Goal: Transaction & Acquisition: Purchase product/service

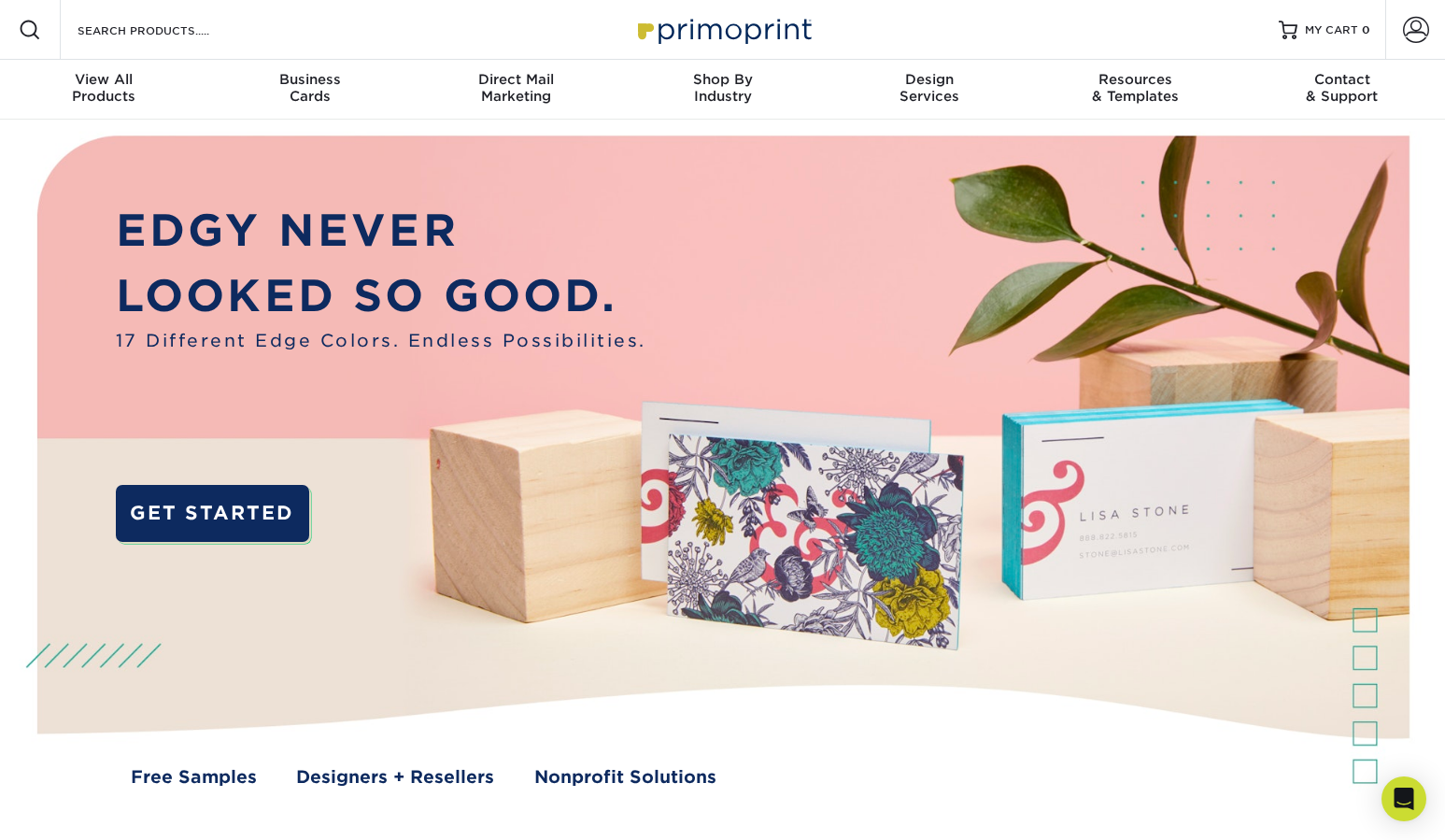
click at [731, 287] on img at bounding box center [722, 477] width 1431 height 716
click at [1404, 42] on span at bounding box center [1417, 30] width 26 height 26
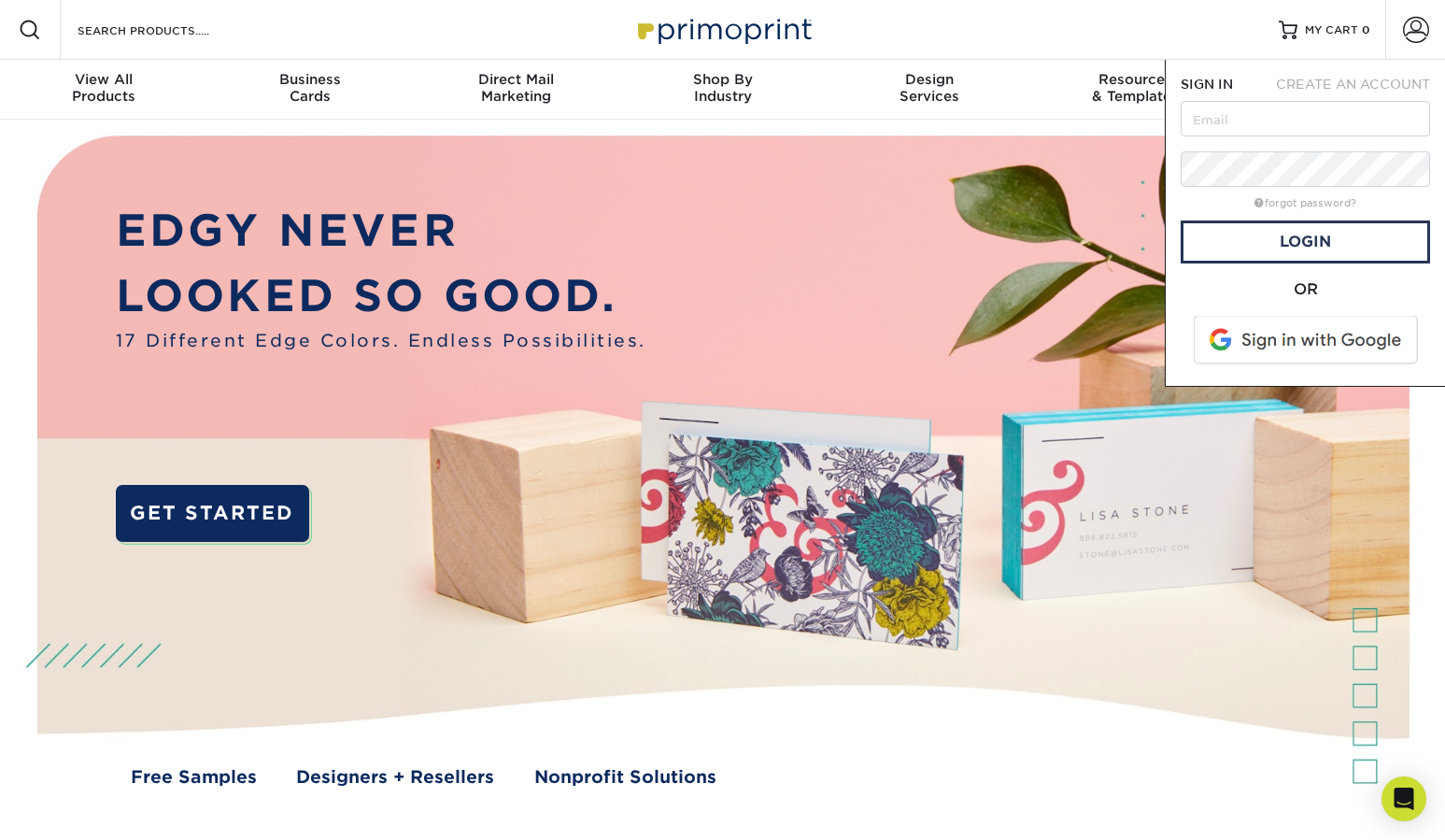
click at [938, 279] on img at bounding box center [722, 477] width 1431 height 716
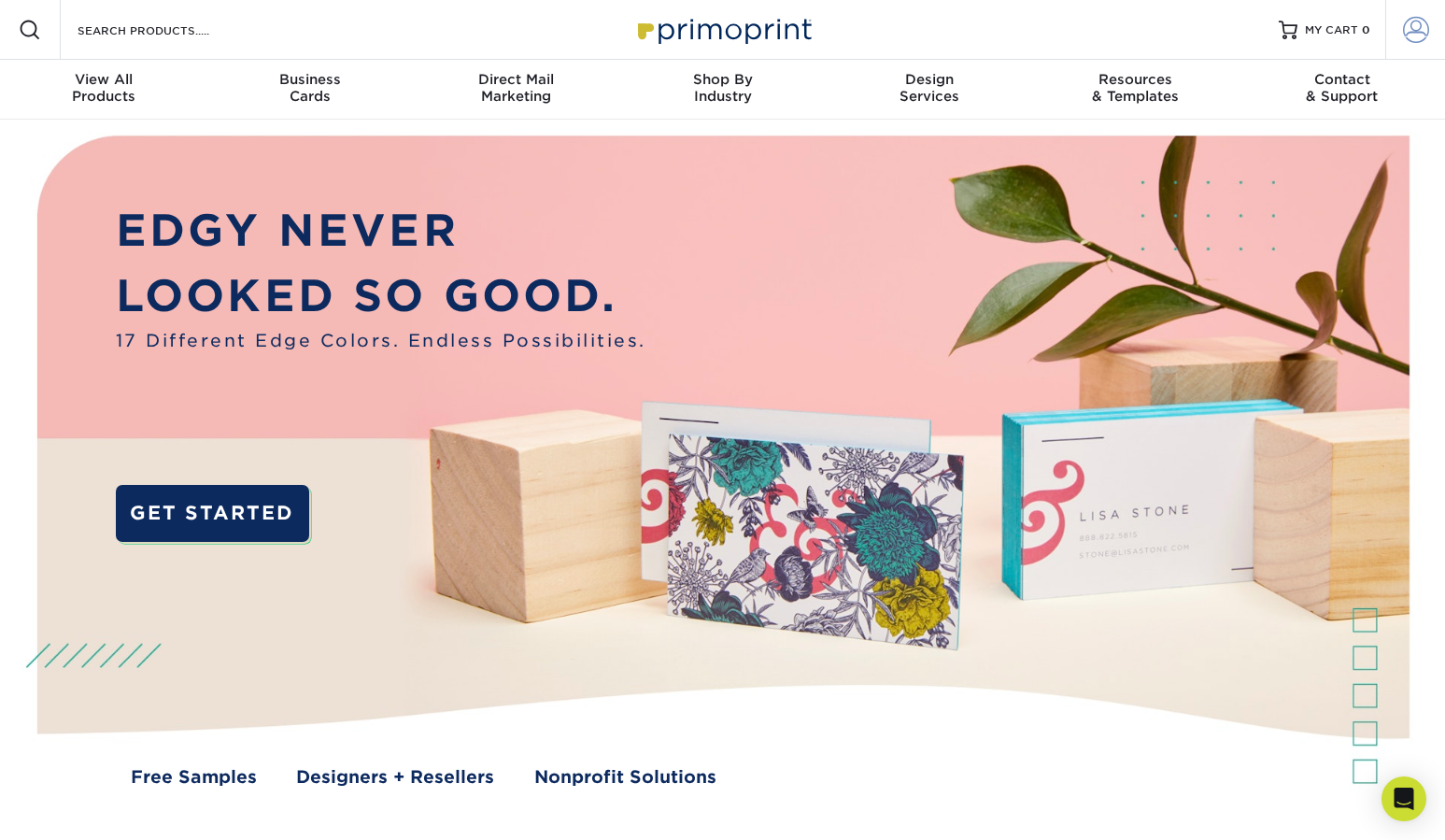
click at [1421, 30] on span at bounding box center [1417, 30] width 26 height 26
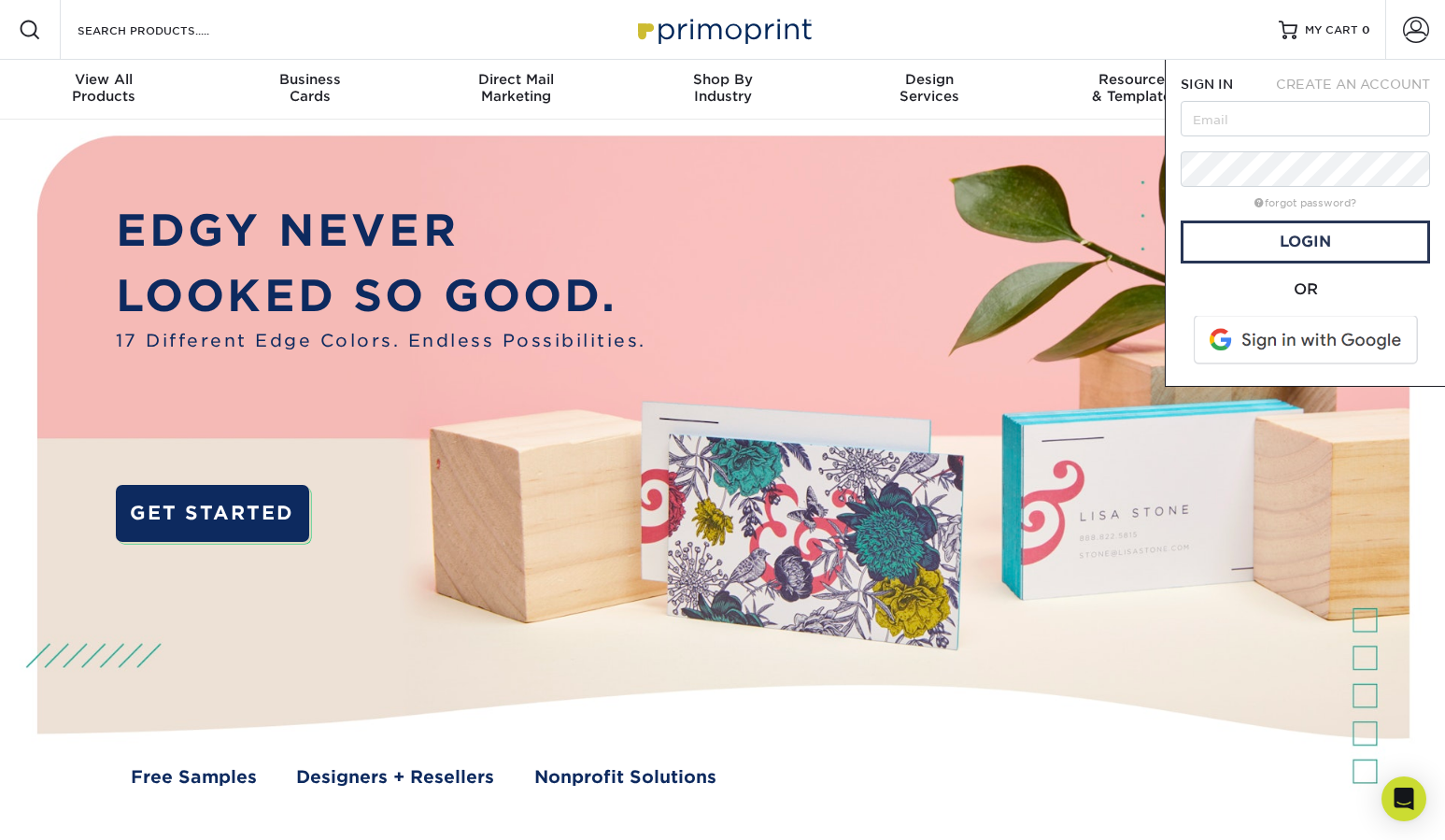
click at [1388, 85] on span "CREATE AN ACCOUNT" at bounding box center [1354, 84] width 154 height 15
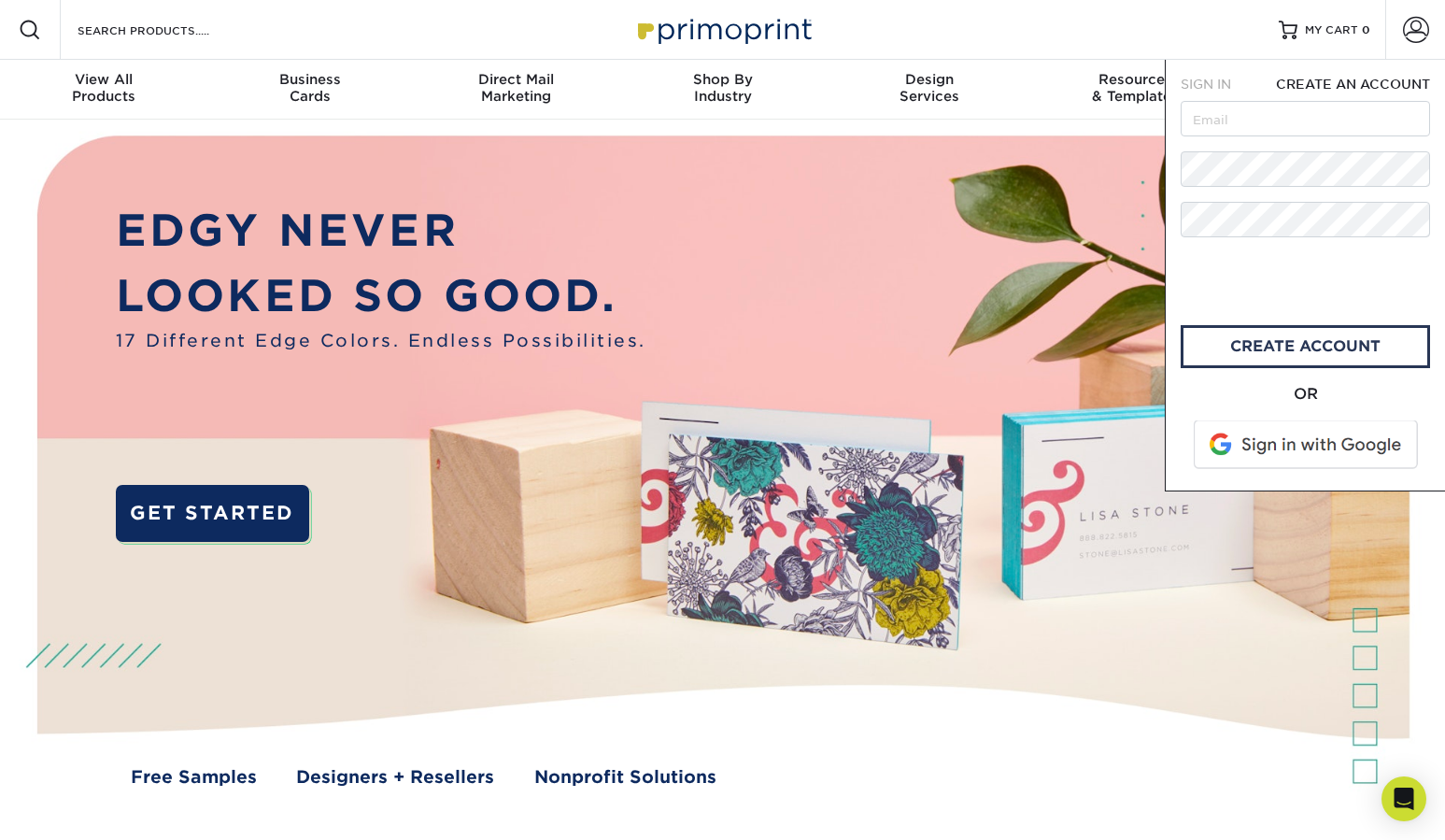
click at [1213, 86] on span "SIGN IN" at bounding box center [1207, 84] width 51 height 15
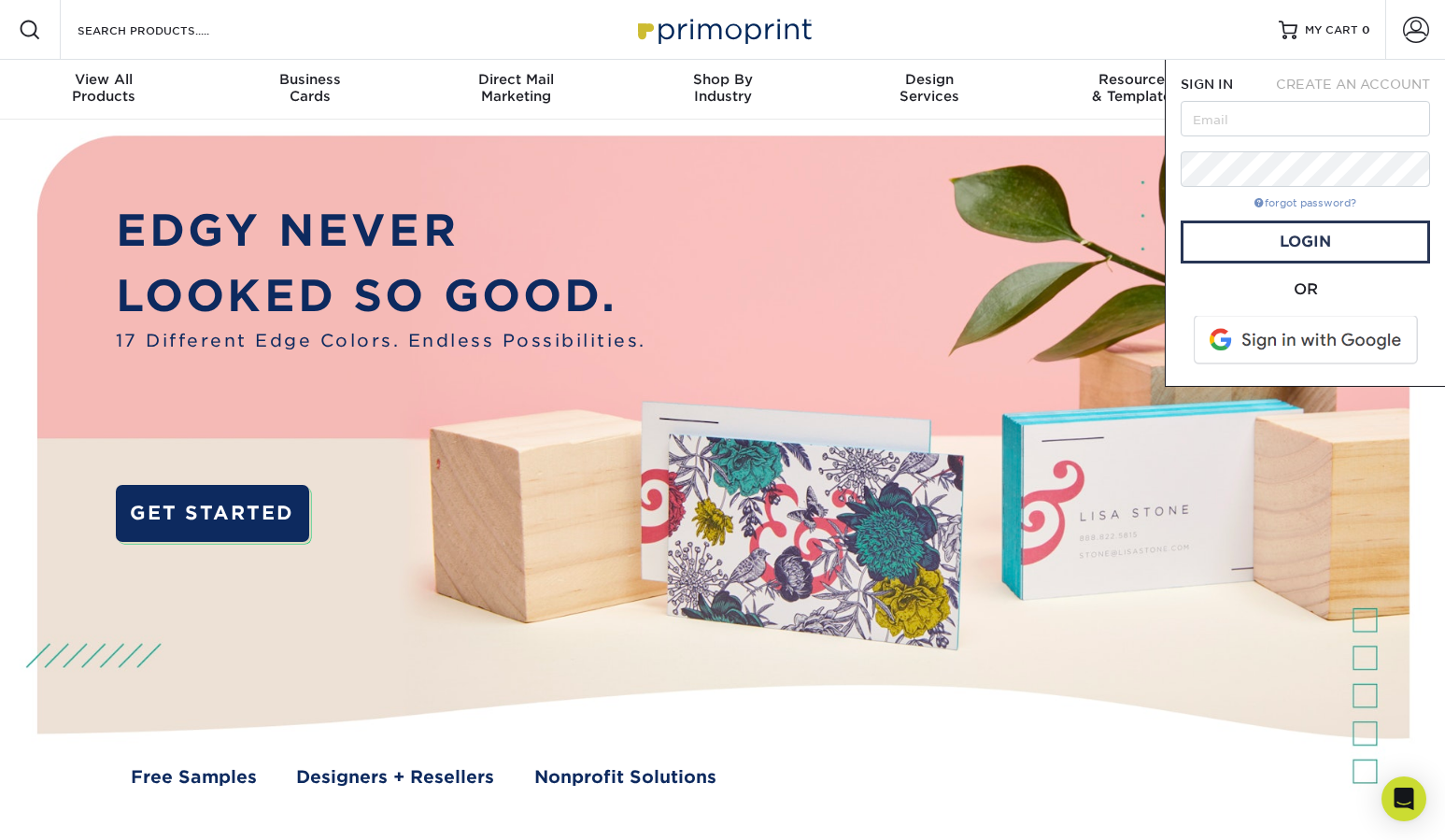
click at [1300, 200] on link "forgot password?" at bounding box center [1306, 202] width 102 height 12
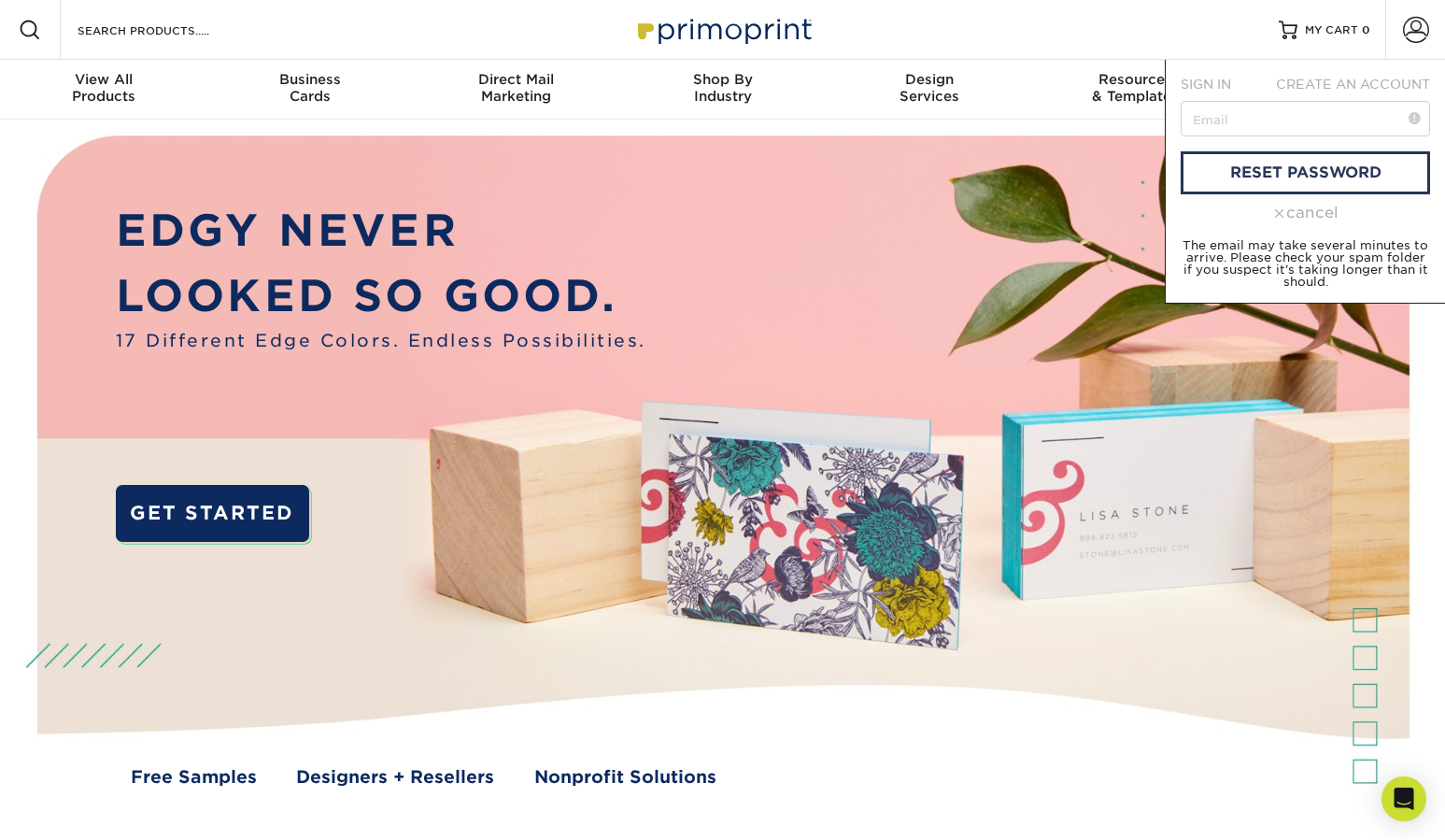
click at [1321, 82] on span "CREATE AN ACCOUNT" at bounding box center [1354, 84] width 154 height 15
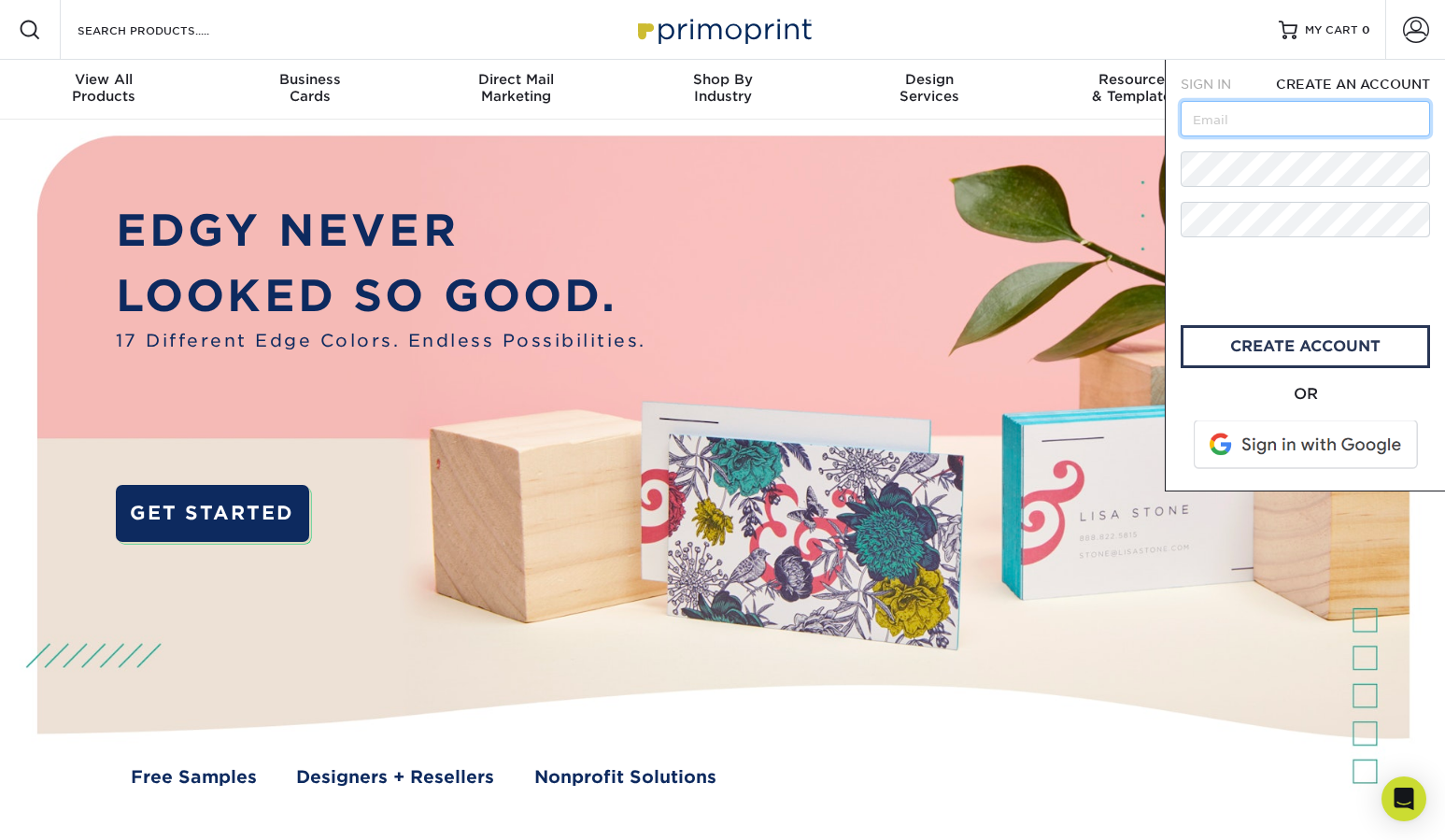
click at [1245, 107] on input "text" at bounding box center [1306, 119] width 250 height 36
click at [1257, 446] on span at bounding box center [1307, 444] width 238 height 49
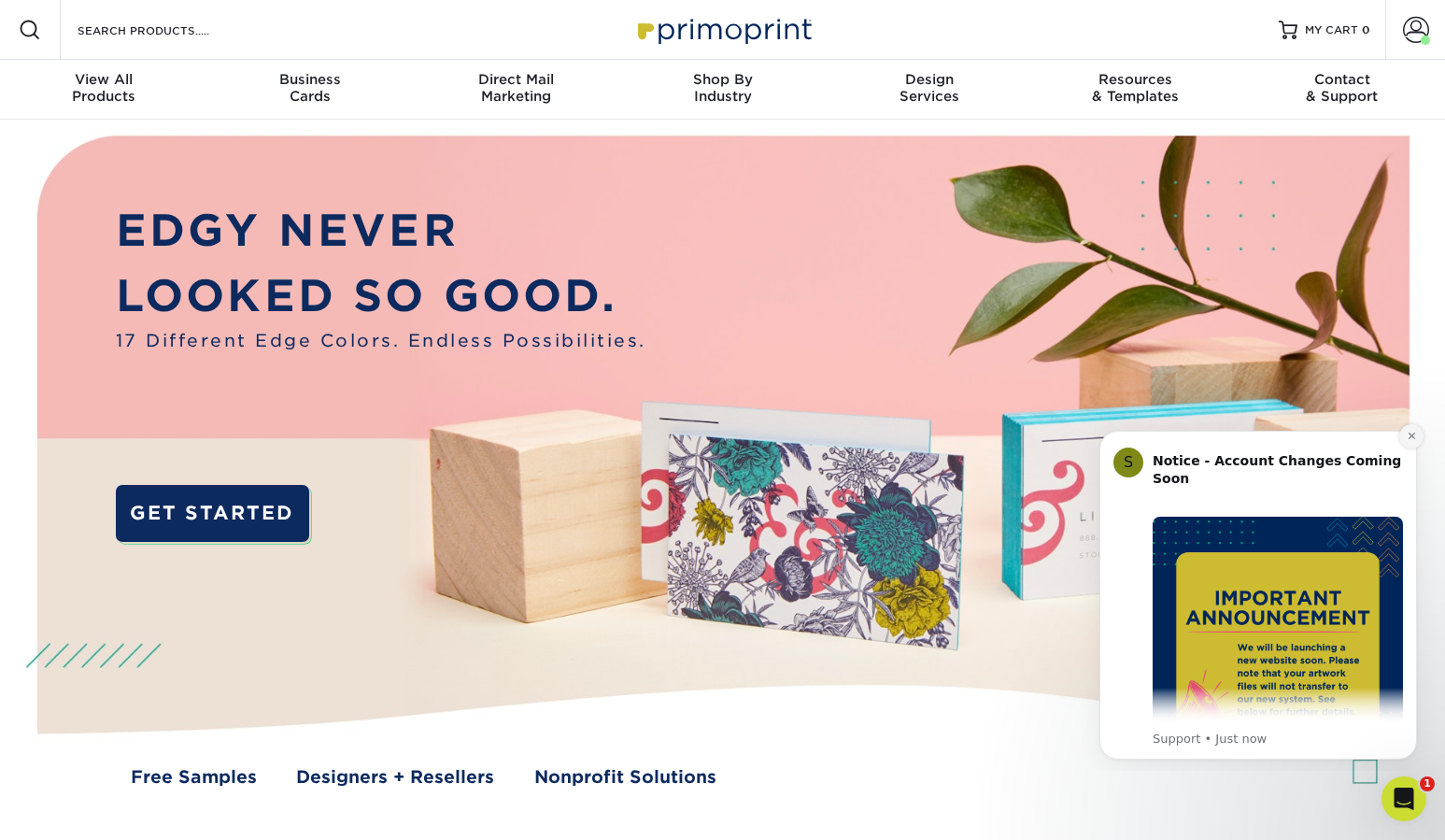
click at [1407, 438] on icon "Dismiss notification" at bounding box center [1412, 435] width 10 height 10
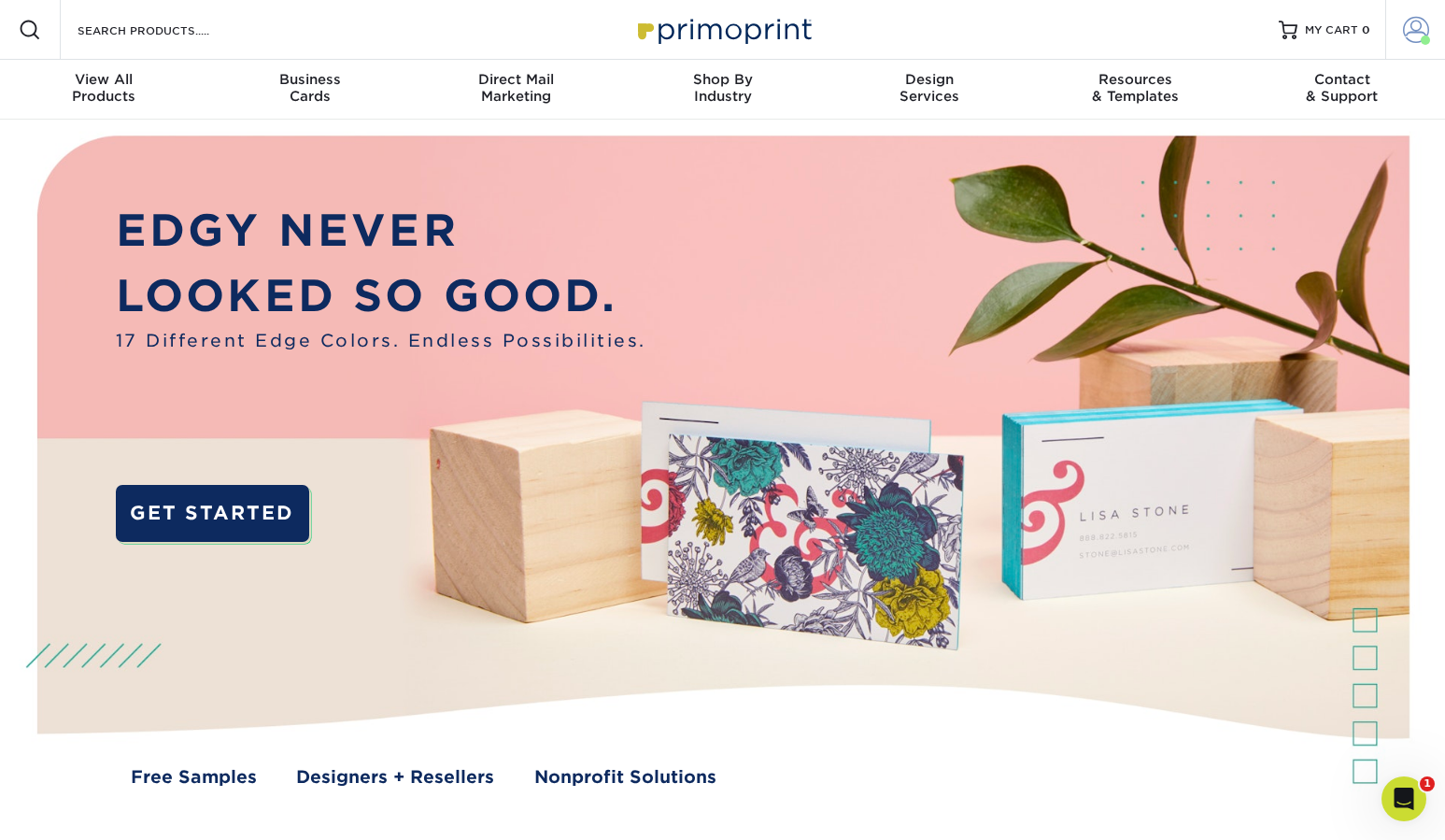
click at [1421, 40] on span at bounding box center [1425, 40] width 9 height 9
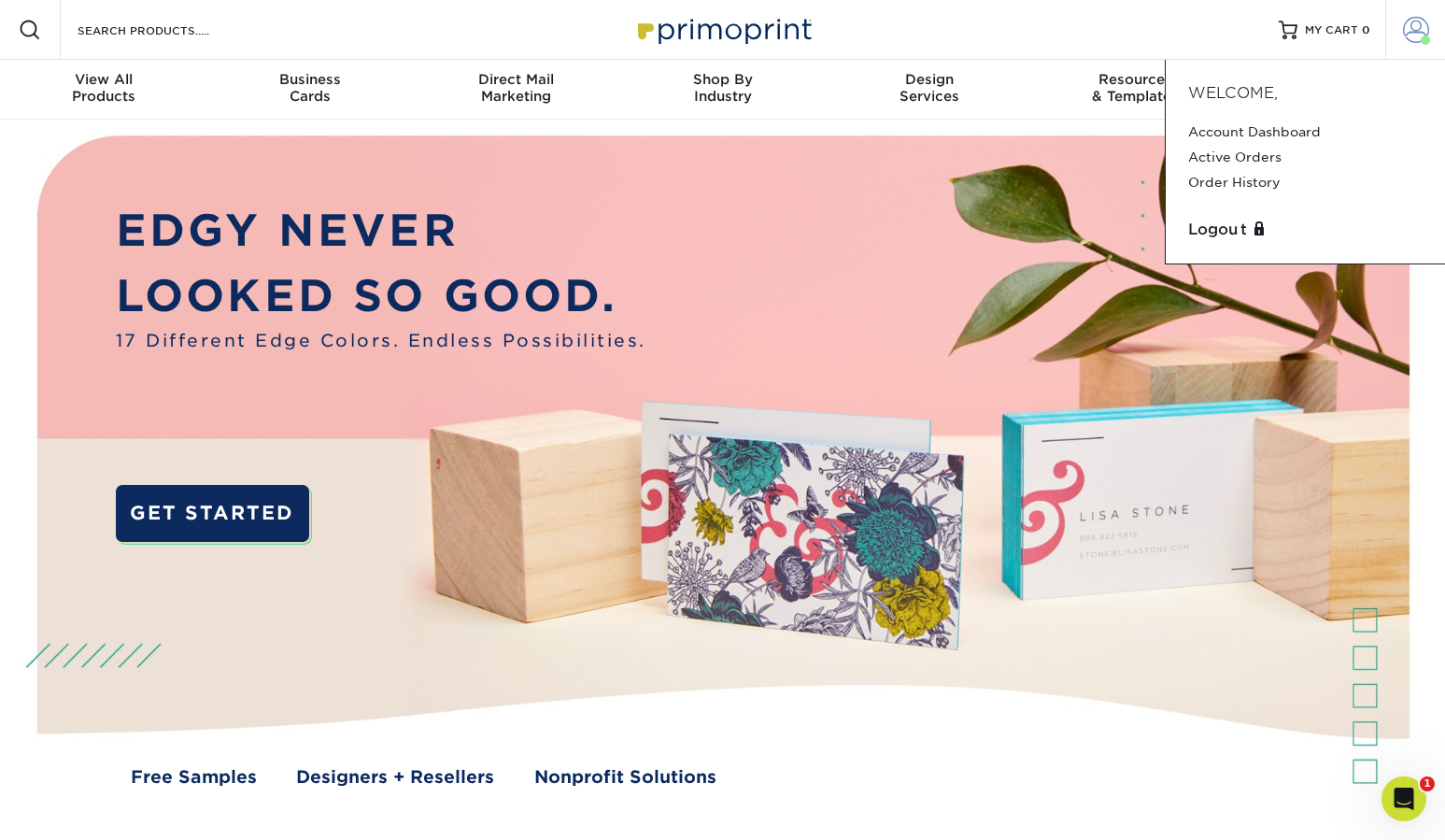
click at [1421, 40] on span at bounding box center [1425, 40] width 9 height 9
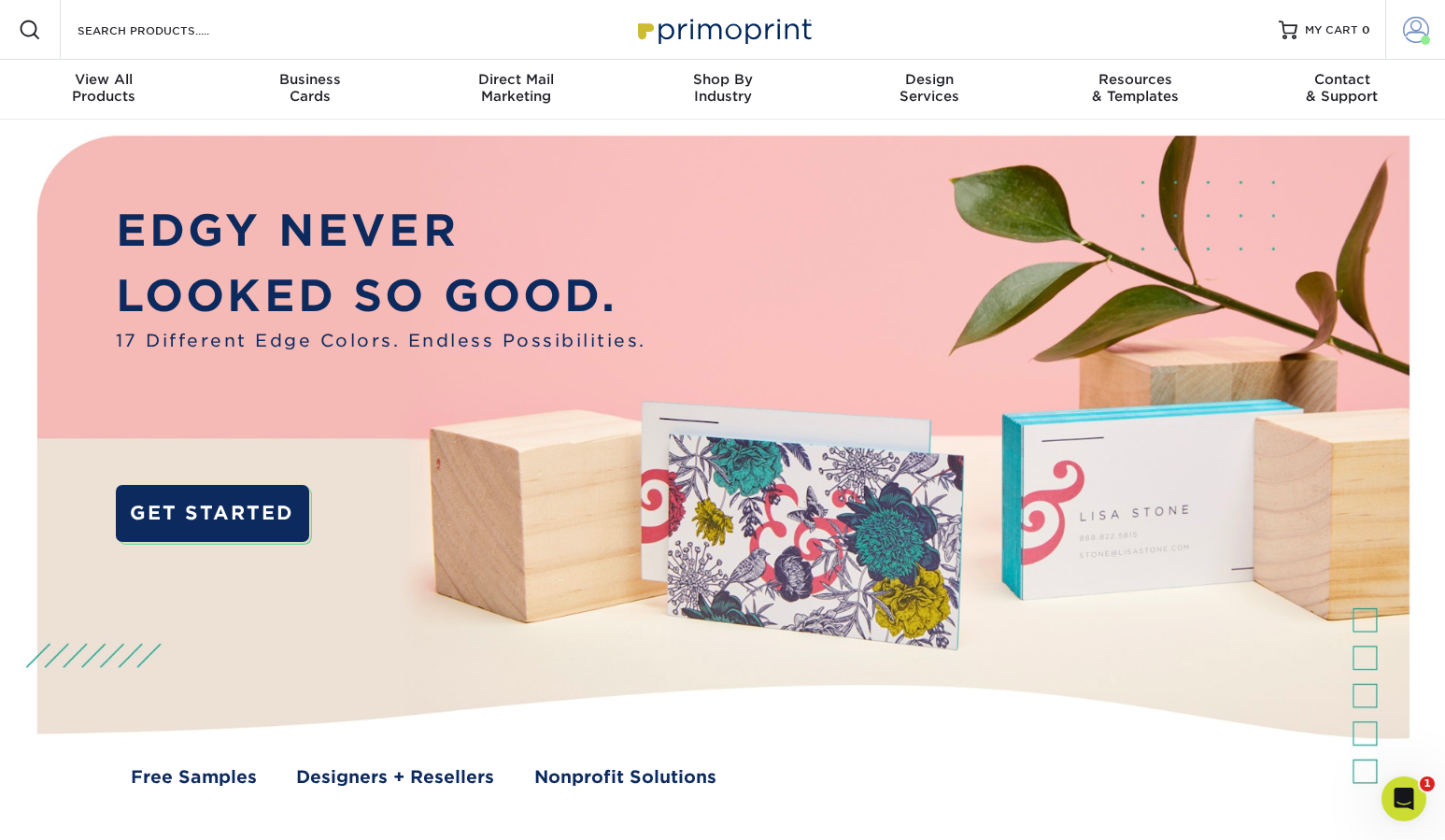
click at [1421, 45] on link "Account" at bounding box center [1415, 29] width 59 height 59
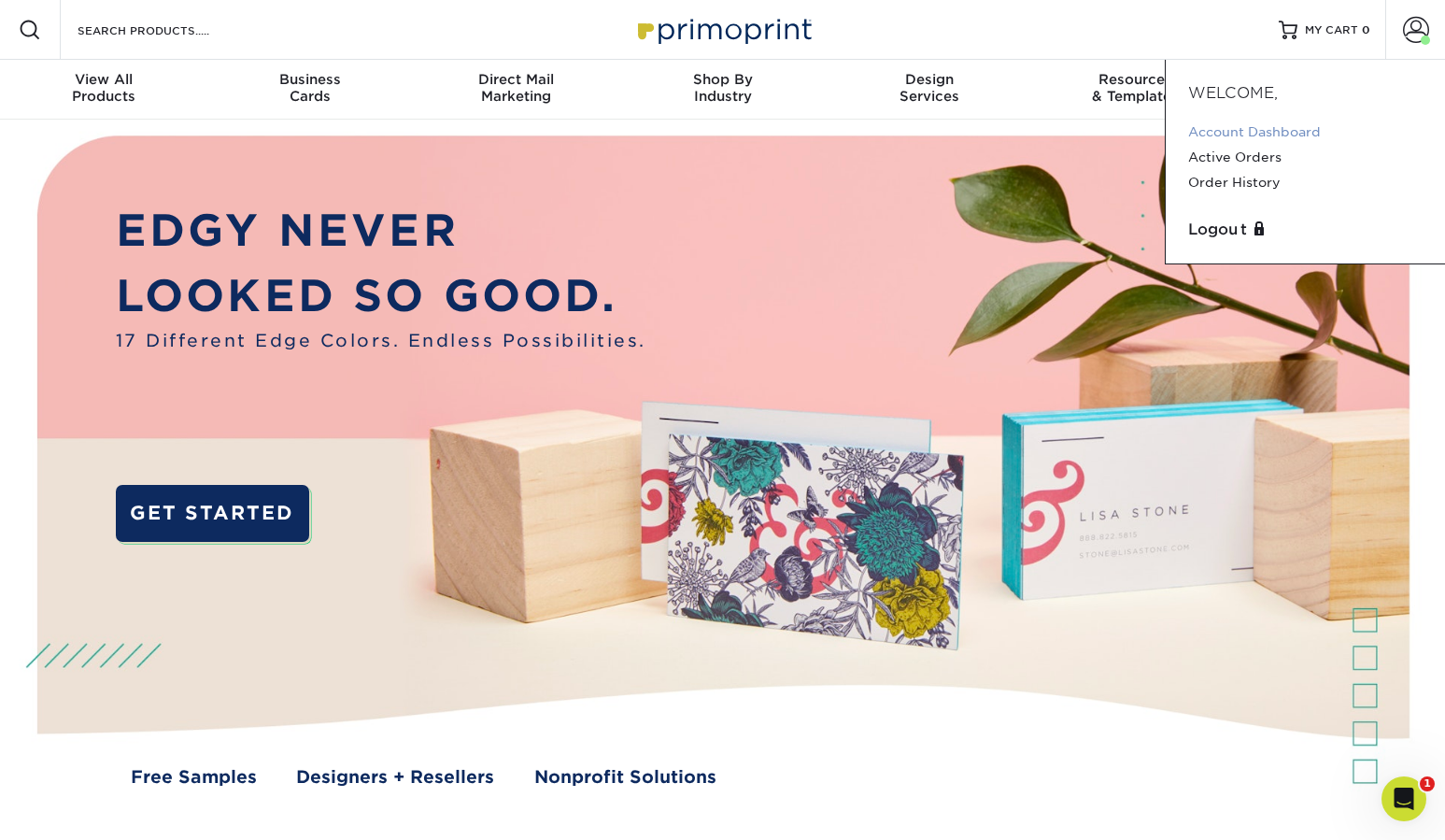
click at [1255, 125] on link "Account Dashboard" at bounding box center [1306, 132] width 235 height 25
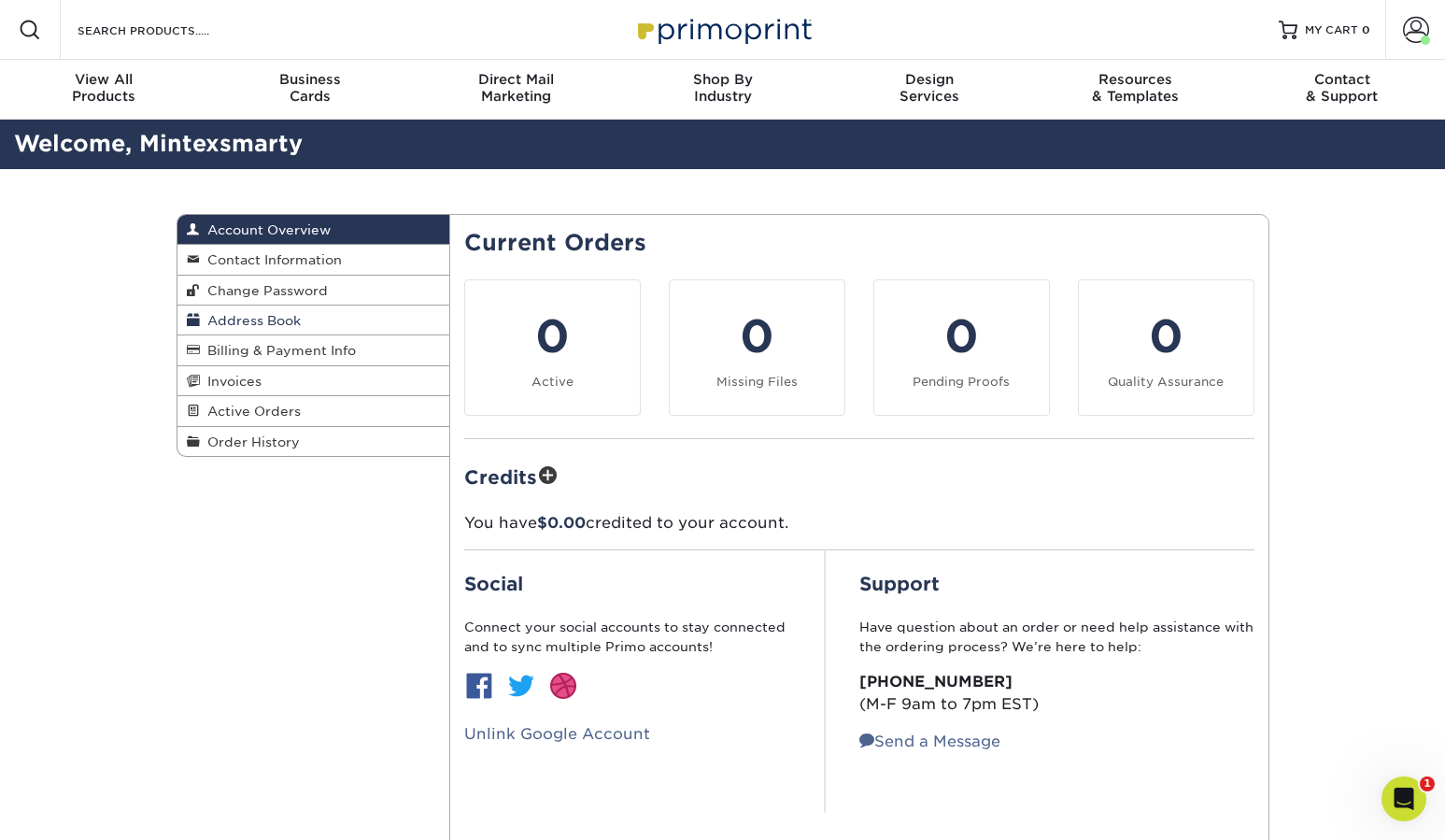
click at [296, 316] on span "Address Book" at bounding box center [250, 320] width 101 height 15
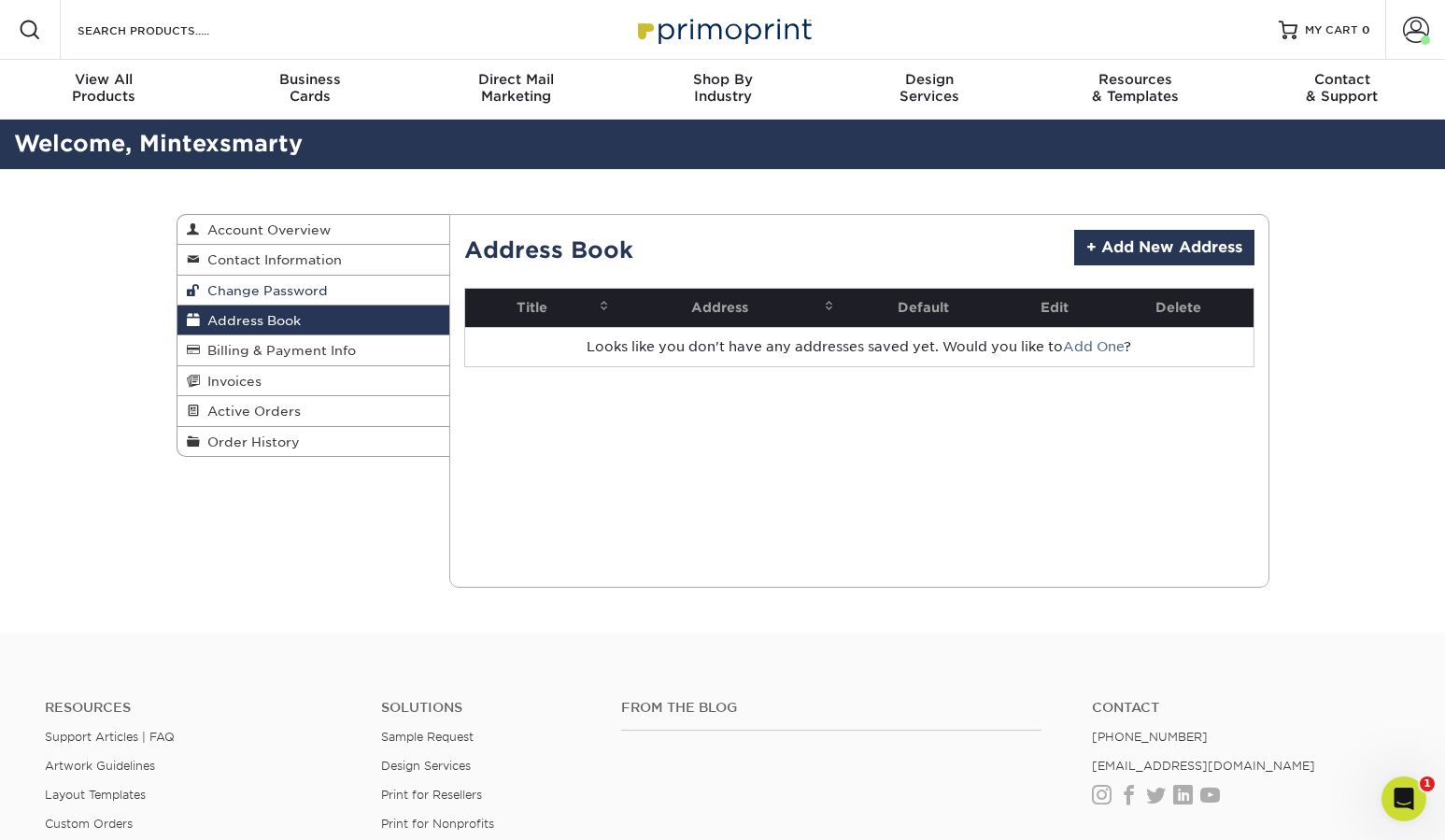
click at [333, 292] on link "Change Password" at bounding box center [314, 291] width 273 height 30
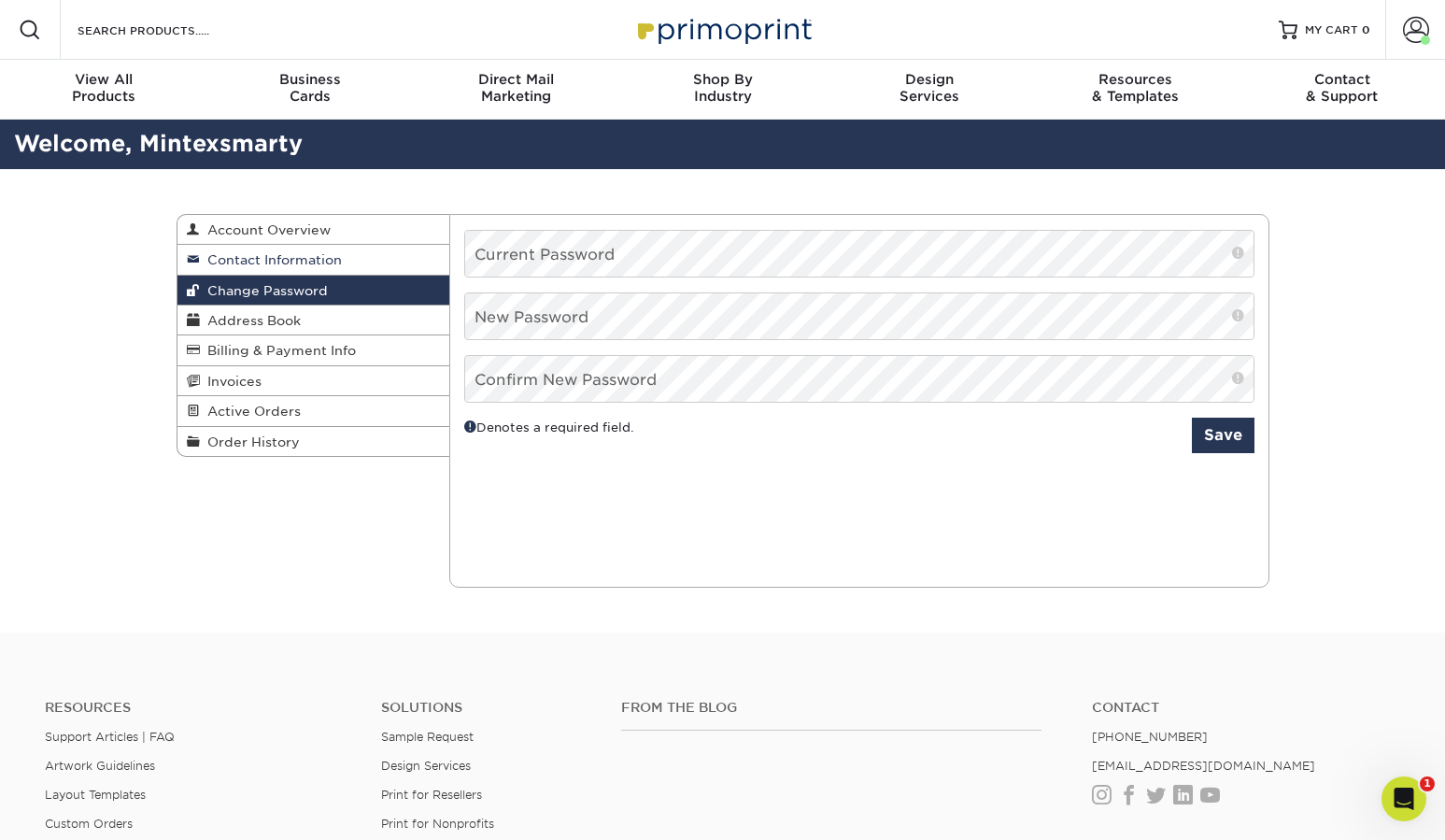
click at [290, 252] on span "Contact Information" at bounding box center [270, 260] width 142 height 15
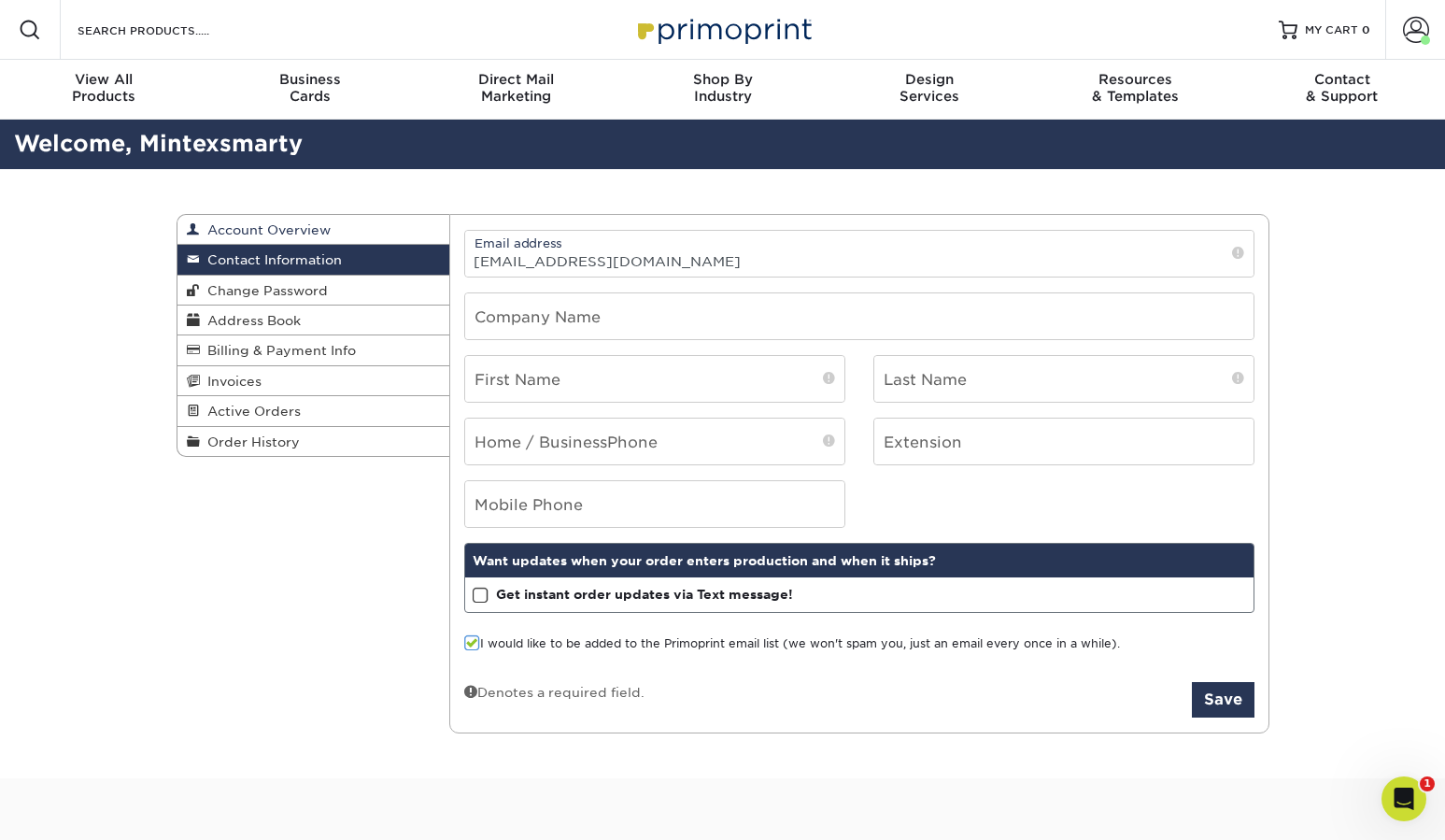
click at [317, 226] on span "Account Overview" at bounding box center [265, 230] width 131 height 15
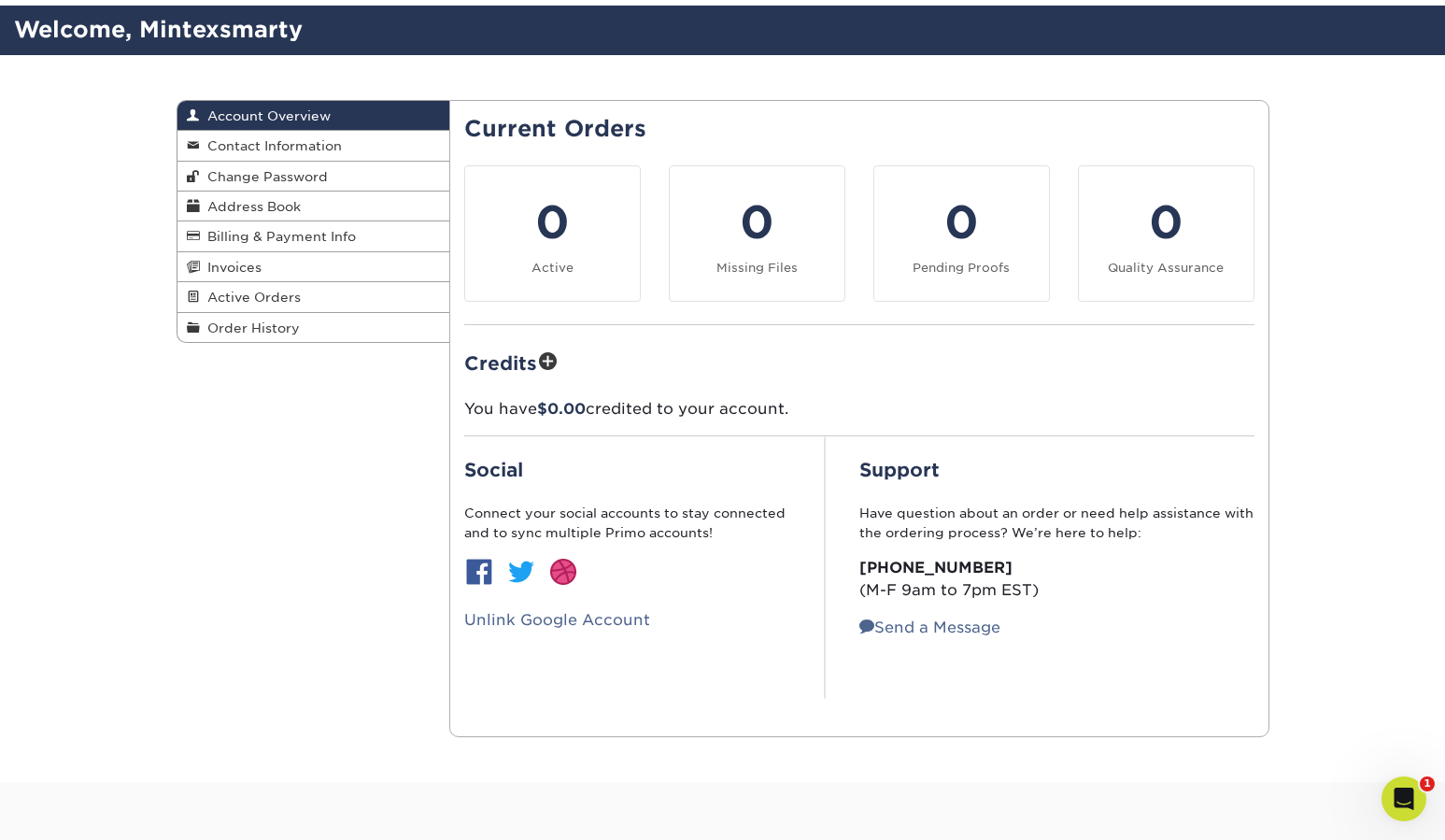
scroll to position [111, 0]
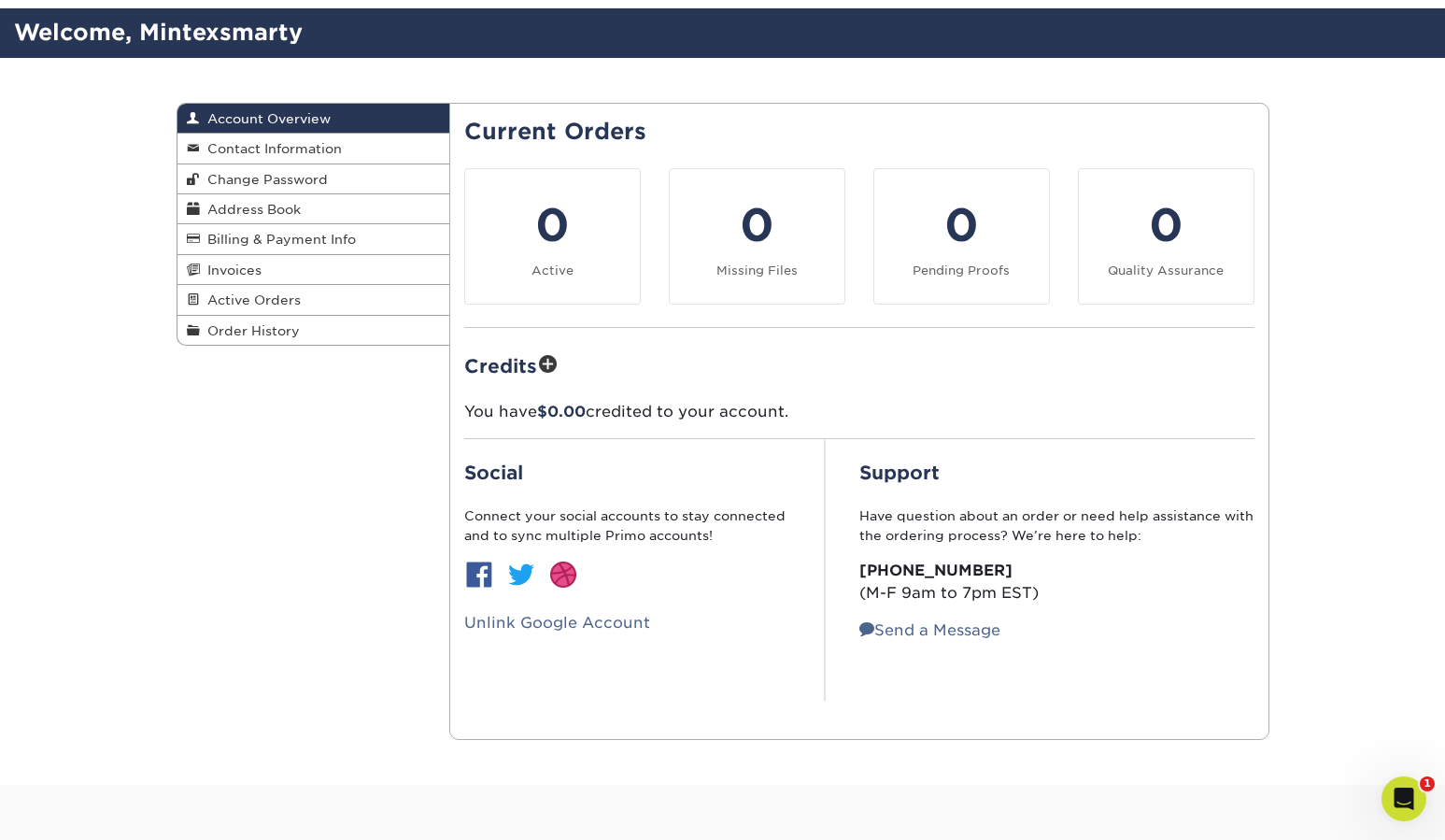
click at [564, 580] on img at bounding box center [563, 574] width 30 height 30
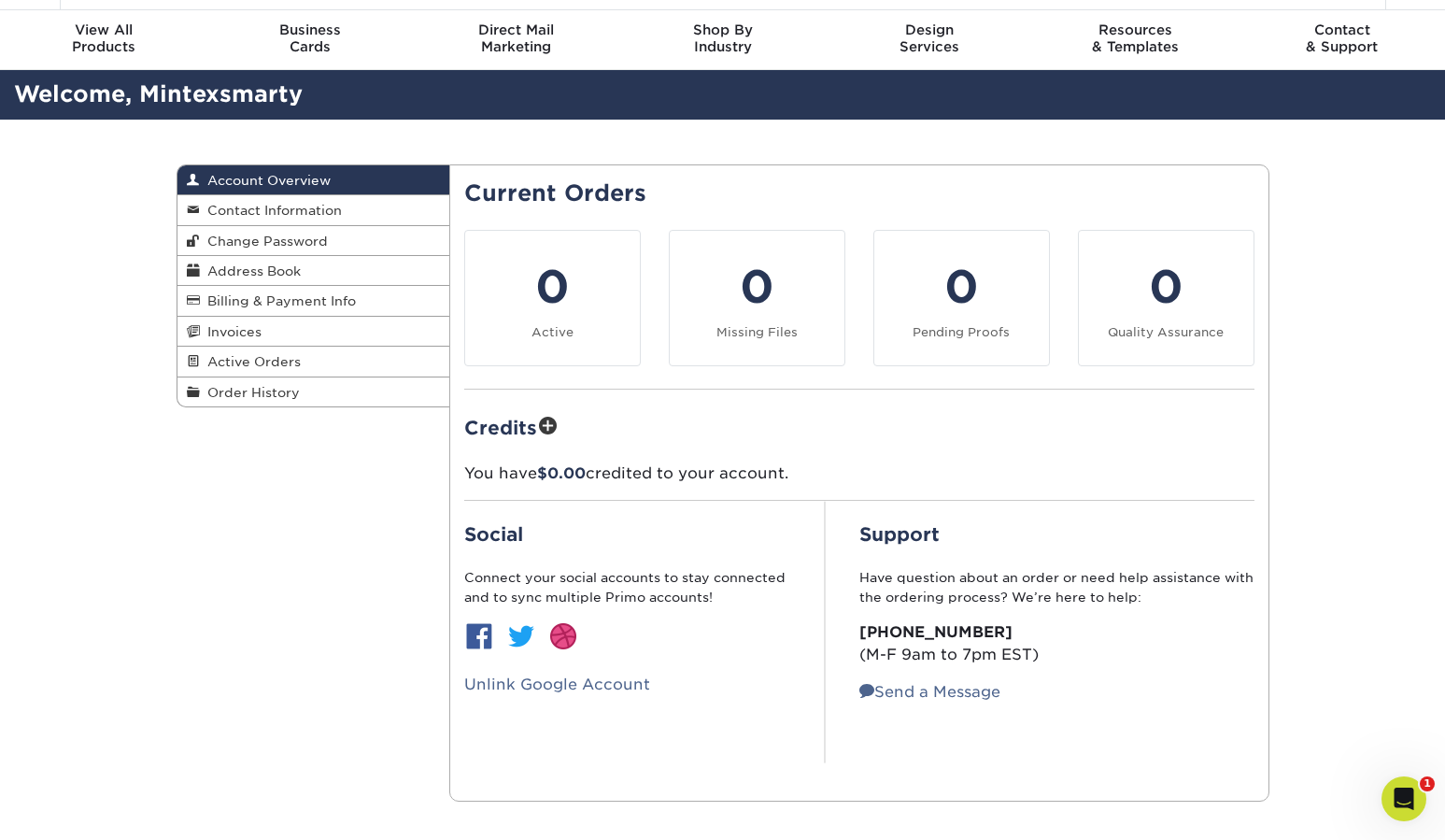
scroll to position [6, 0]
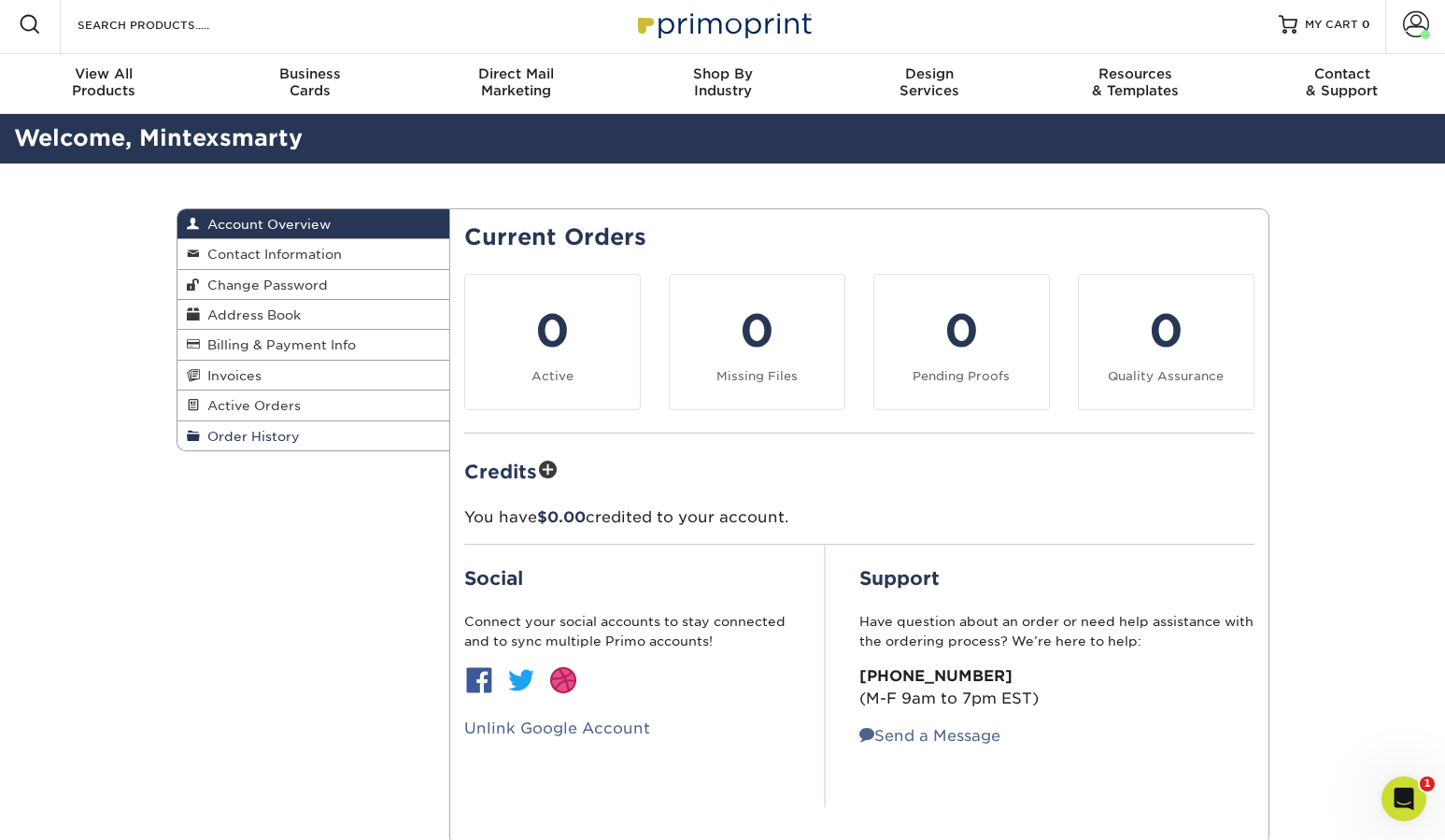
click at [257, 442] on span "Order History" at bounding box center [250, 436] width 100 height 15
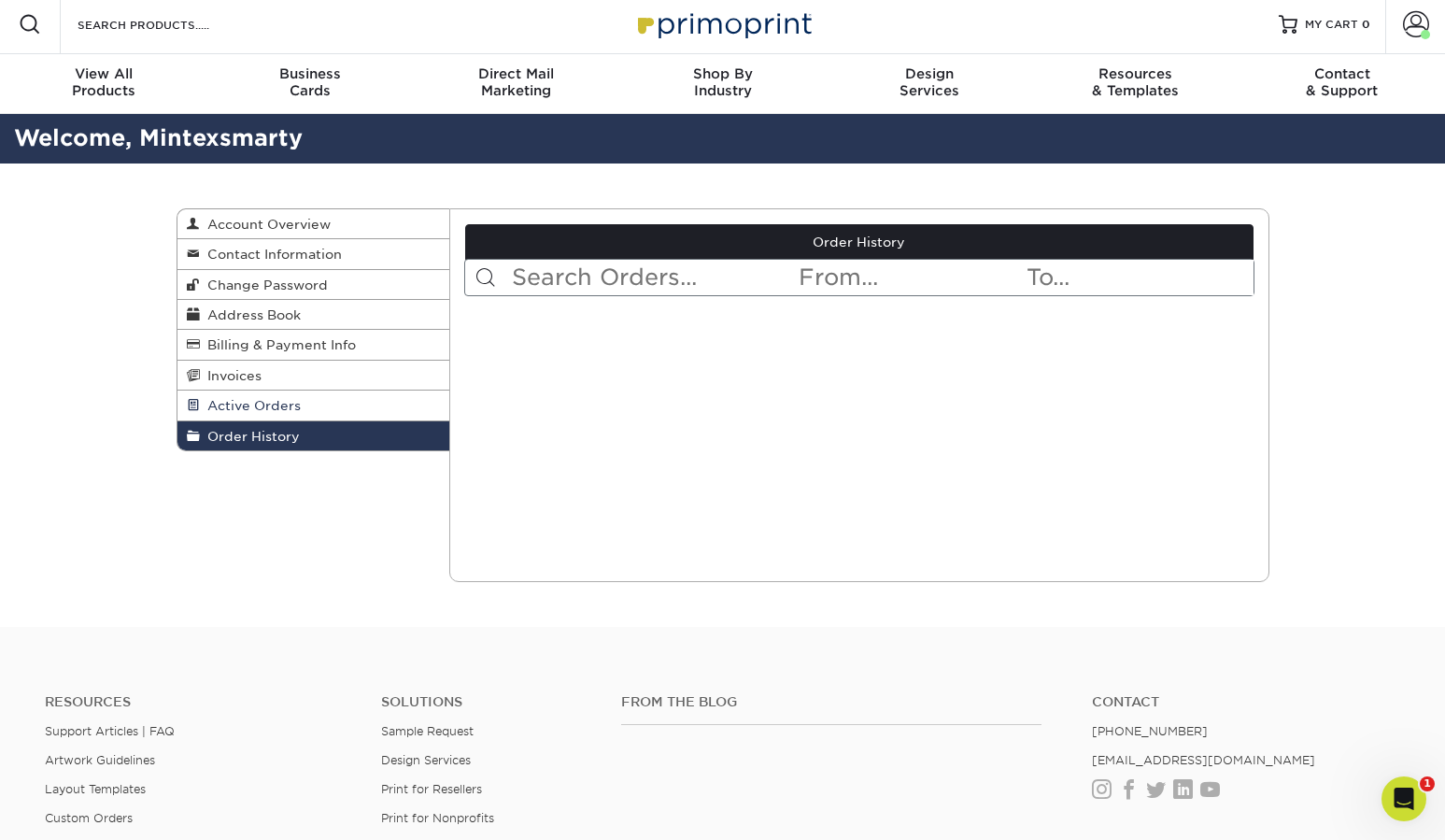
click at [240, 402] on span "Active Orders" at bounding box center [250, 405] width 101 height 15
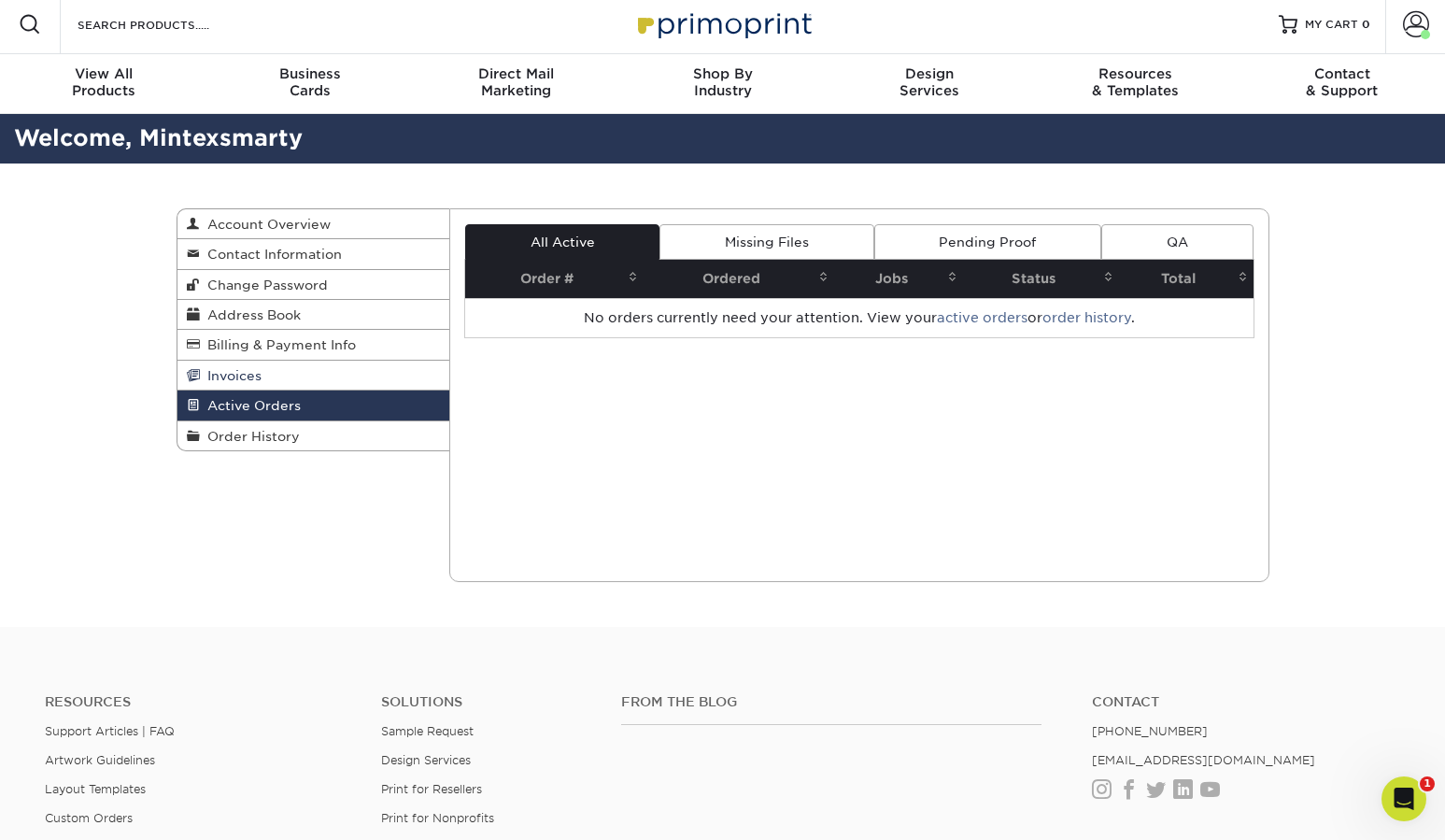
click at [264, 381] on link "Invoices" at bounding box center [314, 376] width 273 height 30
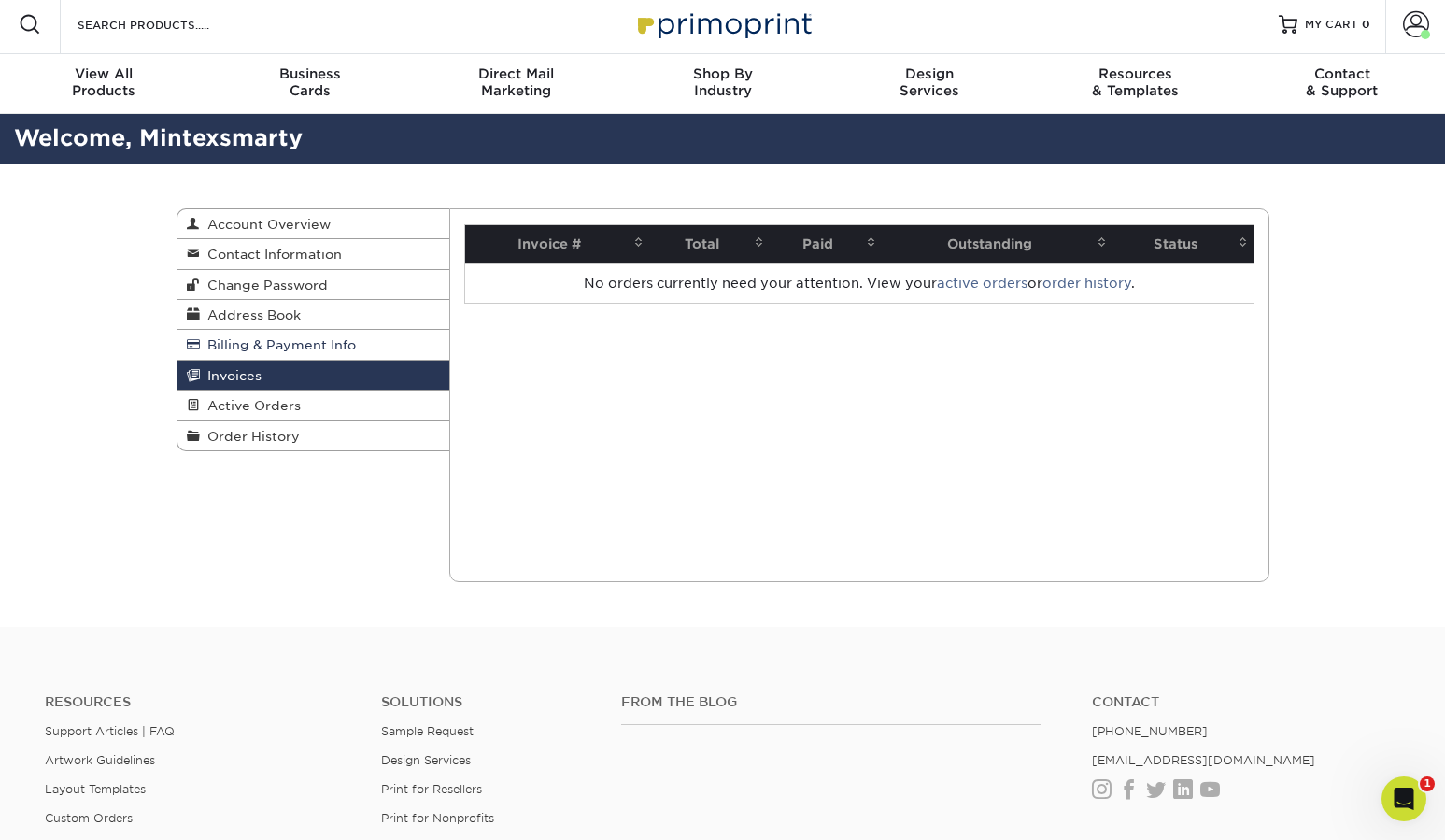
click at [281, 350] on span "Billing & Payment Info" at bounding box center [278, 345] width 156 height 15
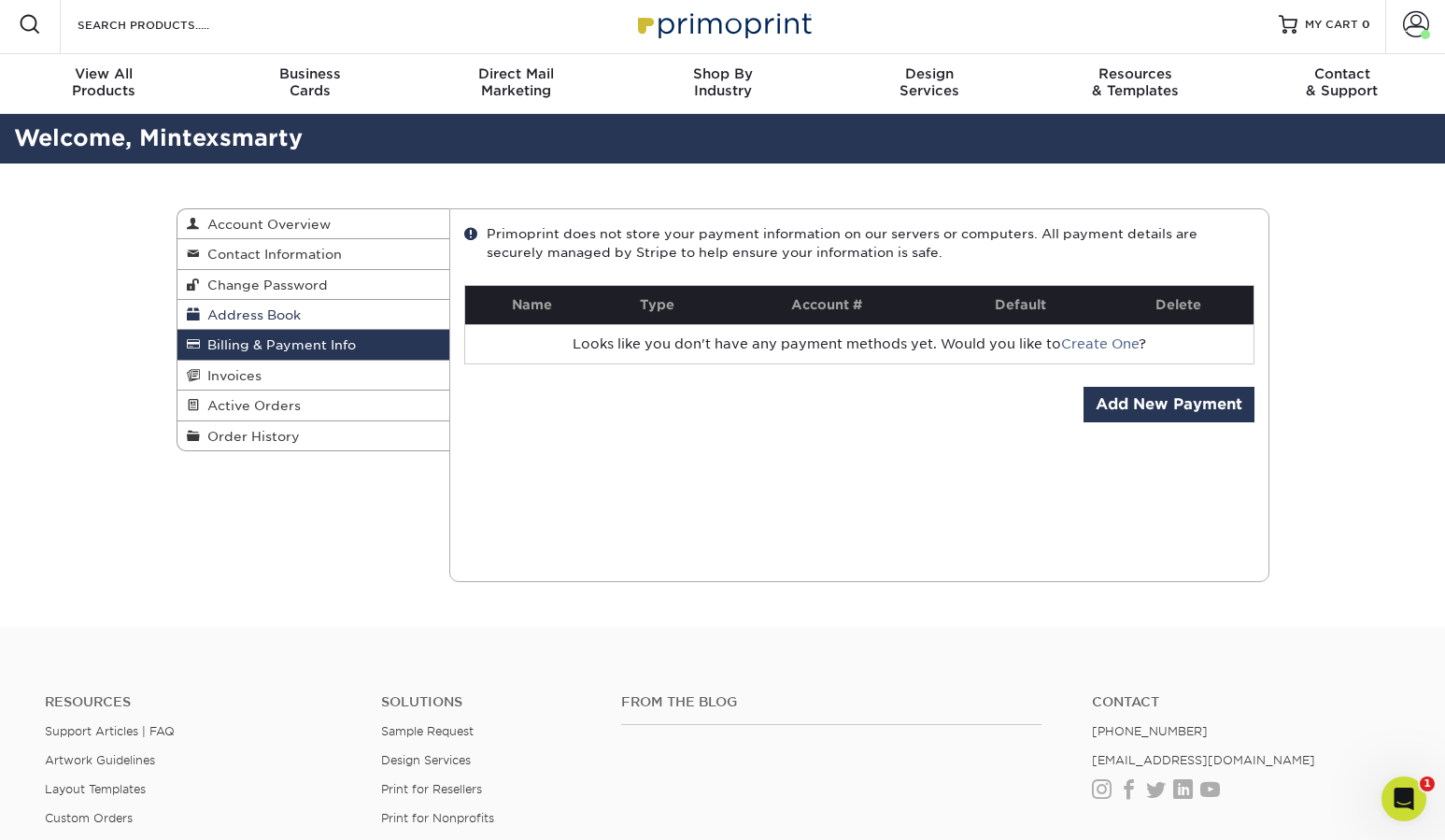
click at [287, 319] on span "Address Book" at bounding box center [250, 315] width 101 height 15
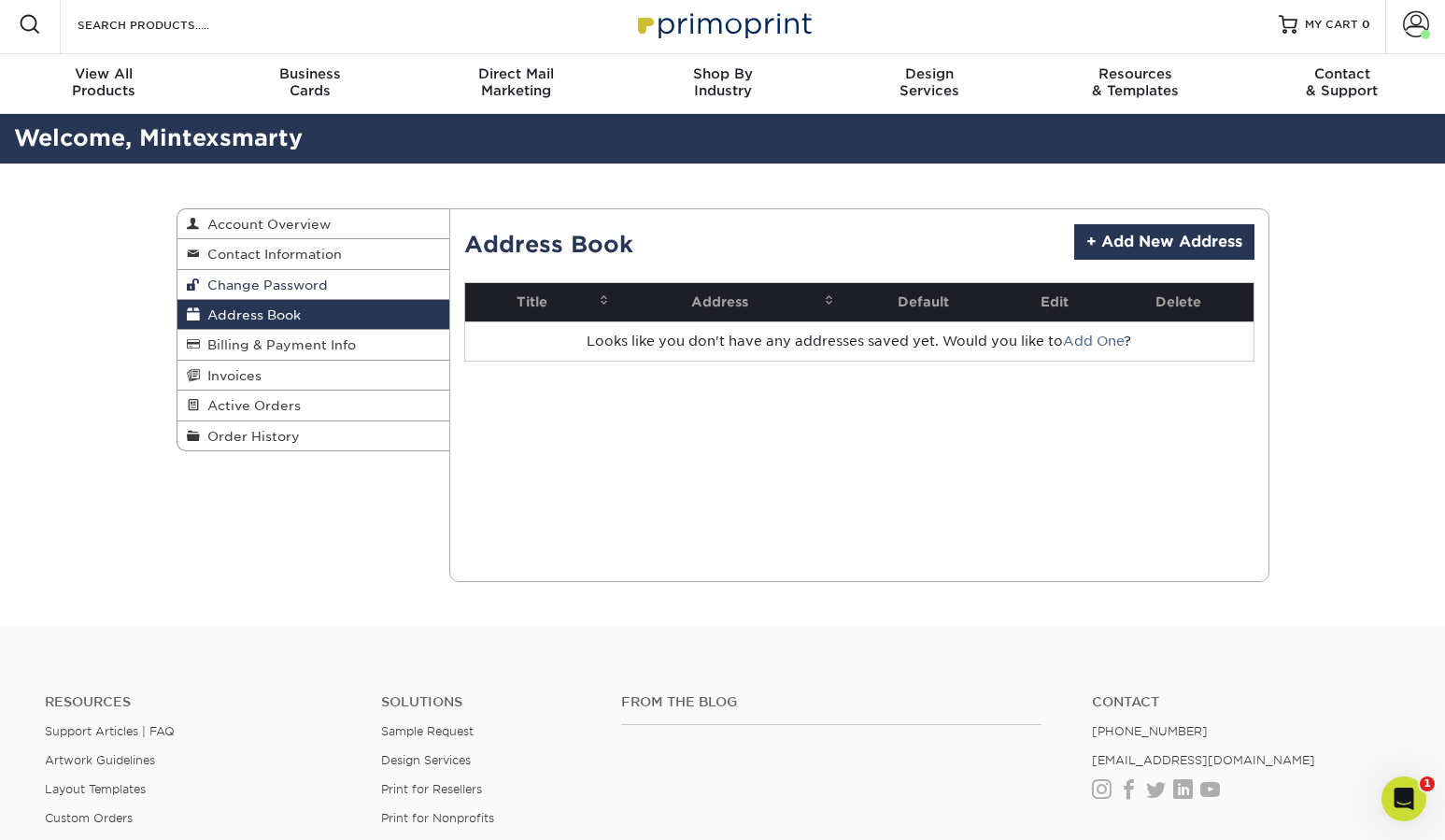
click at [288, 283] on span "Change Password" at bounding box center [264, 285] width 128 height 15
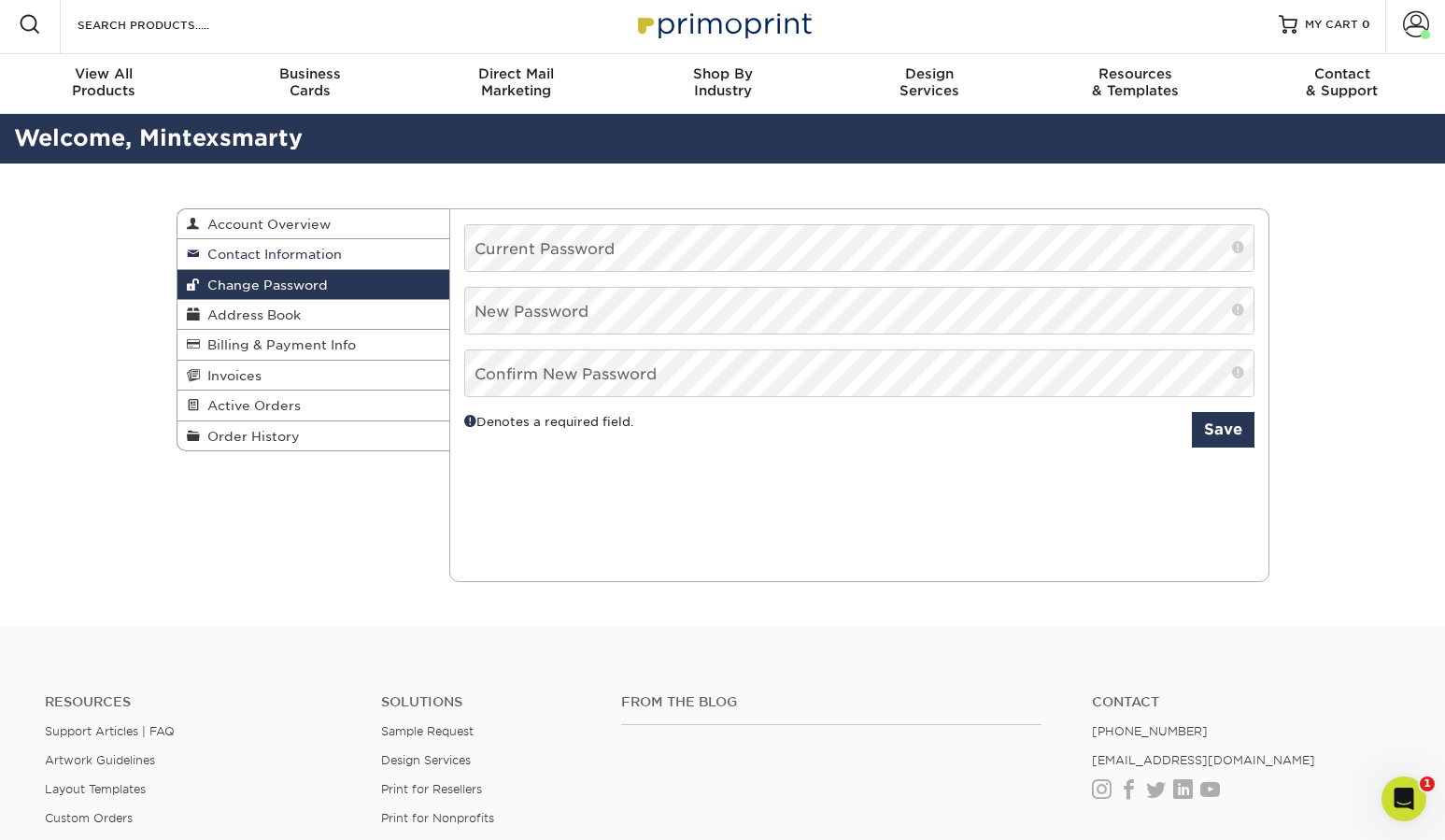
click at [307, 267] on link "Contact Information" at bounding box center [314, 254] width 273 height 30
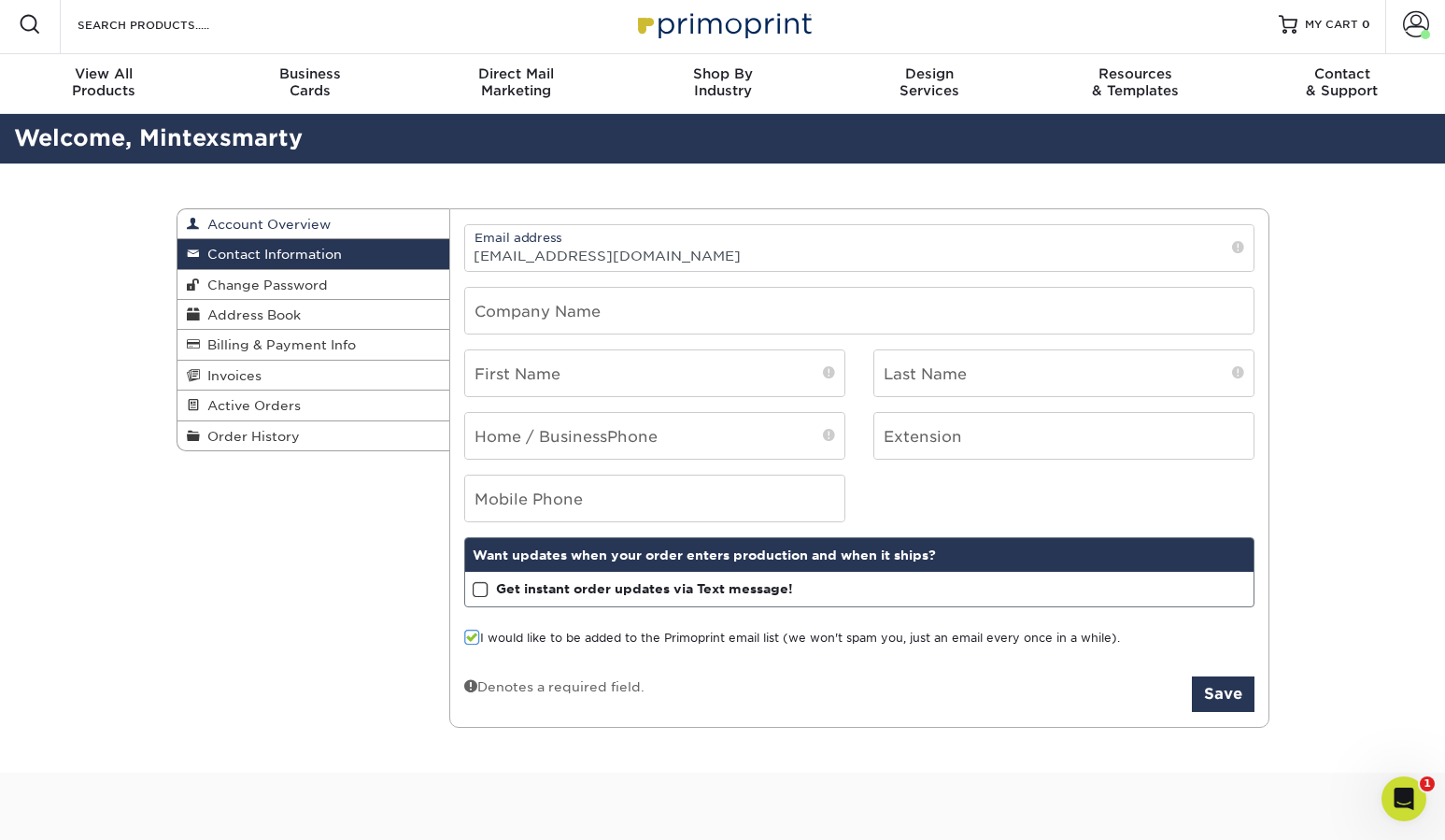
click at [298, 231] on span "Account Overview" at bounding box center [265, 224] width 131 height 15
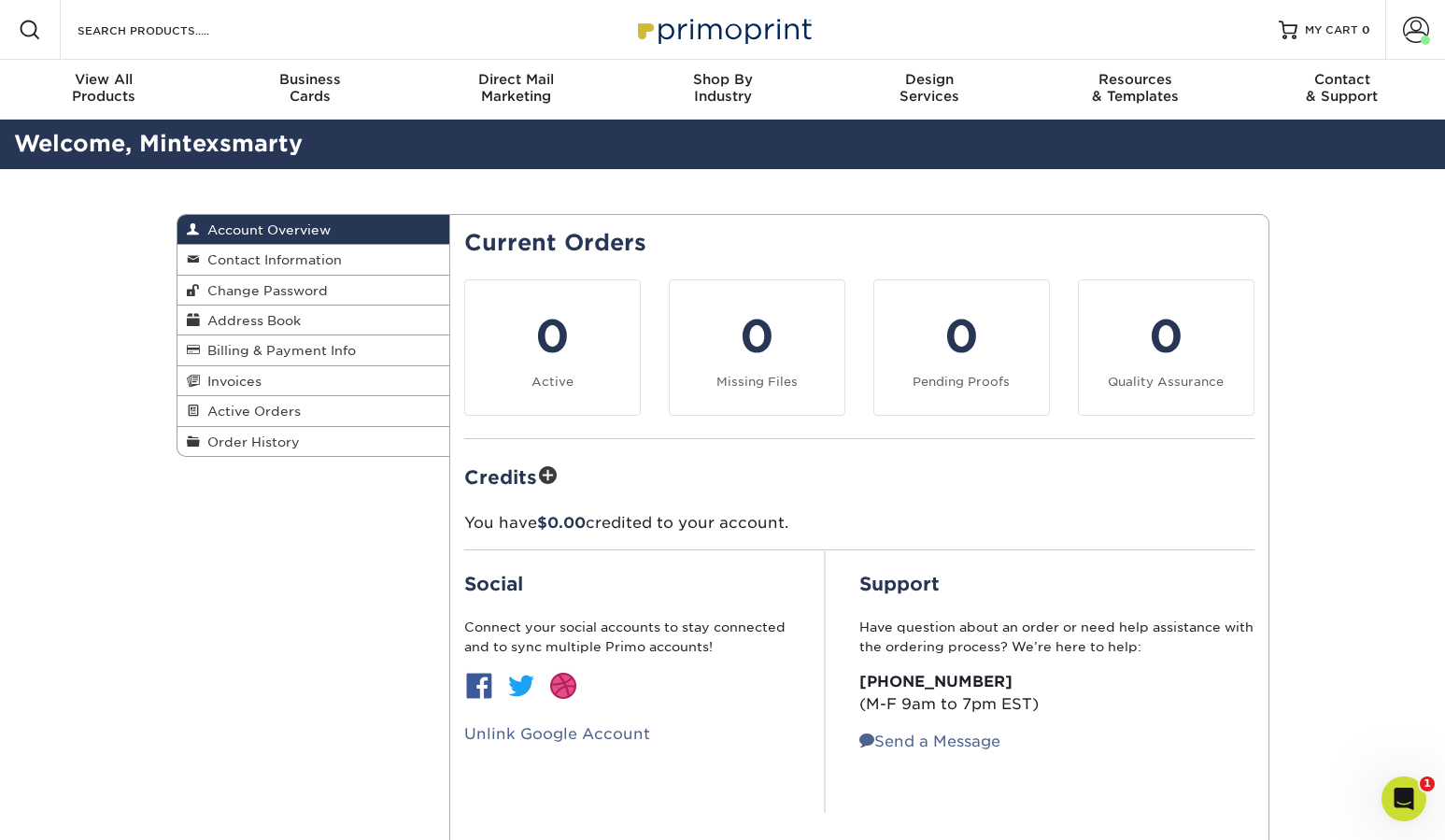
click at [658, 38] on img at bounding box center [722, 29] width 187 height 40
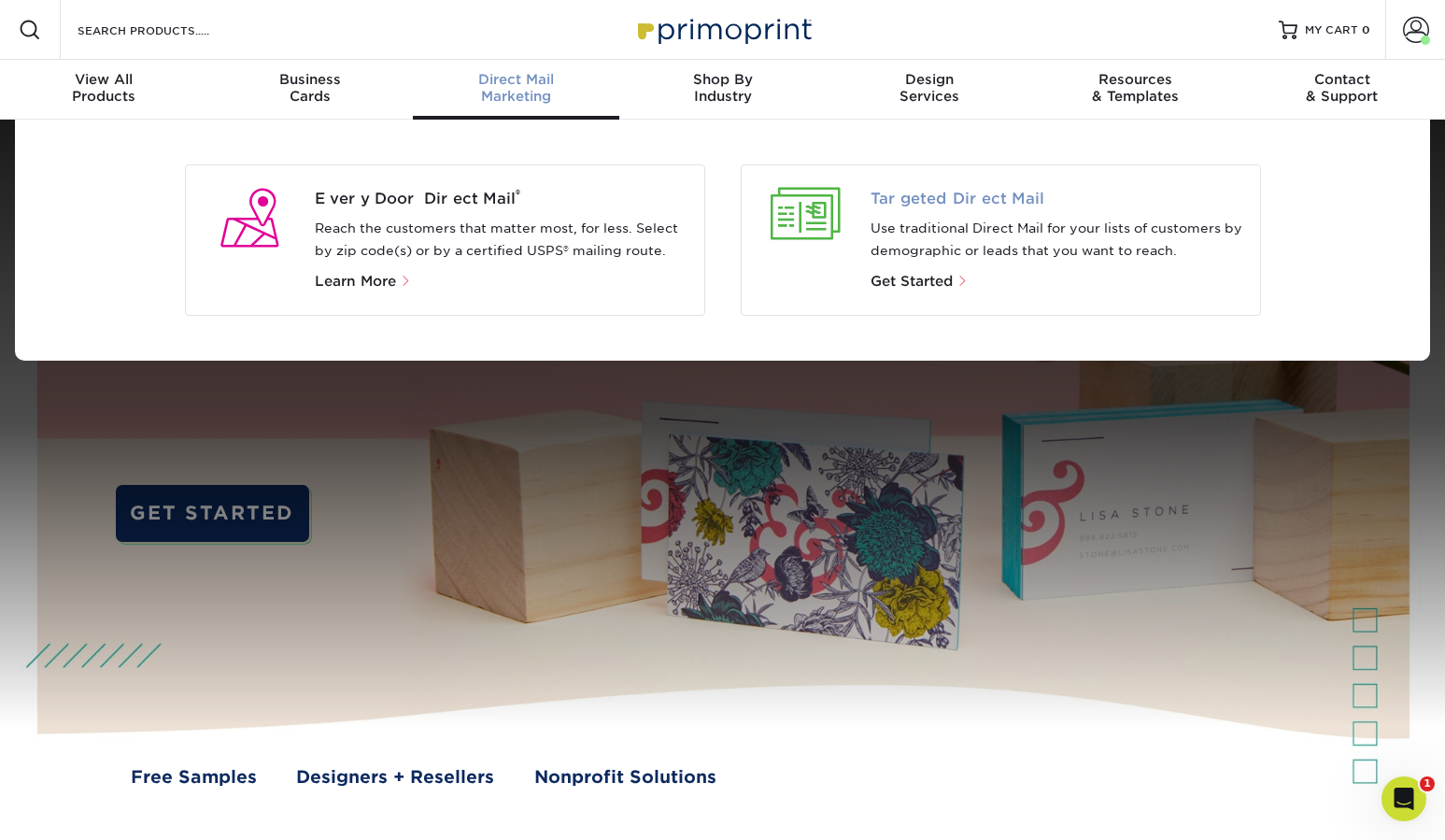
click at [981, 196] on span "Targeted Direct Mail" at bounding box center [1058, 199] width 375 height 23
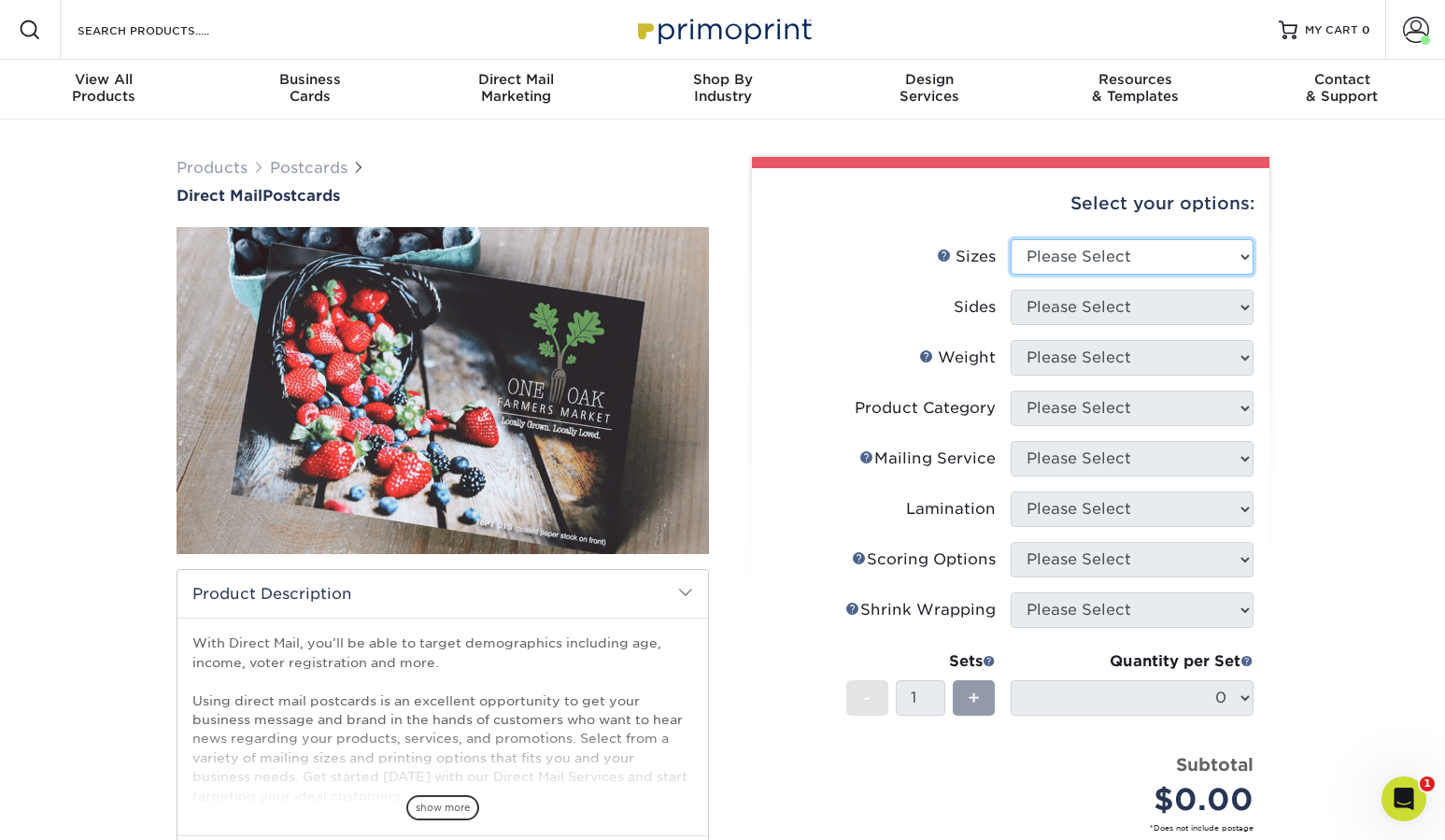
click at [1092, 260] on select "Please Select 1.5" x 7" 2" x 4" 2" x 6" 2" x 7" 2" x 8" 2.12" x 5.5" 2.12" x 5.…" at bounding box center [1132, 257] width 243 height 36
select select "2.00x4.00"
click at [1011, 239] on select "Please Select 1.5" x 7" 2" x 4" 2" x 6" 2" x 7" 2" x 8" 2.12" x 5.5" 2.12" x 5.…" at bounding box center [1132, 257] width 243 height 36
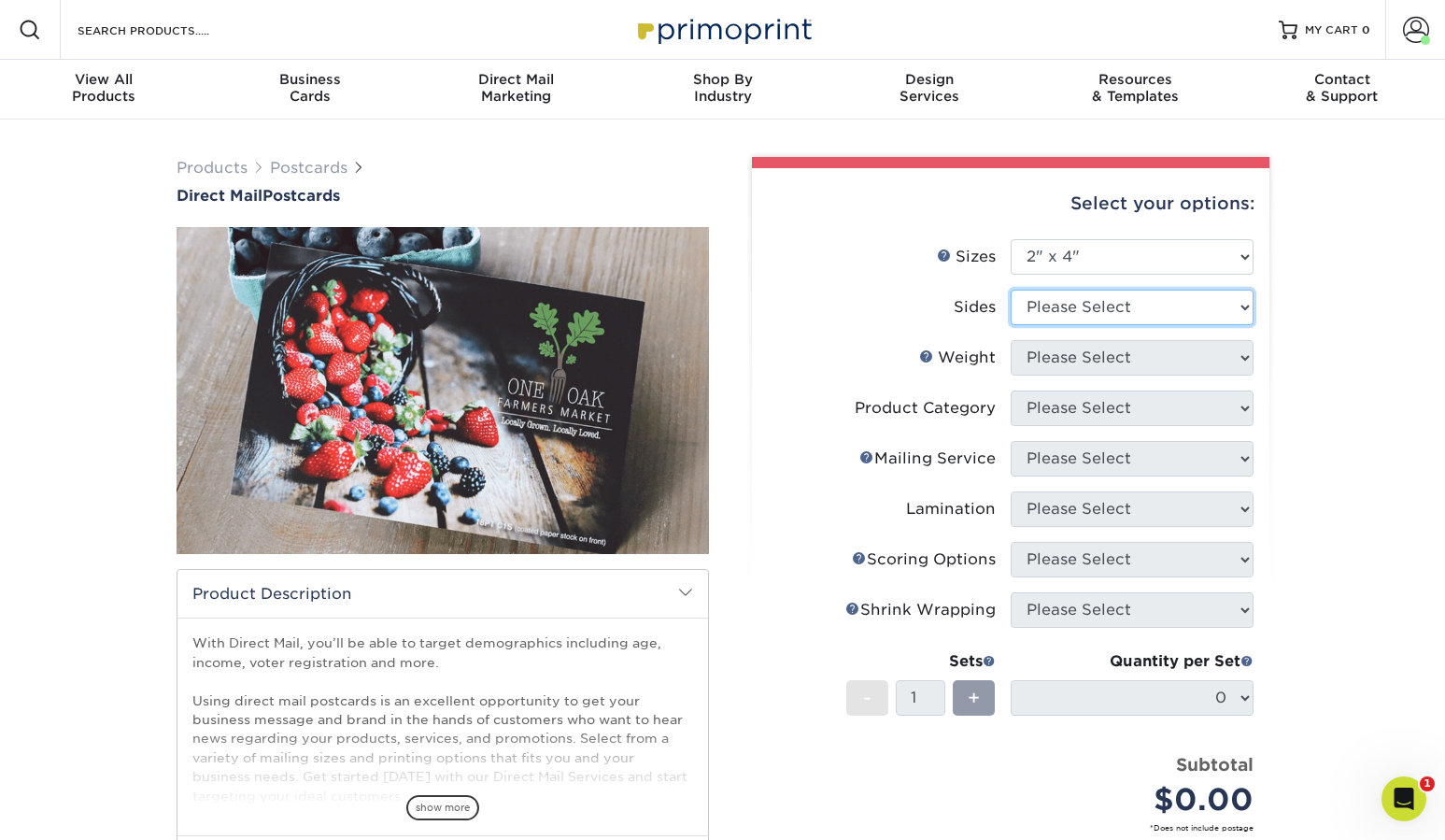
click at [1077, 314] on select "Please Select Print Both Sides Print Front Only" at bounding box center [1132, 307] width 243 height 36
select select "32d3c223-f82c-492b-b915-ba065a00862f"
click at [1011, 289] on select "Please Select Print Both Sides Print Front Only" at bounding box center [1132, 307] width 243 height 36
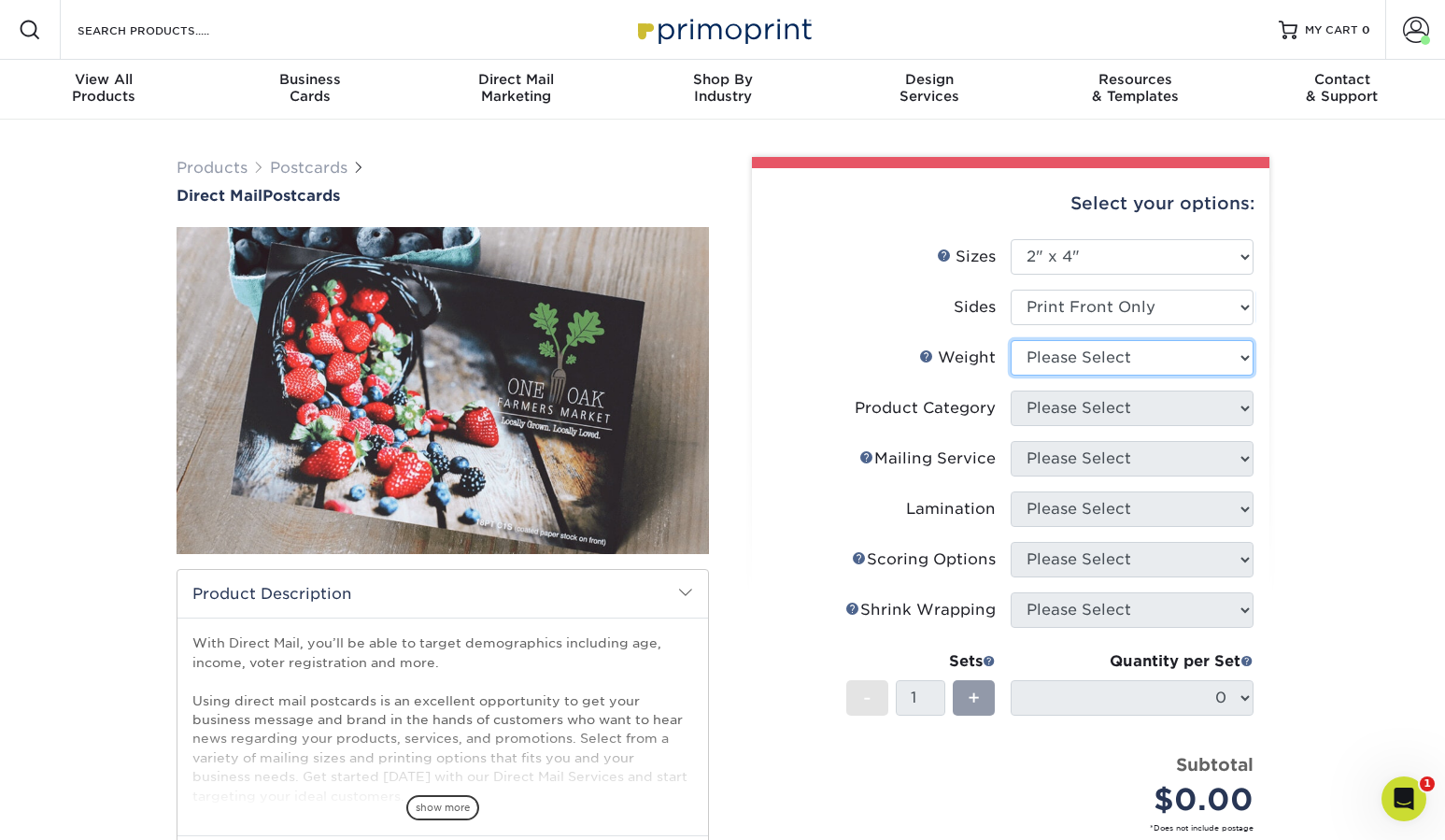
click at [1078, 368] on select "Please Select 14PT 16PT" at bounding box center [1132, 358] width 243 height 36
select select "16PT"
click at [1011, 340] on select "Please Select 14PT 16PT" at bounding box center [1132, 358] width 243 height 36
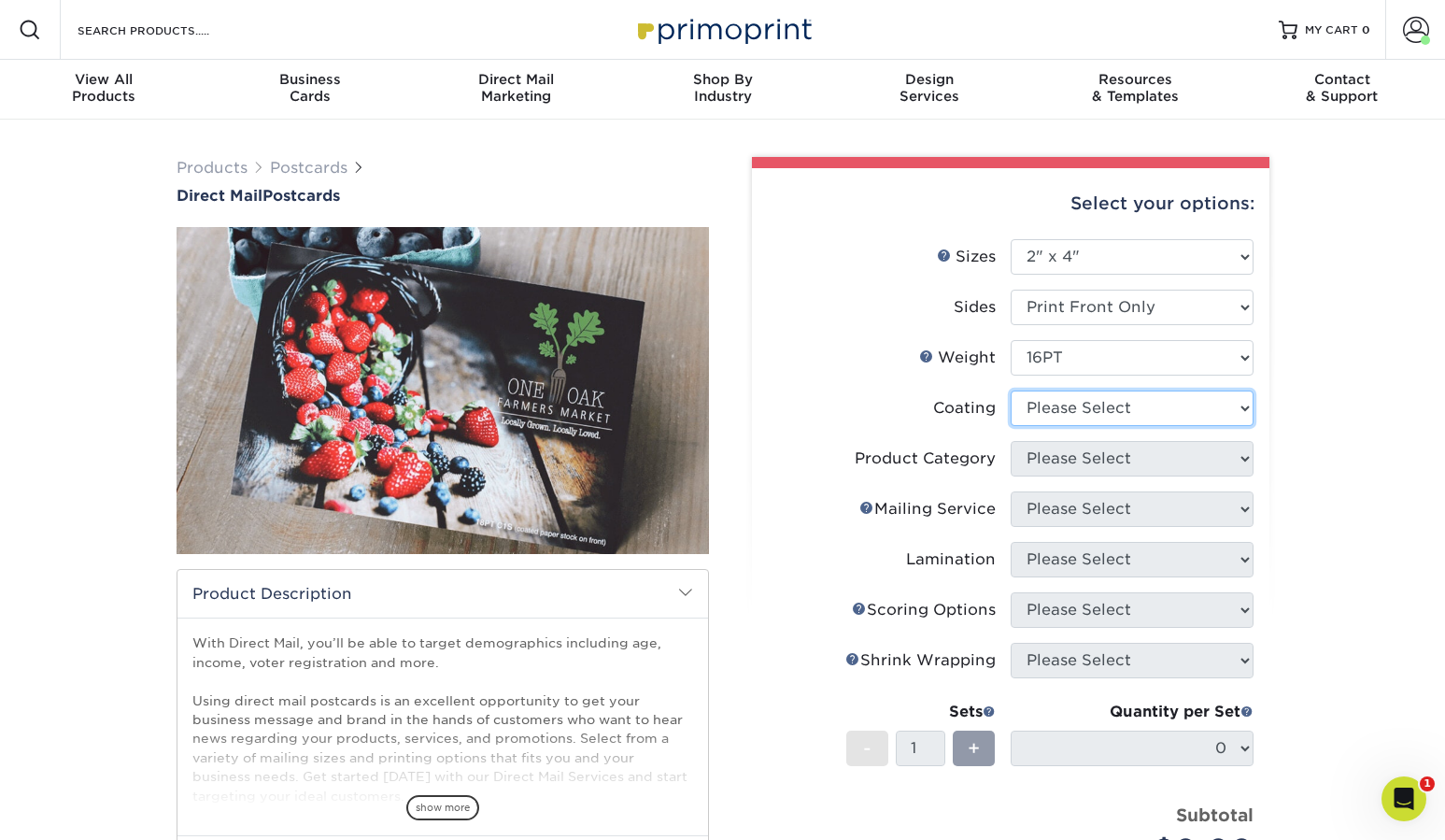
click at [1072, 415] on select at bounding box center [1132, 409] width 243 height 36
select select "121bb7b5-3b4d-429f-bd8d-bbf80e953313"
click at [1011, 391] on select at bounding box center [1132, 409] width 243 height 36
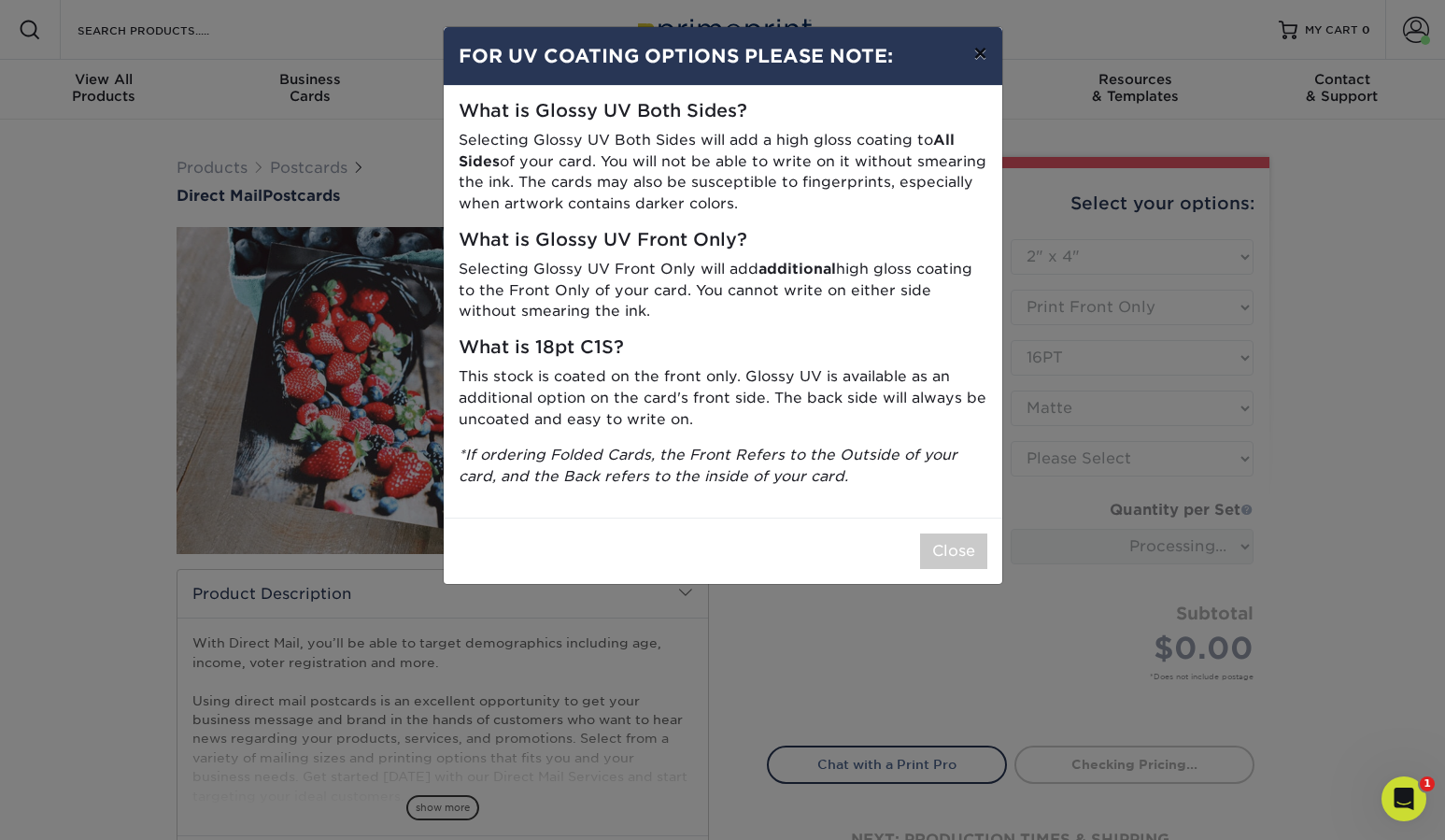
click at [984, 56] on button "×" at bounding box center [981, 54] width 43 height 53
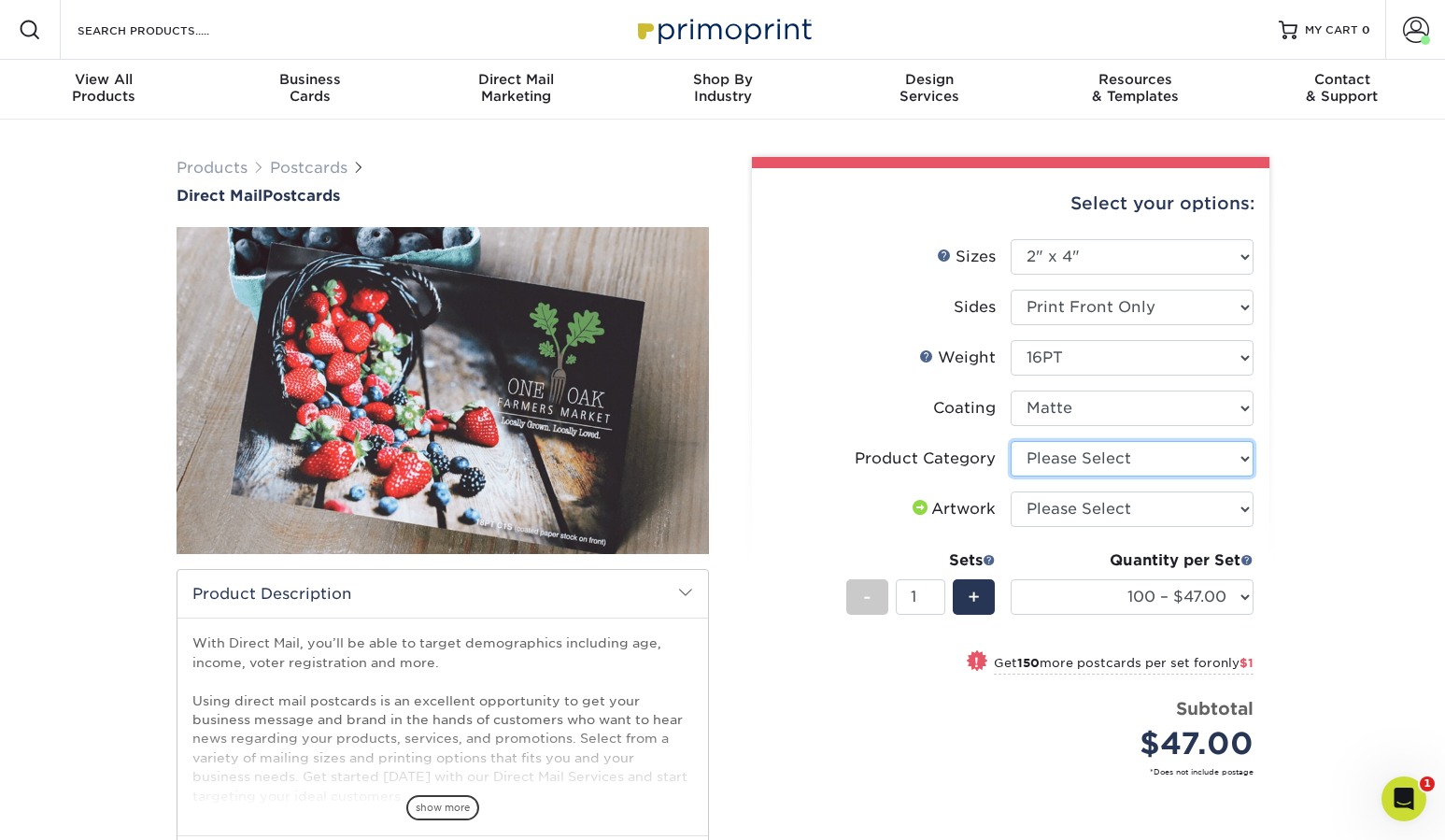
click at [1082, 460] on select "Please Select Postcards" at bounding box center [1132, 459] width 243 height 36
select select "9b7272e0-d6c8-4c3c-8e97-d3a1bcdab858"
click at [1011, 441] on select "Please Select Postcards" at bounding box center [1132, 459] width 243 height 36
click at [1079, 510] on select "Please Select I will upload files I need a design - $150" at bounding box center [1132, 509] width 243 height 36
select select "upload"
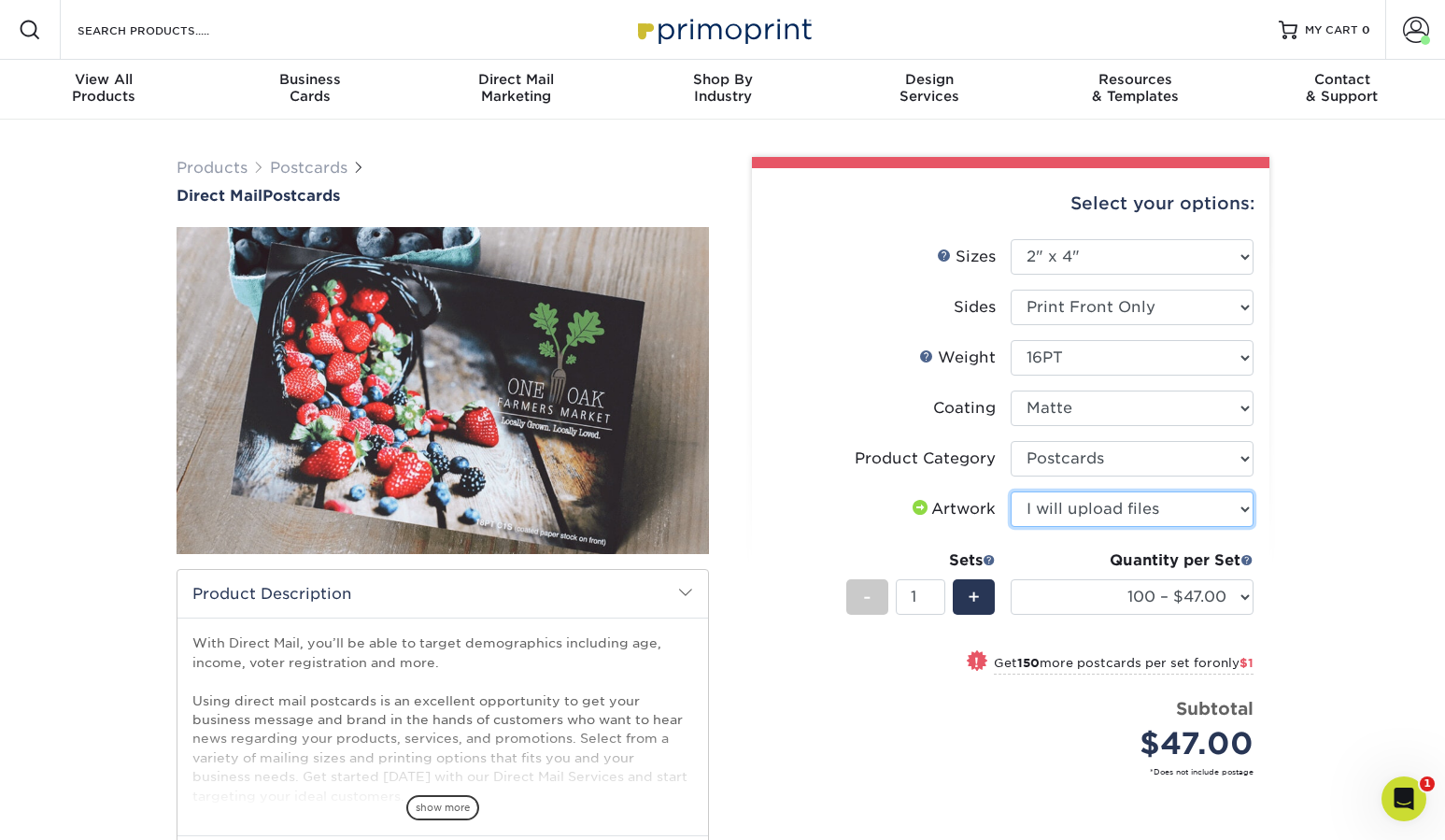
click at [1011, 492] on select "Please Select I will upload files I need a design - $150" at bounding box center [1132, 509] width 243 height 36
click at [1205, 594] on select "100 – $47.00 250 – $48.00 500 – $53.00 1000 – $63.00 2500 – $100.00 5000 – $151…" at bounding box center [1132, 597] width 243 height 36
click at [1141, 261] on select "Please Select 1.5" x 7" 2" x 4" 2" x 6" 2" x 7" 2" x 8" 2.12" x 5.5" 2.12" x 5.…" at bounding box center [1132, 257] width 243 height 36
click at [1162, 582] on select "100 – $47.00 250 – $48.00 500 – $53.00 1000 – $63.00 2500 – $100.00 5000 – $151…" at bounding box center [1132, 597] width 243 height 36
click at [1226, 606] on select "100 – $47.00 250 – $48.00 500 – $53.00 1000 – $63.00 2500 – $100.00 5000 – $151…" at bounding box center [1132, 597] width 243 height 36
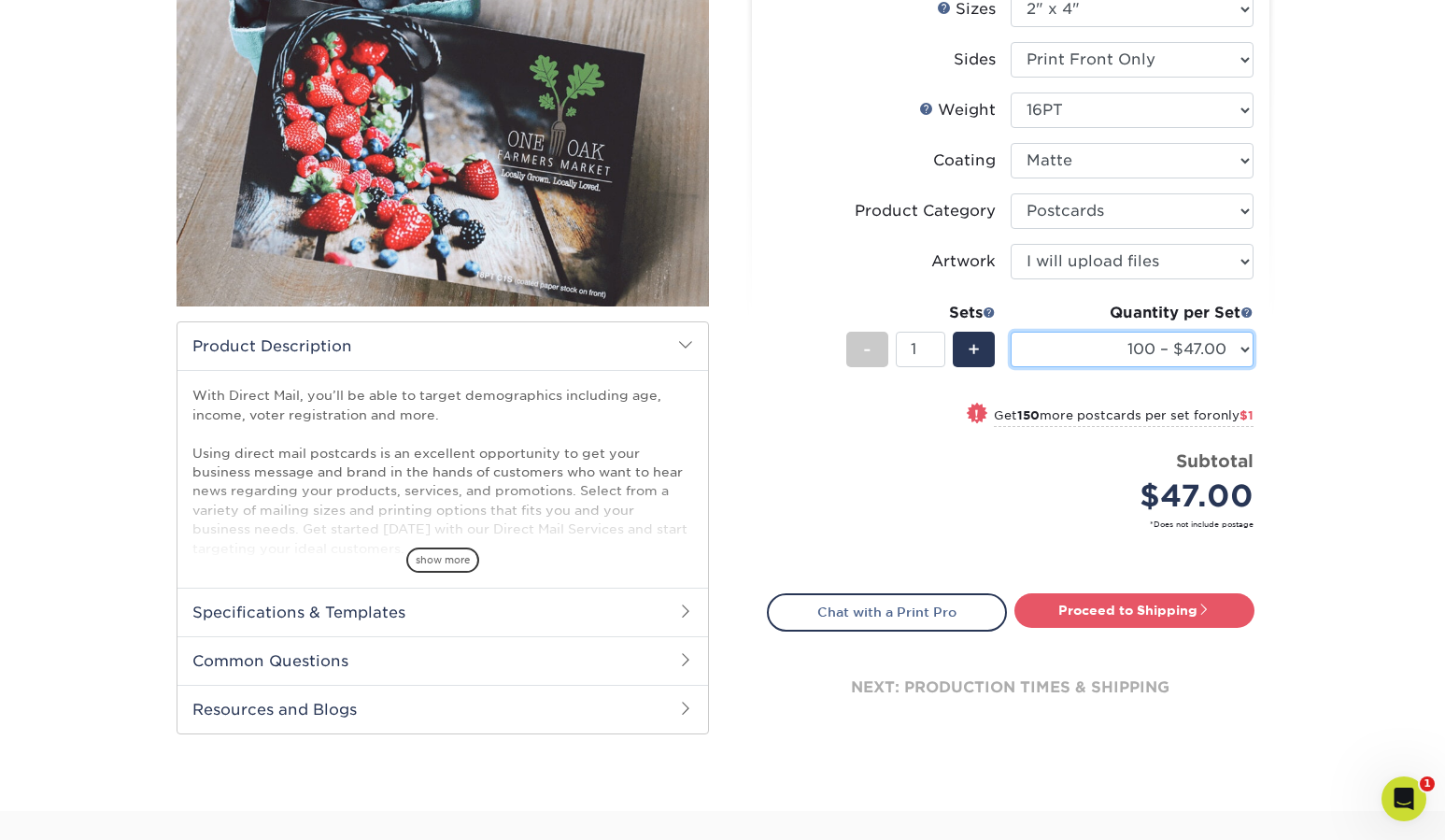
scroll to position [323, 0]
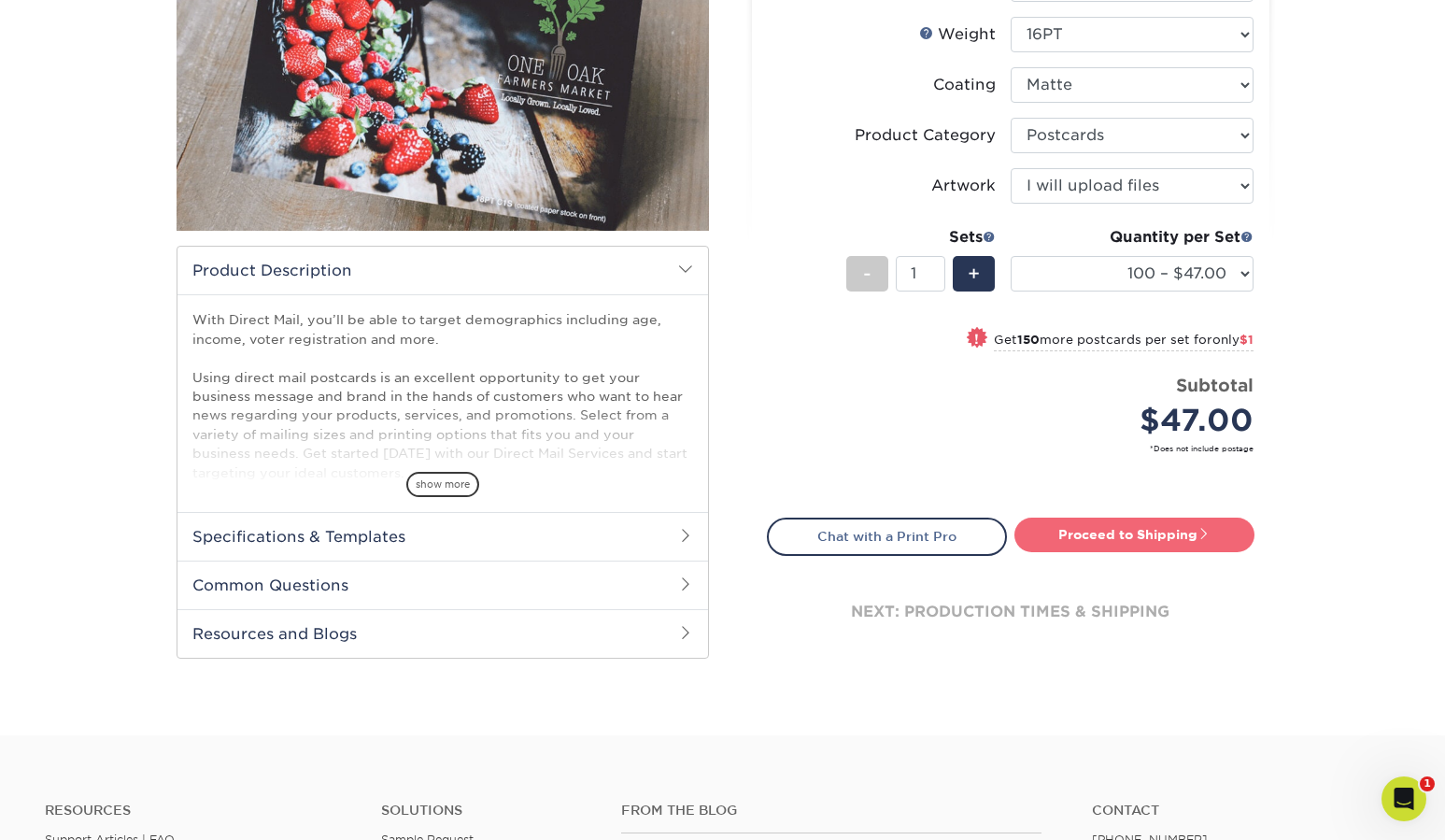
click at [1123, 537] on link "Proceed to Shipping" at bounding box center [1134, 534] width 240 height 34
type input "Set 1"
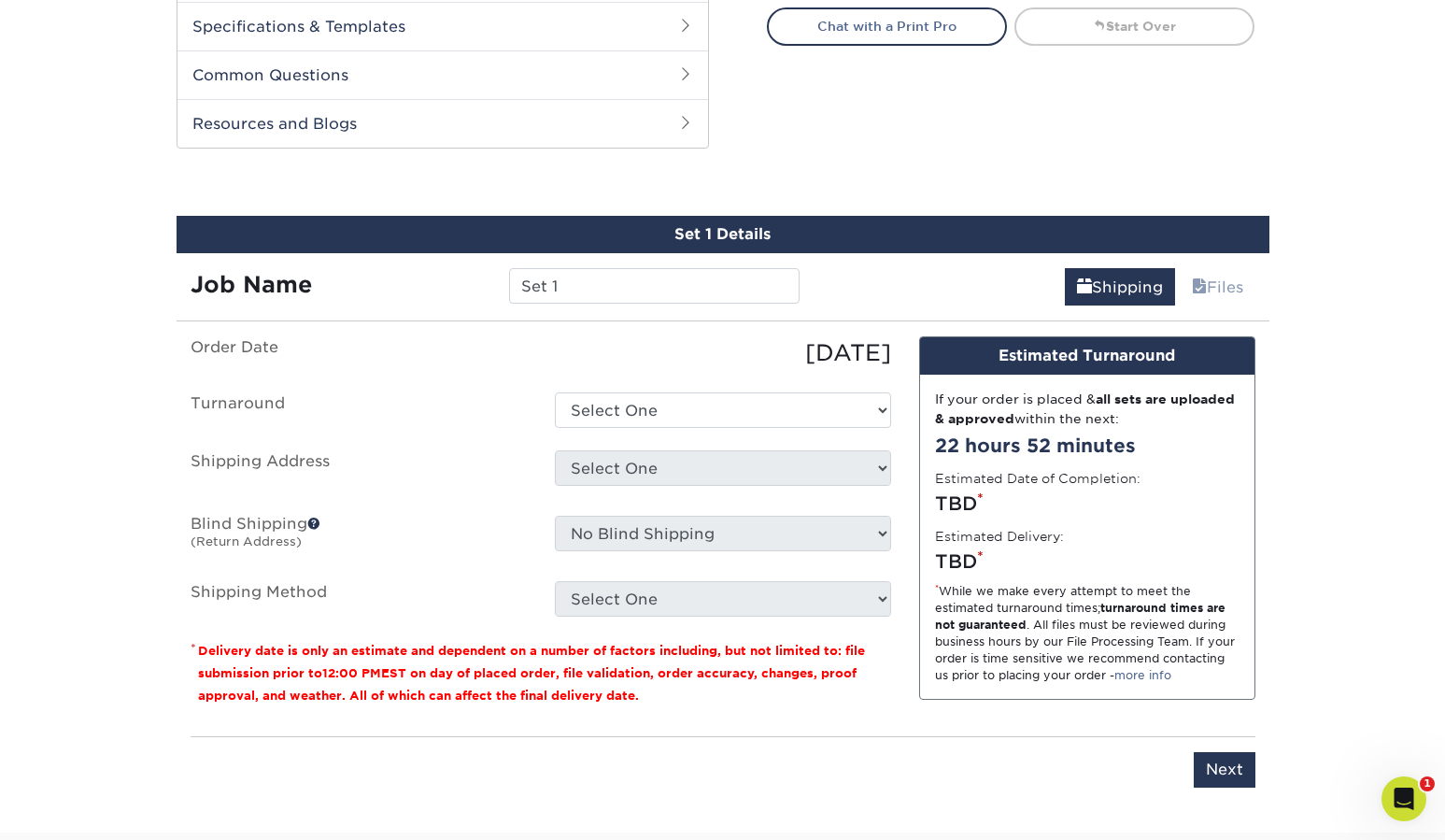
scroll to position [892, 0]
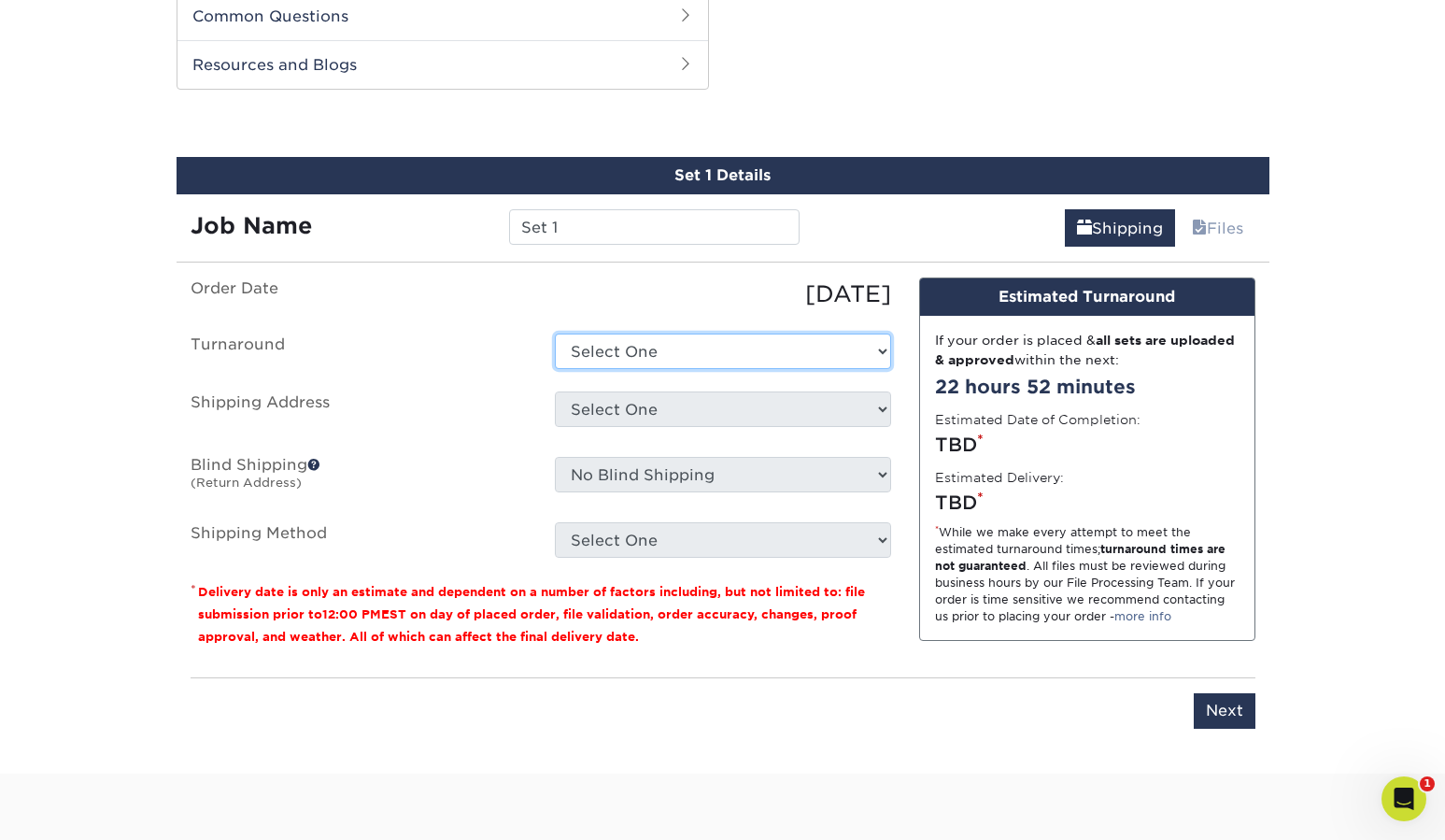
click at [645, 358] on select "Select One 2-4 Business Days 2 Day Next Business Day" at bounding box center [722, 351] width 336 height 36
select select "fe069ecf-6048-46a0-9805-62eff9178b31"
click at [555, 333] on select "Select One 2-4 Business Days 2 Day Next Business Day" at bounding box center [722, 351] width 336 height 36
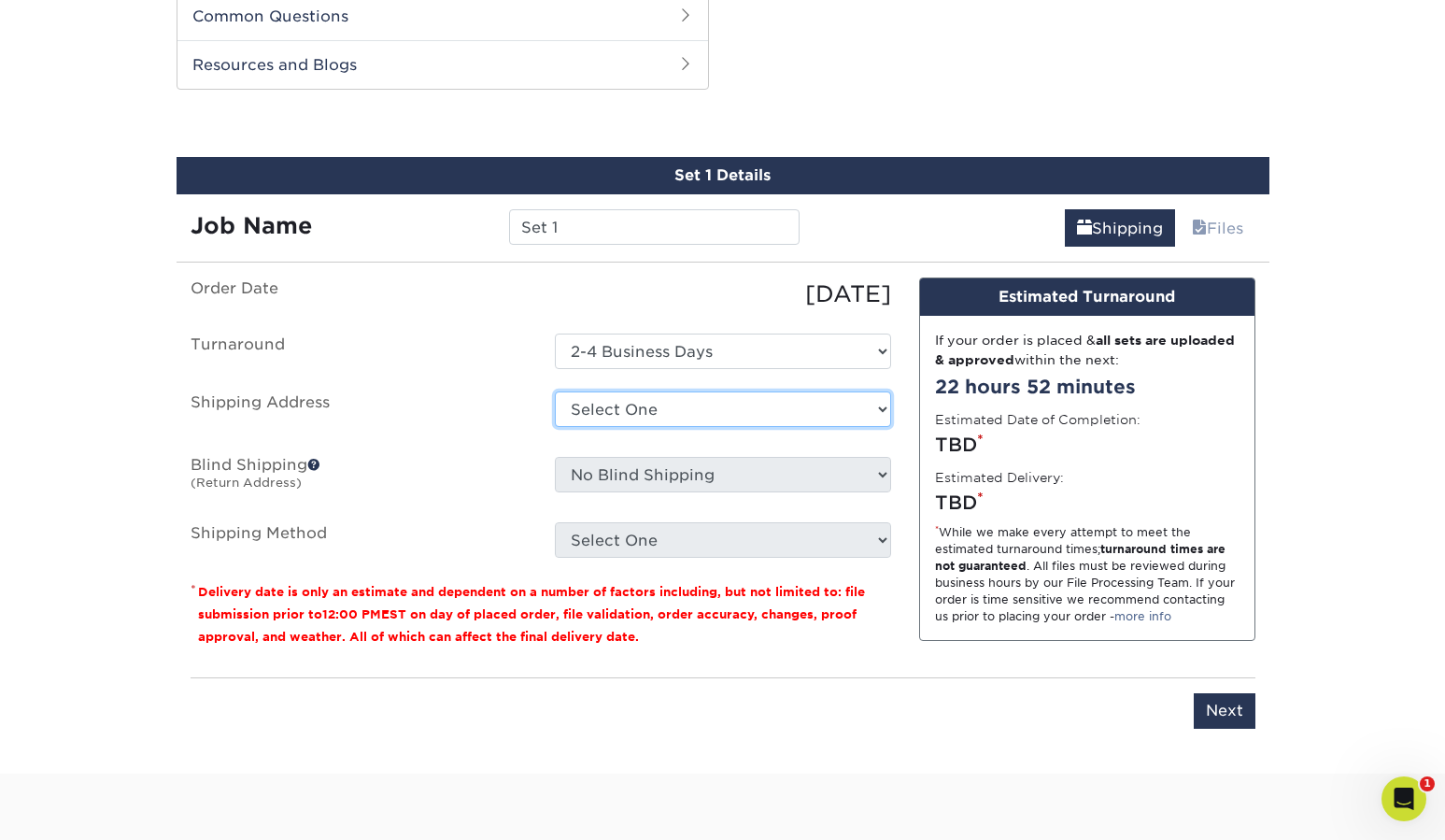
click at [605, 413] on select "Select One + Add New Address" at bounding box center [722, 410] width 336 height 36
select select "newaddress"
click at [555, 392] on select "Select One + Add New Address" at bounding box center [722, 410] width 336 height 36
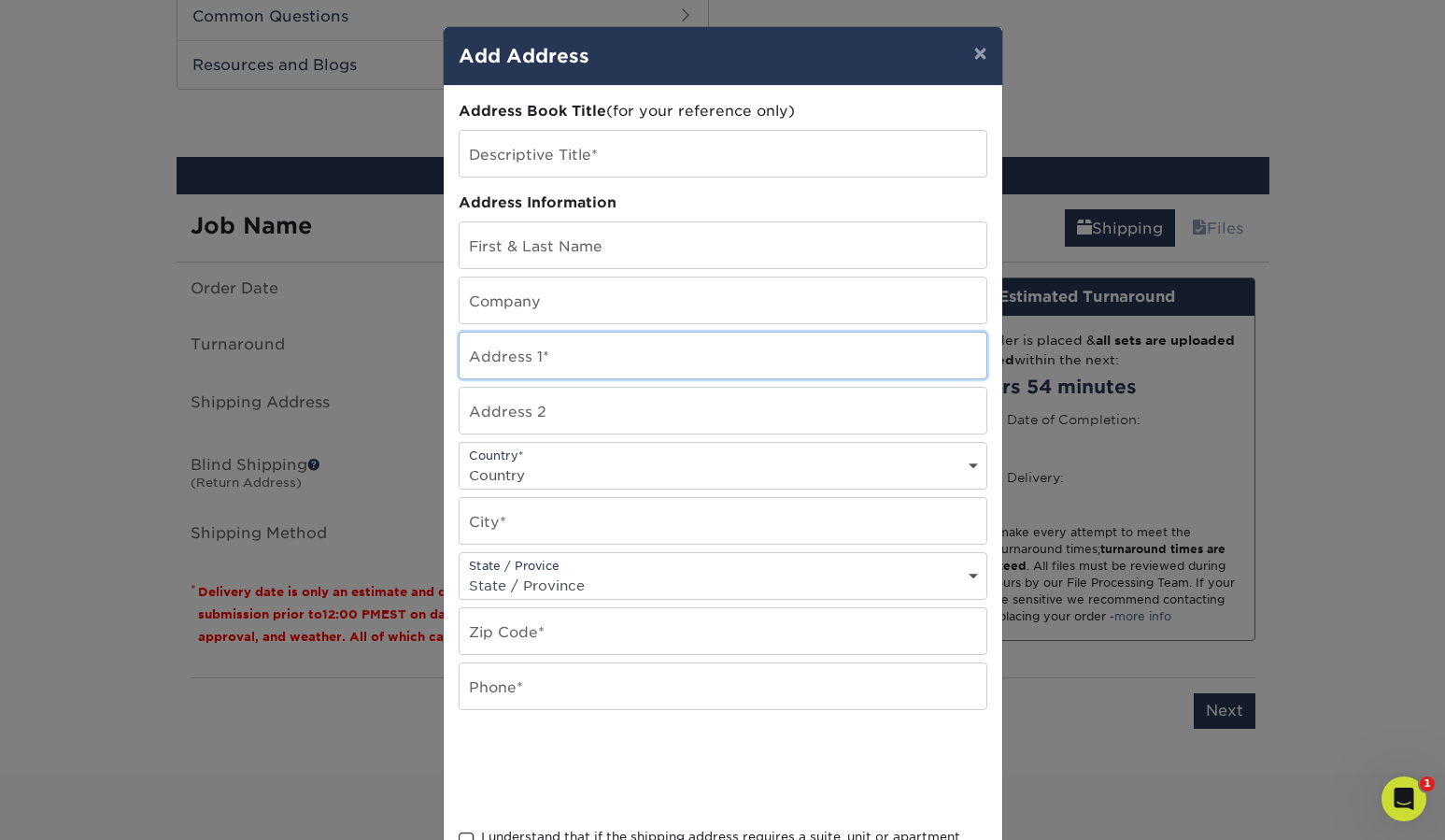
click at [527, 357] on input "text" at bounding box center [722, 355] width 527 height 46
type input "3255 Morning Crk"
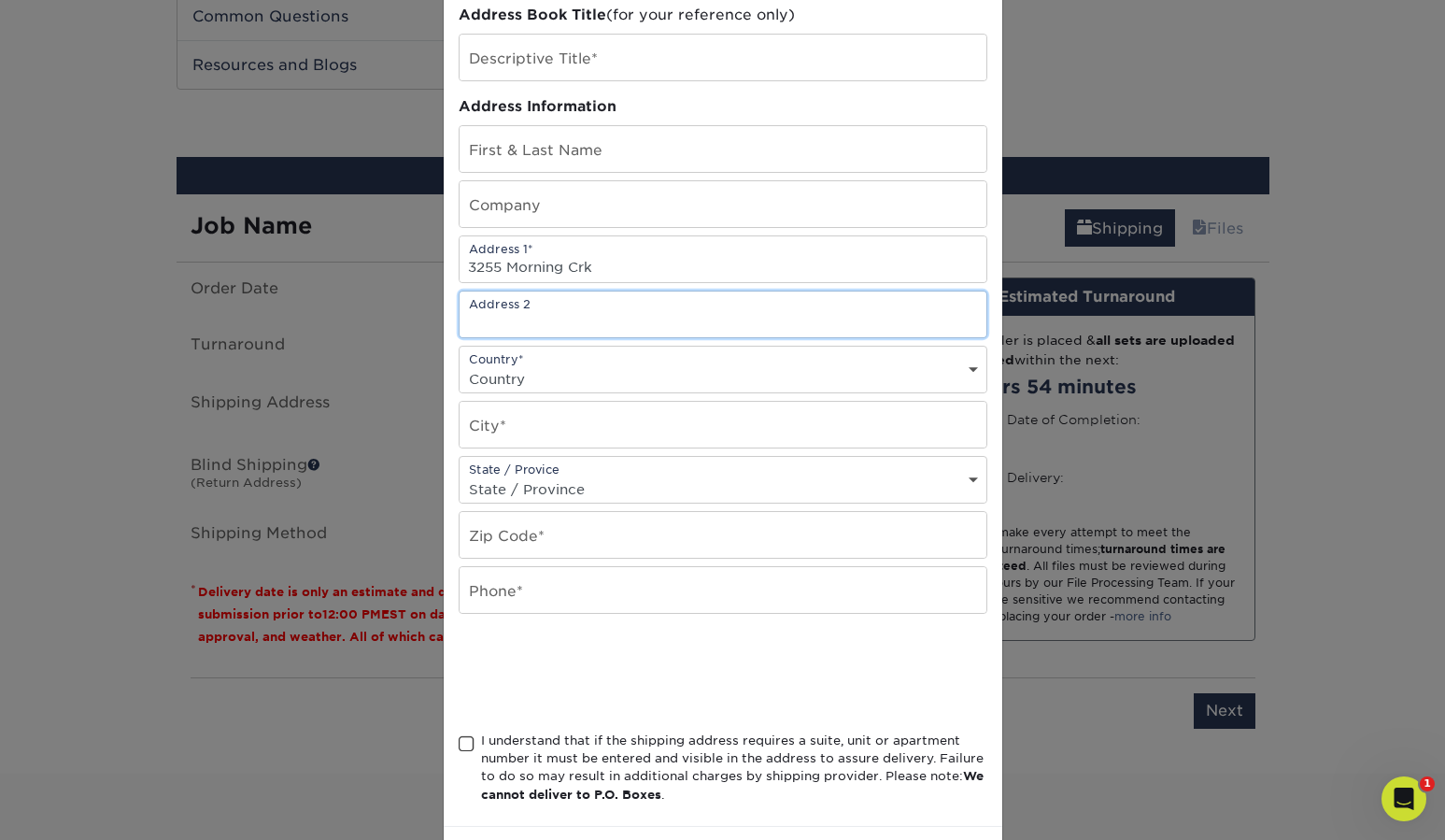
scroll to position [0, 0]
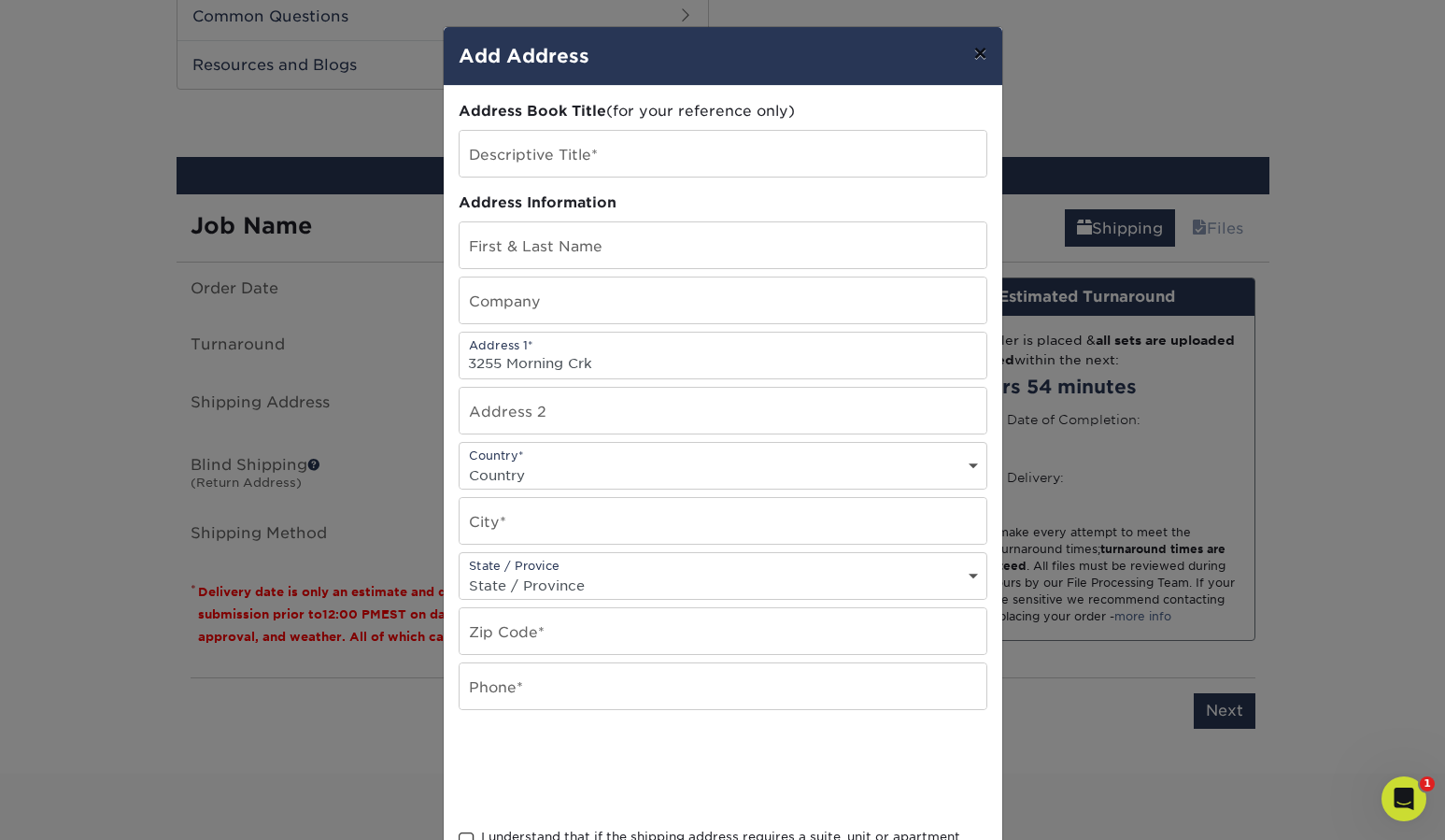
click at [980, 44] on button "×" at bounding box center [981, 54] width 43 height 53
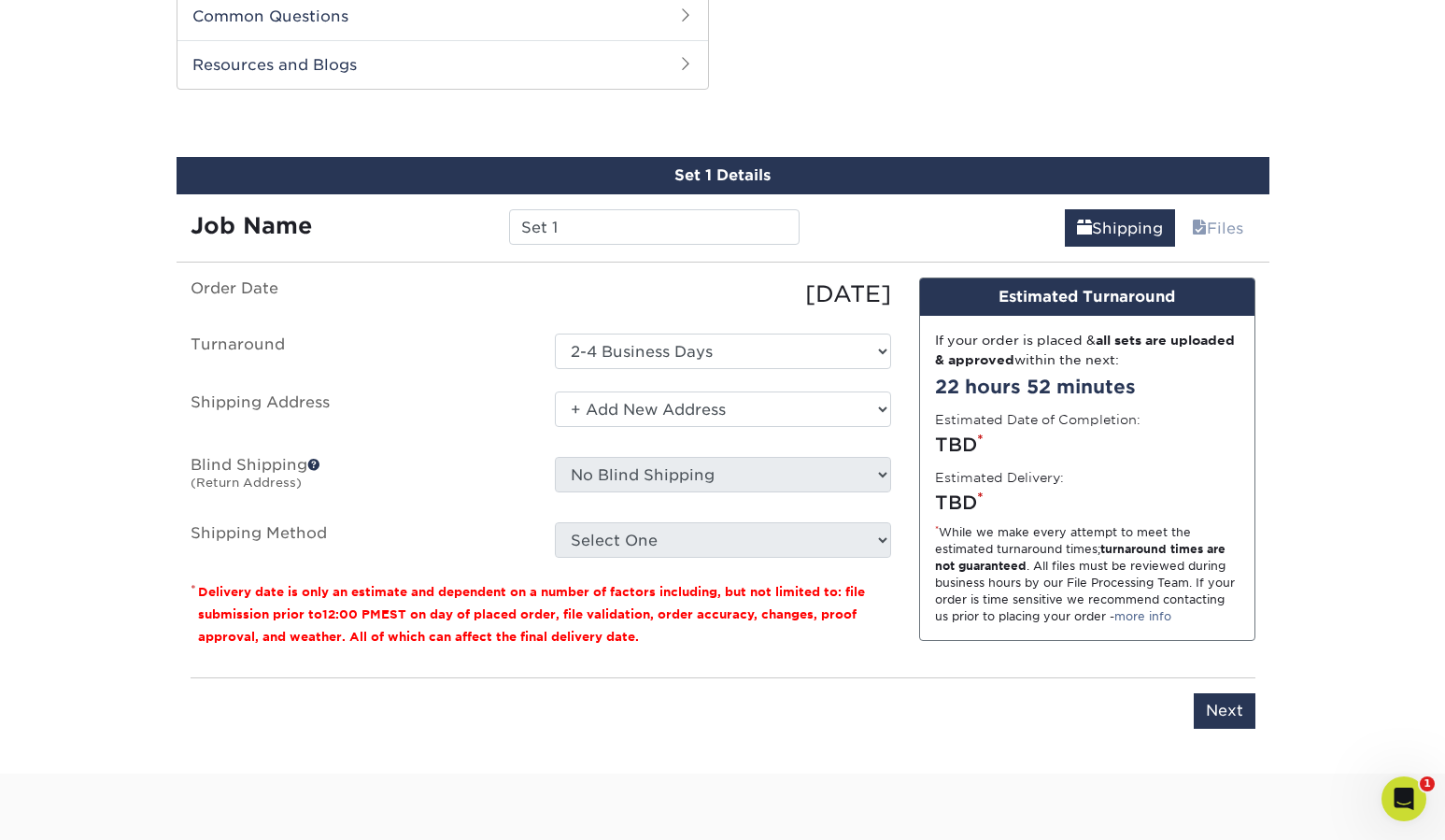
click at [1028, 449] on div "TBD *" at bounding box center [1087, 444] width 304 height 28
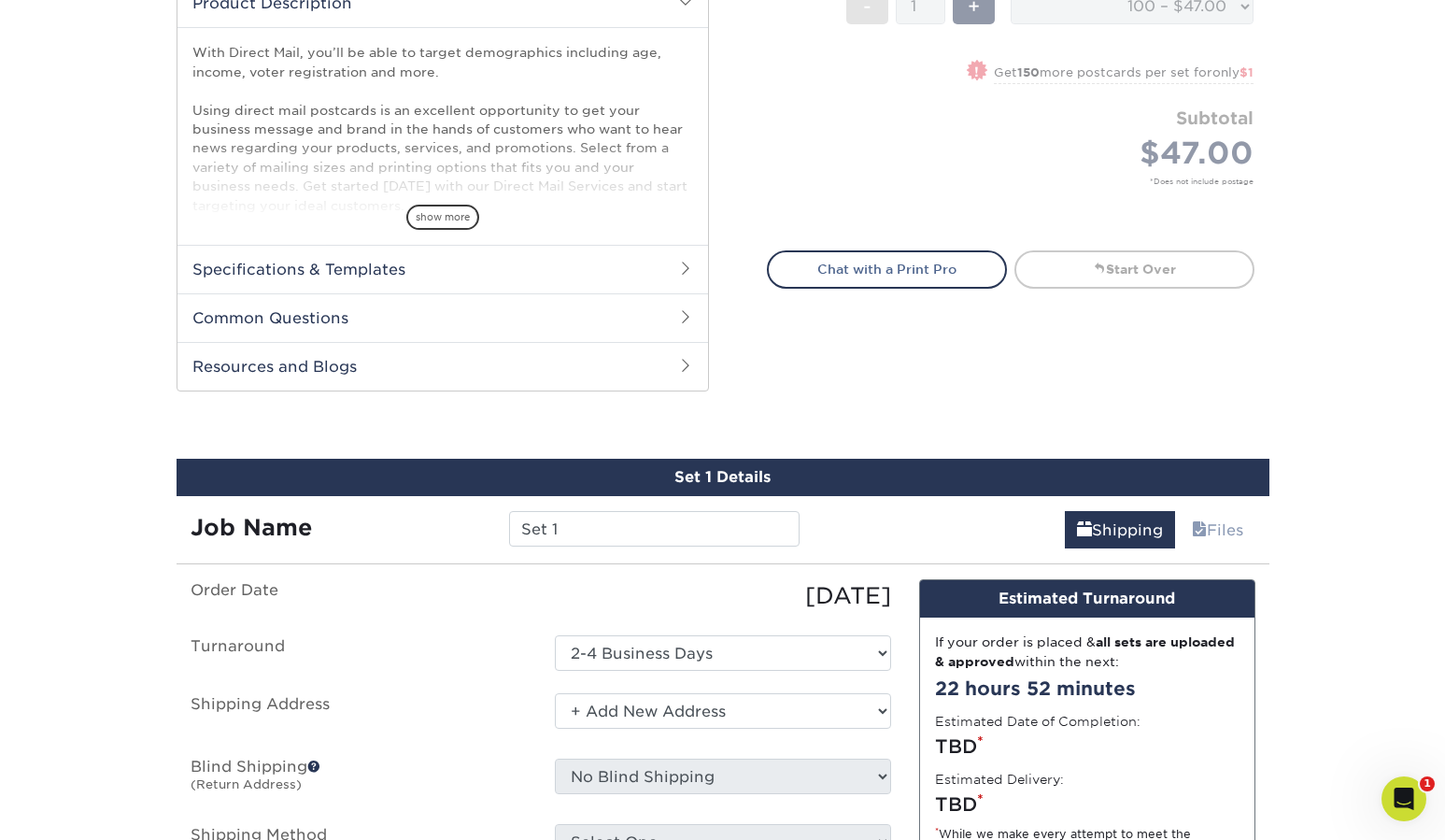
scroll to position [587, 0]
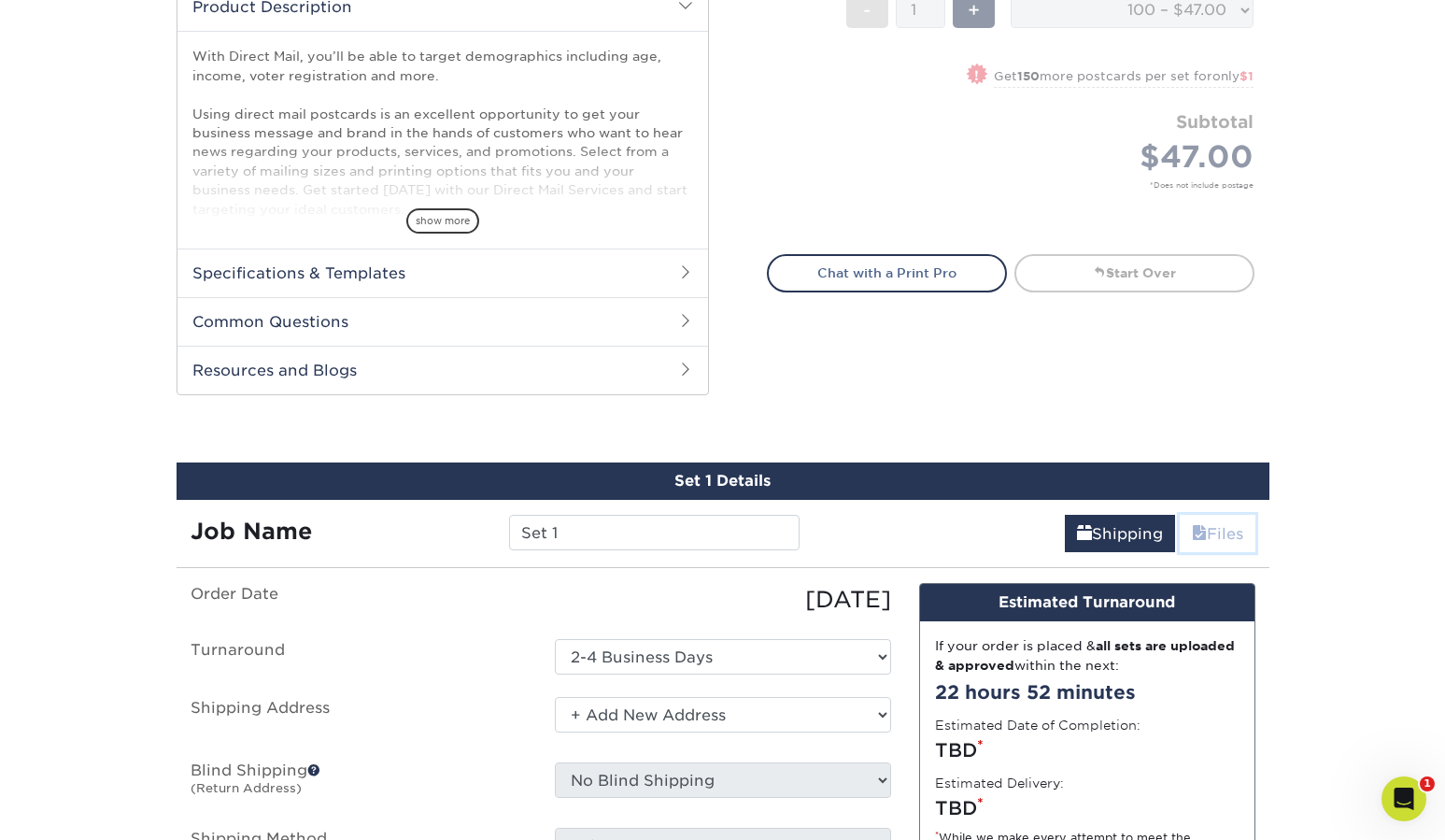
click at [1221, 550] on link "Files" at bounding box center [1218, 533] width 75 height 38
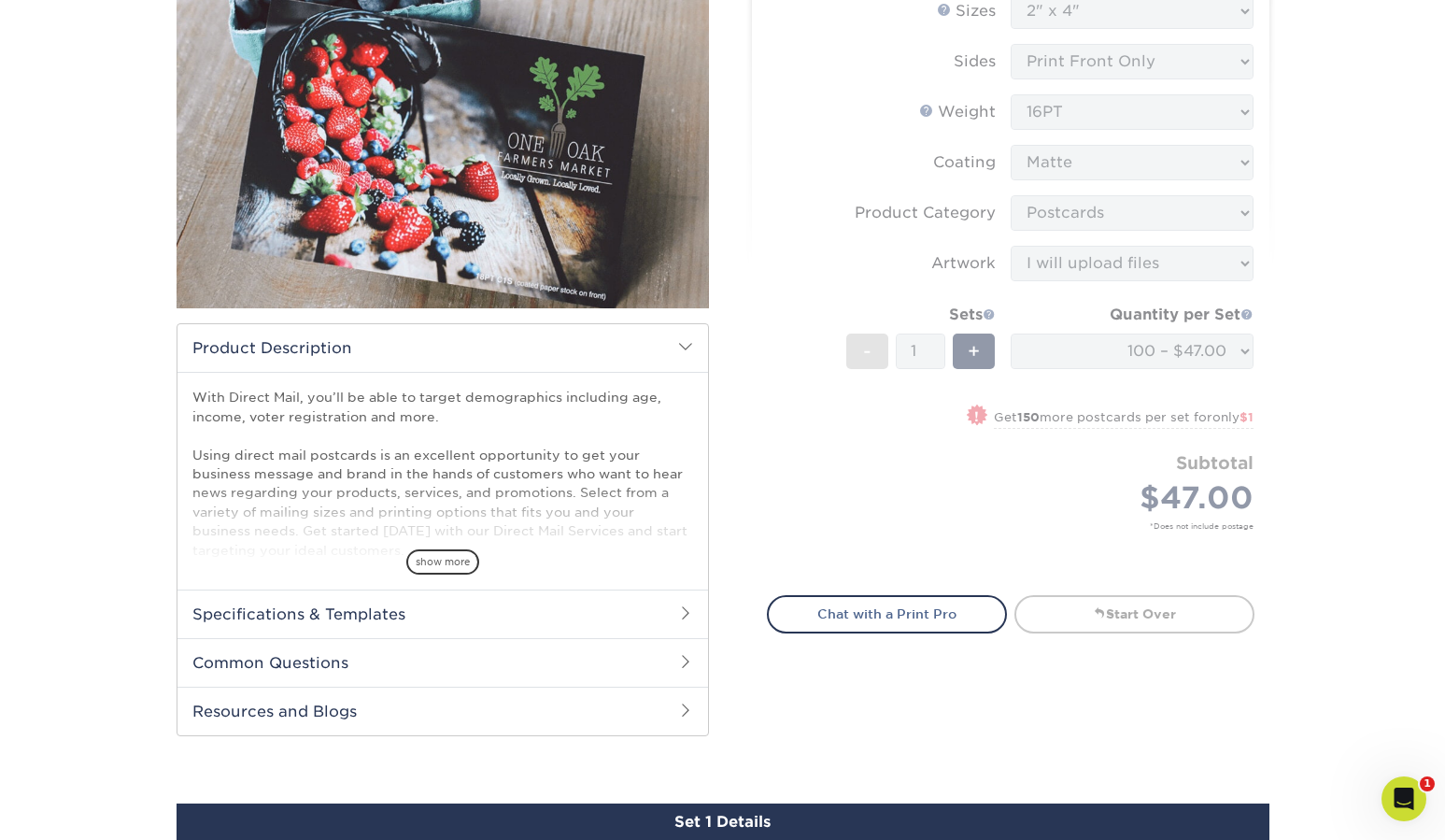
scroll to position [219, 0]
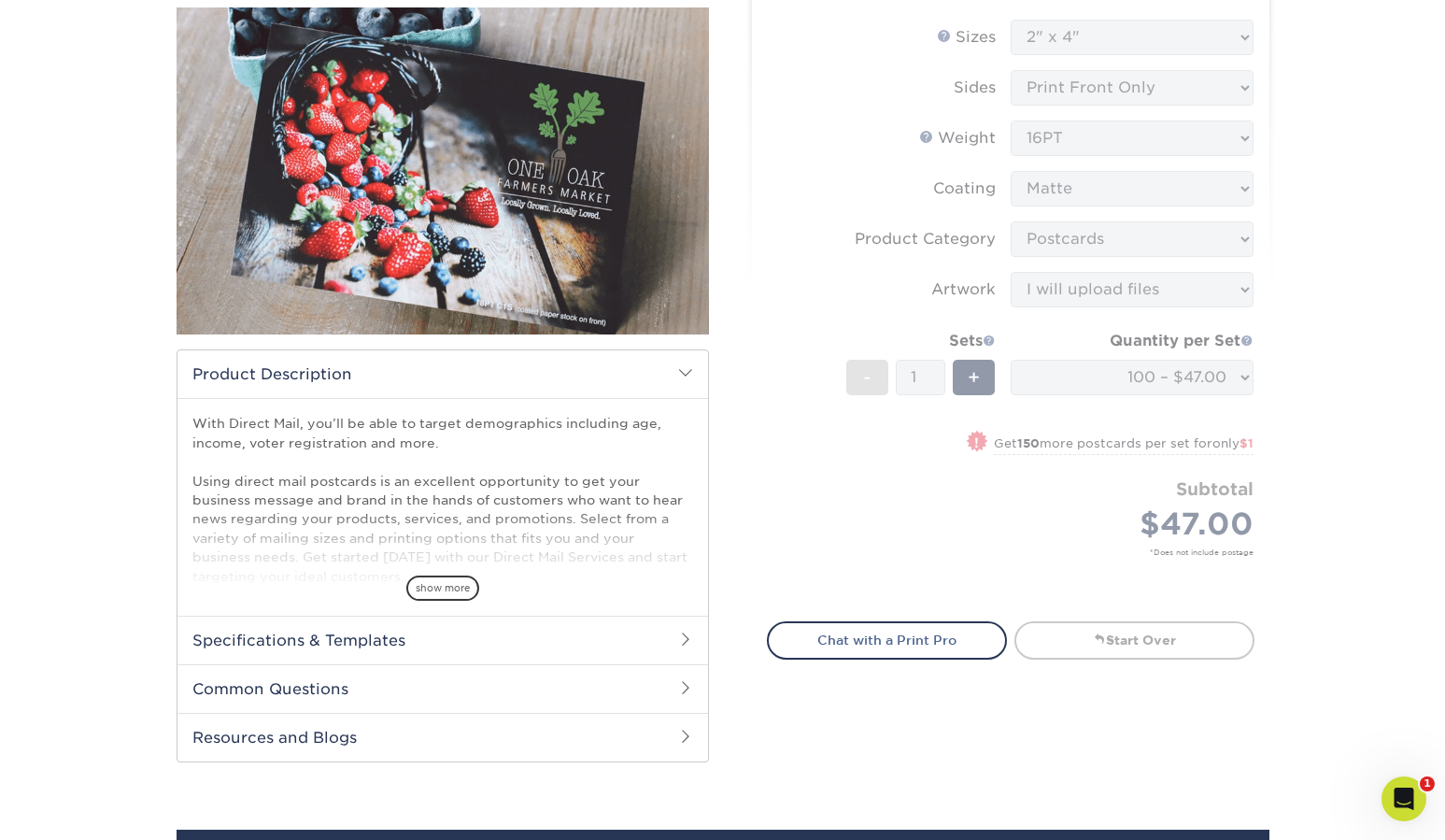
click at [477, 687] on h2 "Common Questions" at bounding box center [442, 688] width 530 height 49
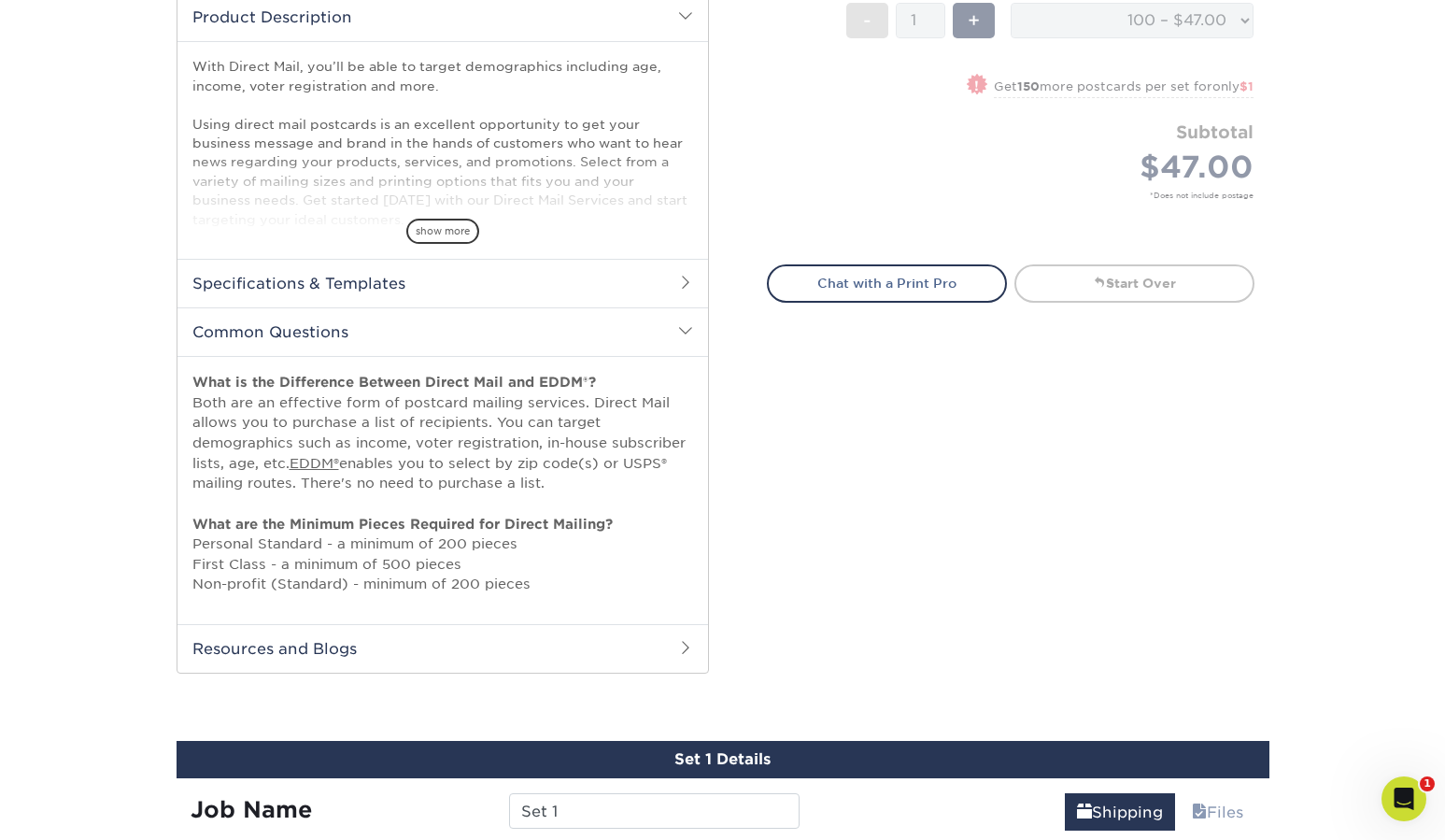
scroll to position [588, 0]
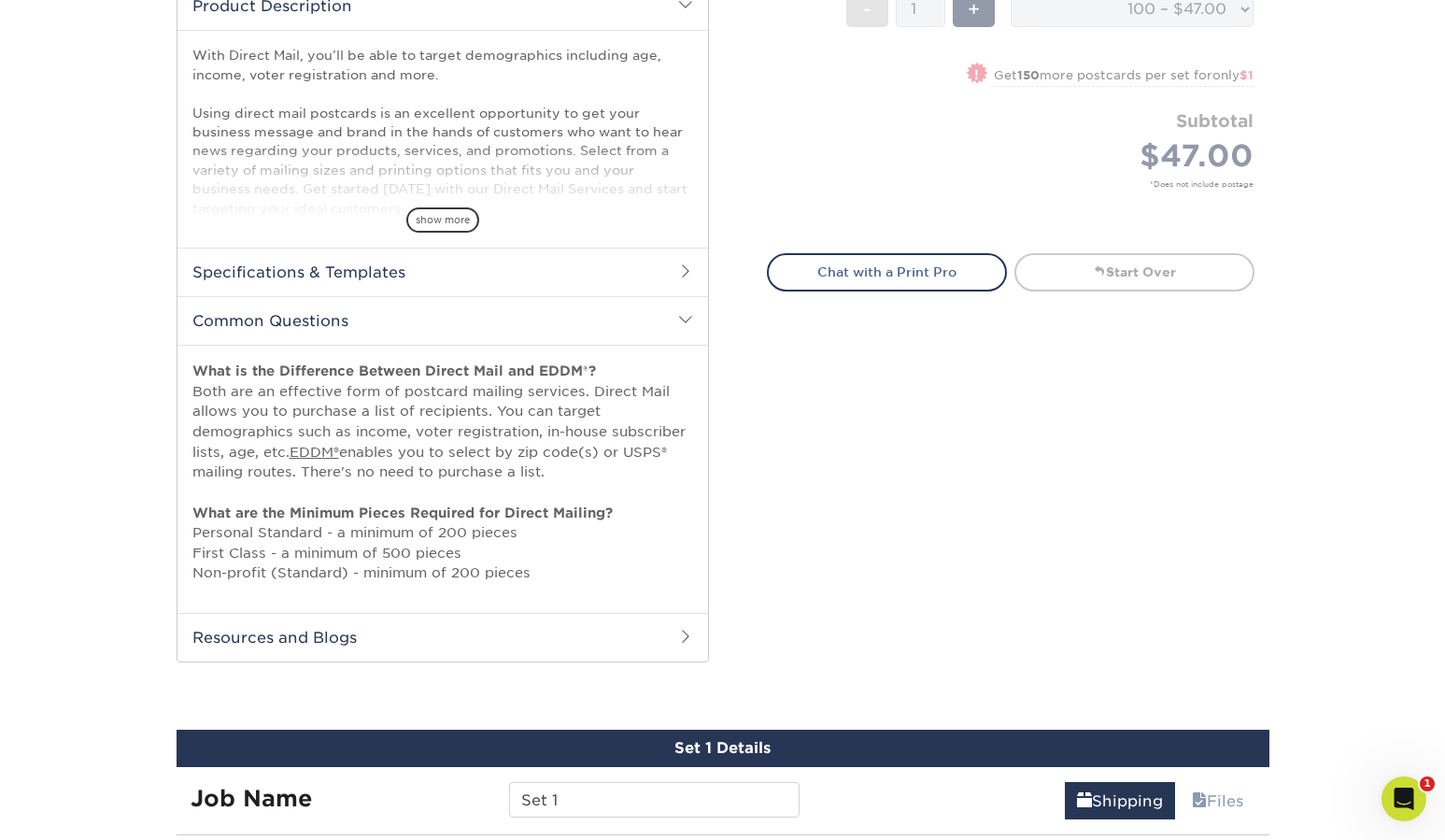
click at [323, 644] on h2 "Resources and Blogs" at bounding box center [442, 638] width 530 height 49
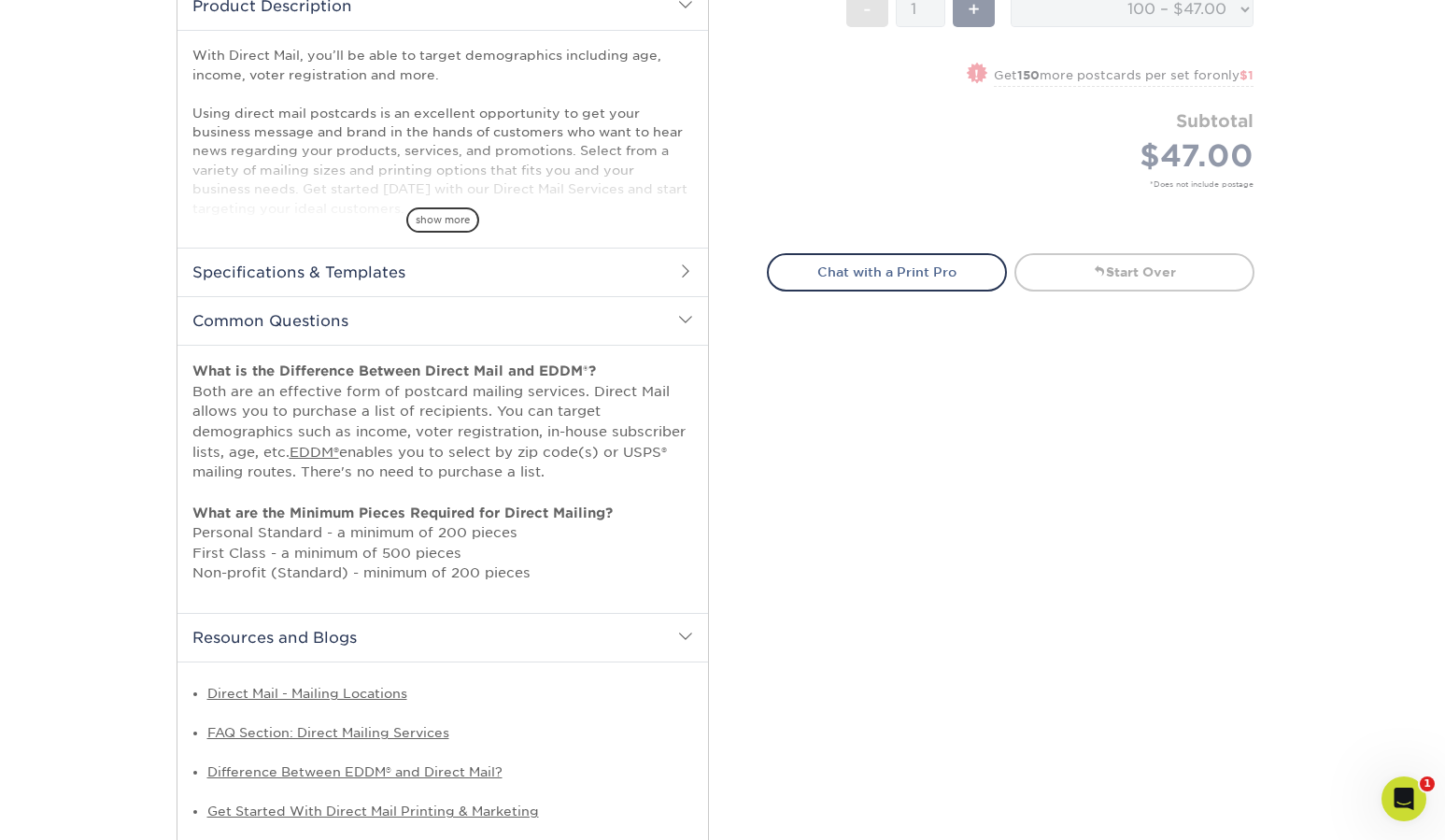
click at [323, 644] on h2 "Resources and Blogs" at bounding box center [442, 638] width 530 height 49
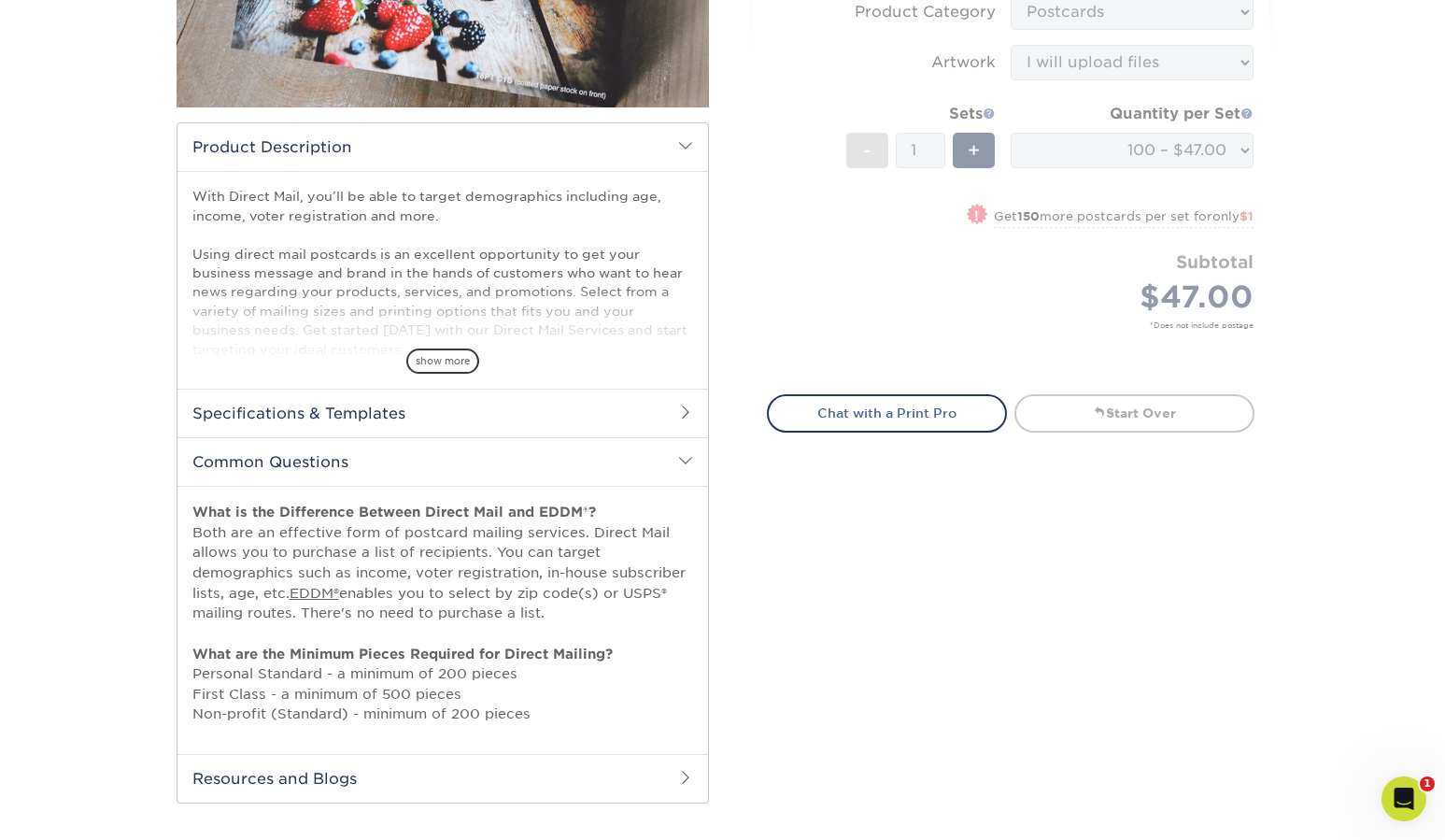
scroll to position [445, 0]
click at [311, 402] on h2 "Specifications & Templates" at bounding box center [442, 414] width 530 height 49
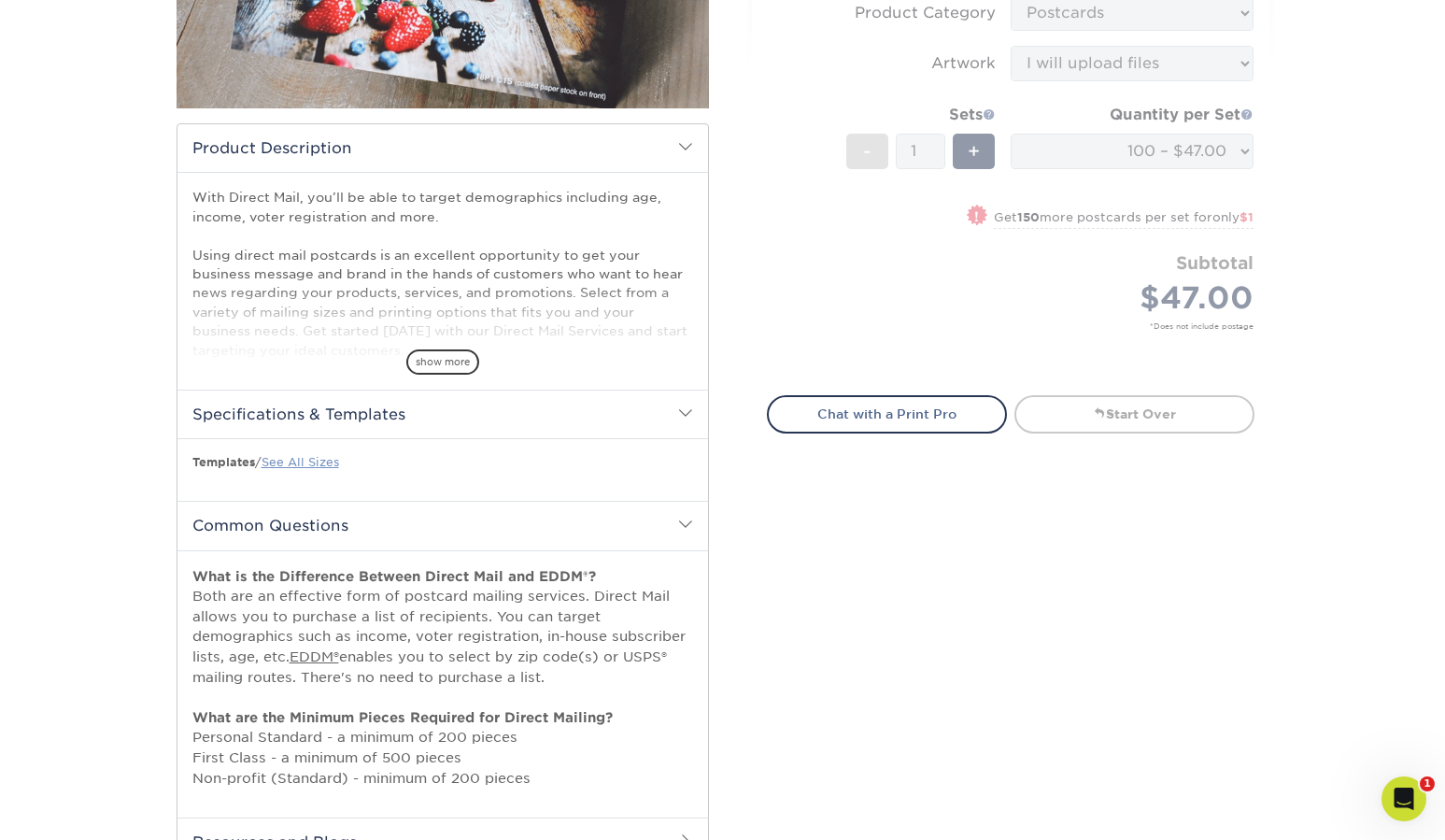
click at [300, 460] on link "See All Sizes" at bounding box center [300, 461] width 77 height 14
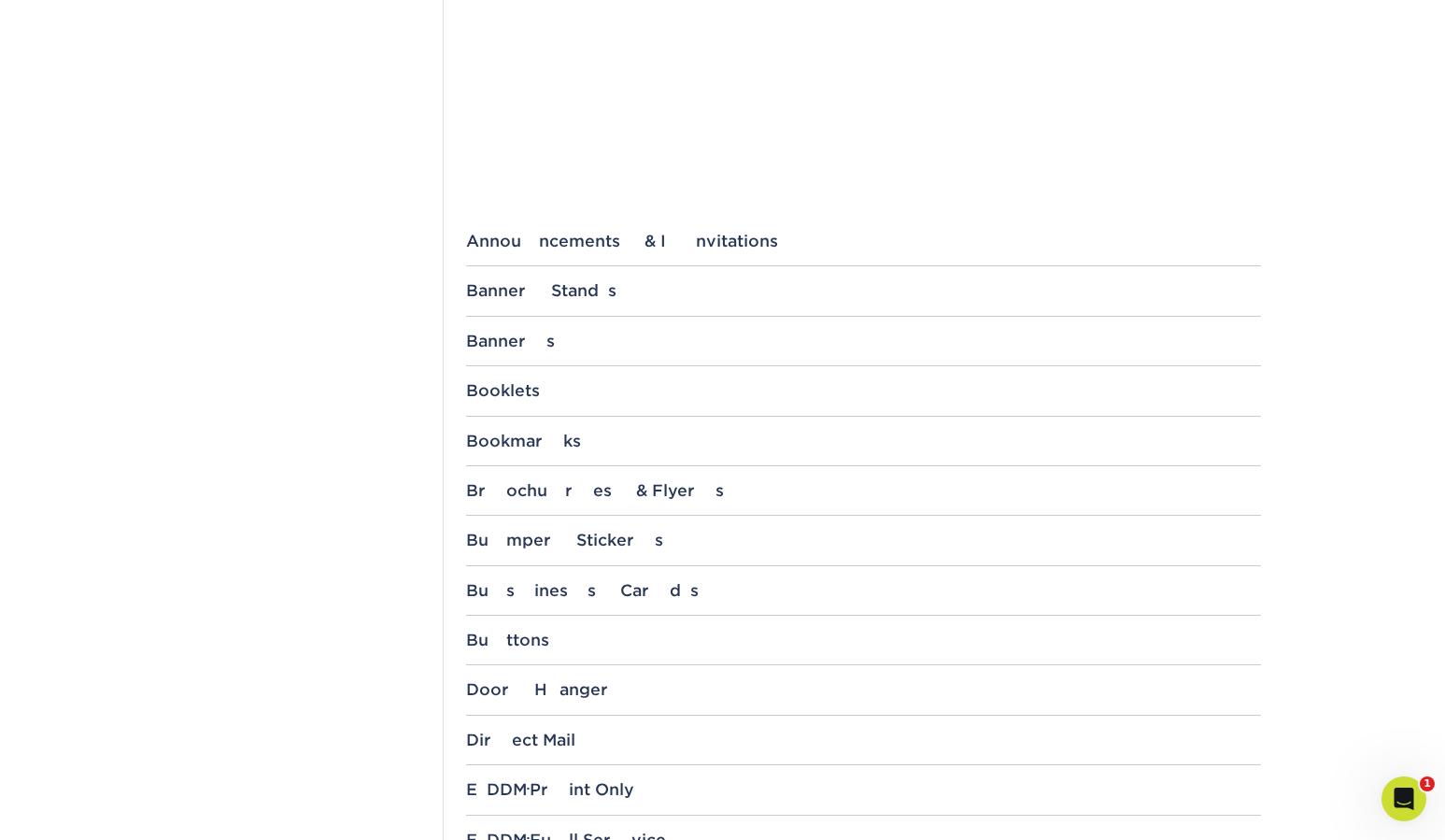
scroll to position [616, 0]
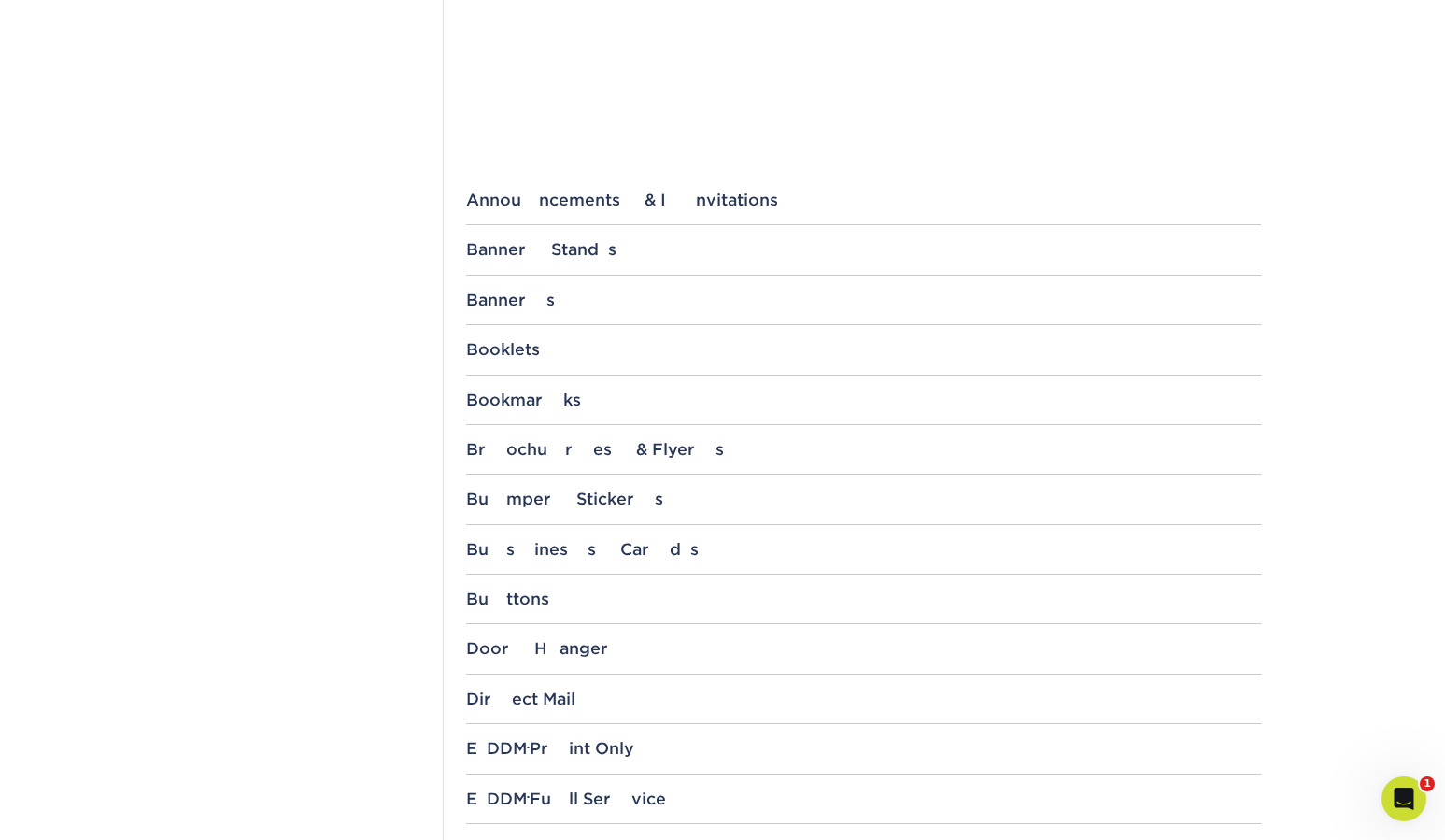
click at [581, 420] on div "Bookmarks 1.5" x 7" 2" x 8" 3.5" x 8.5" 3" x 4" 4.25" x 3.66" 8.5" x 2.75" 8.5"…" at bounding box center [864, 408] width 795 height 35
click at [564, 450] on div "Brochures & Flyers" at bounding box center [864, 449] width 795 height 19
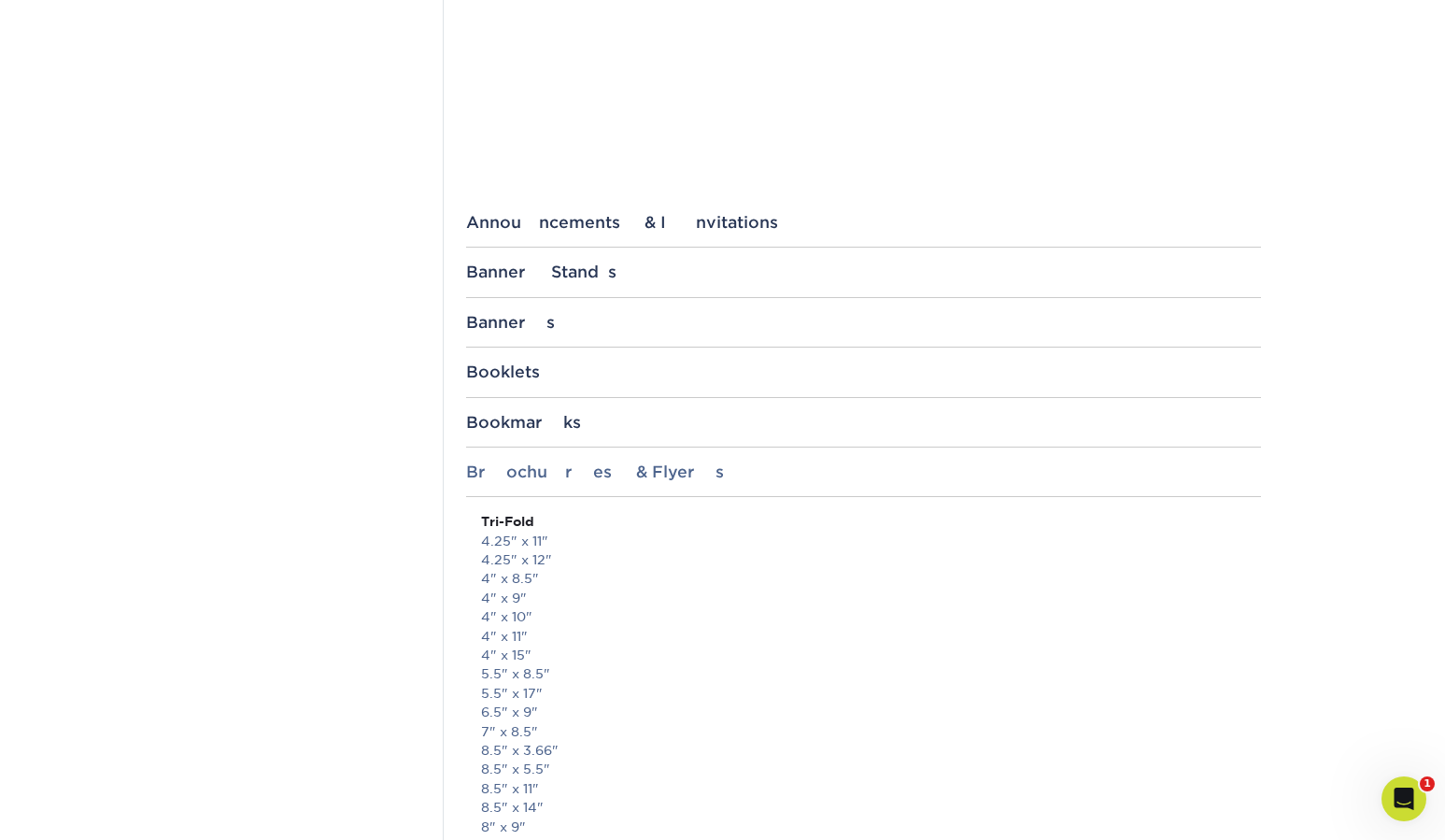
scroll to position [589, 0]
click at [513, 541] on link "4.25" x 11"" at bounding box center [514, 545] width 67 height 15
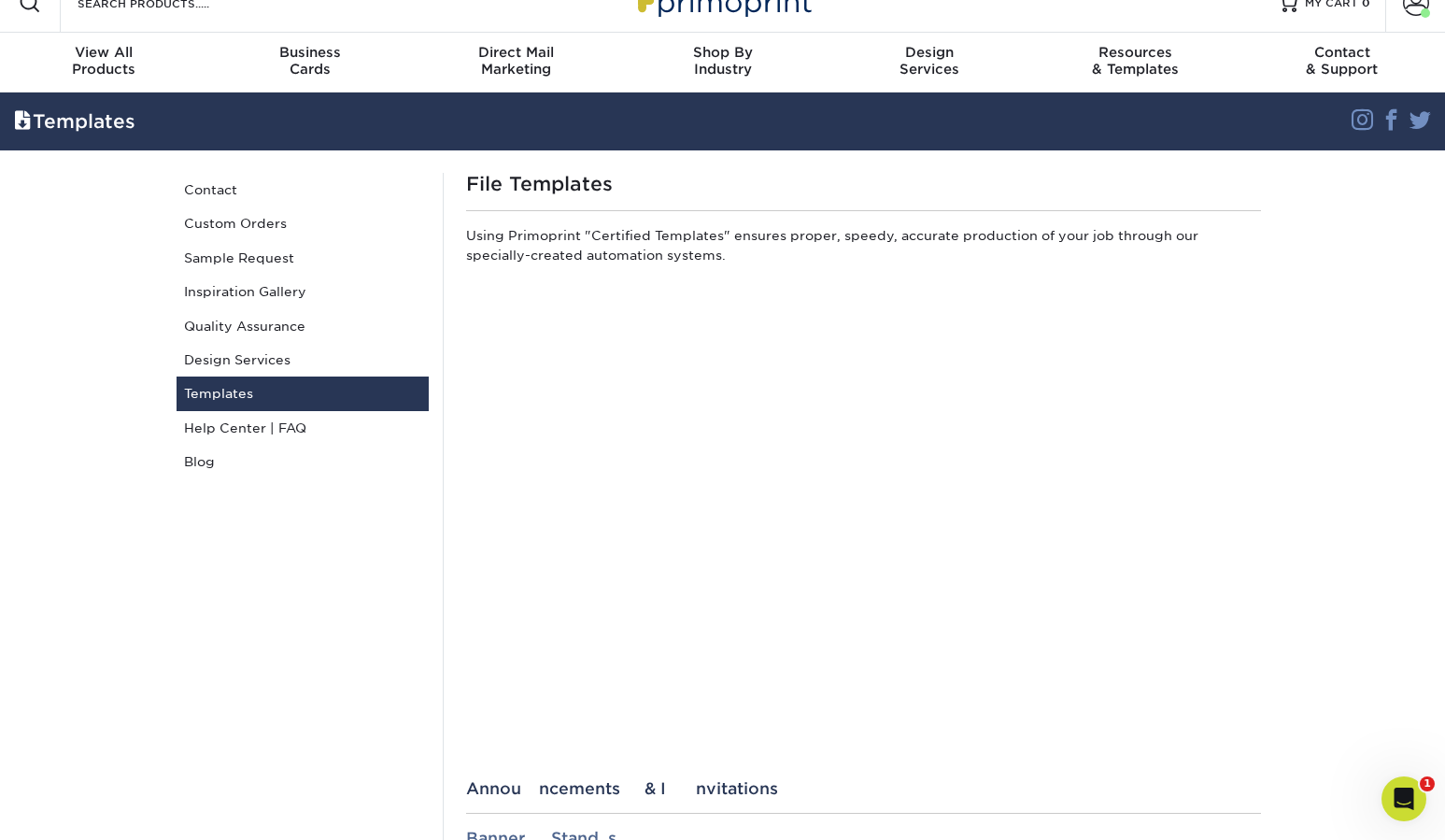
scroll to position [0, 0]
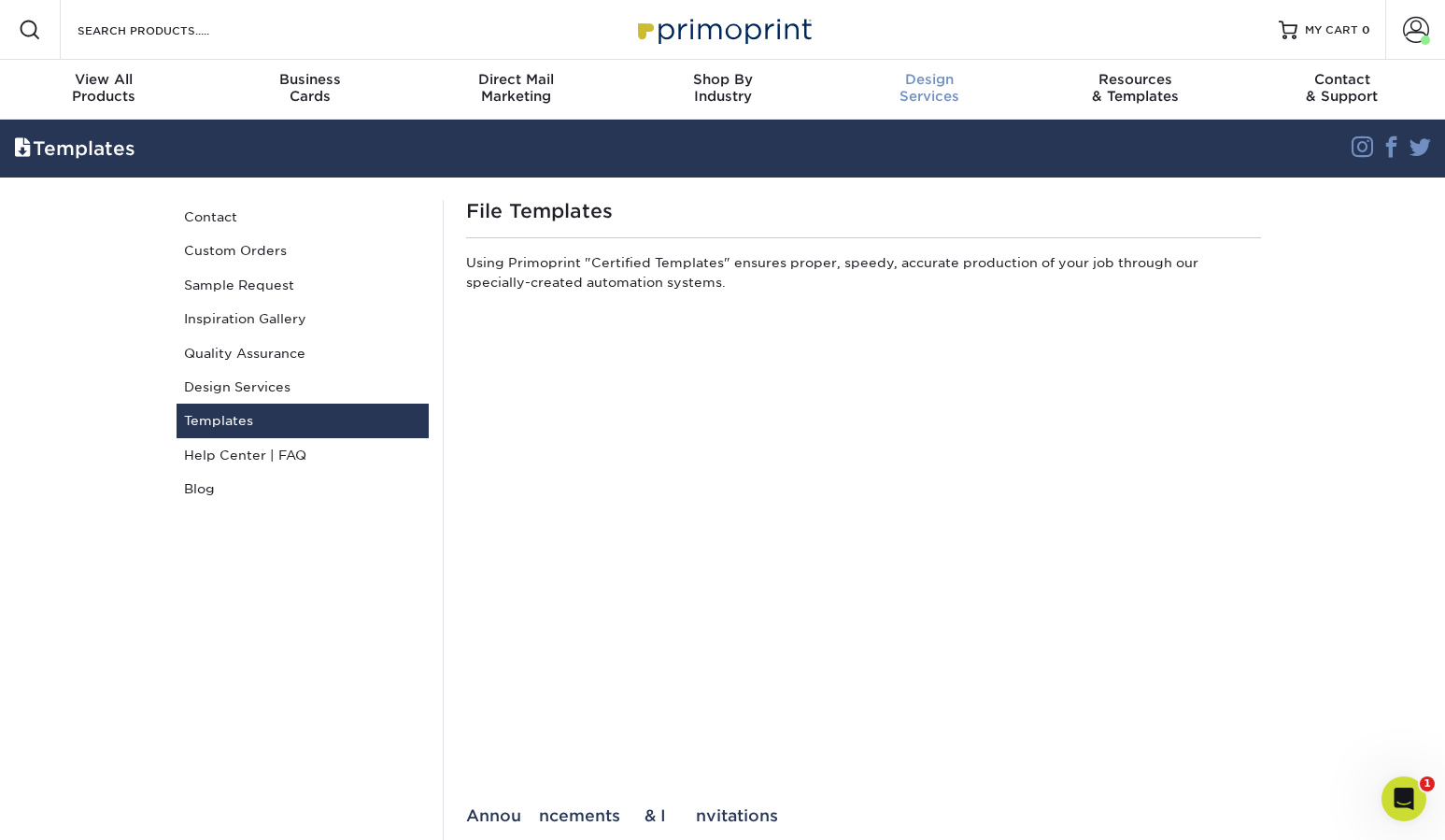
click at [920, 119] on div "Design Services Design Services Need artwork but not sure where to start? We're…" at bounding box center [929, 89] width 206 height 59
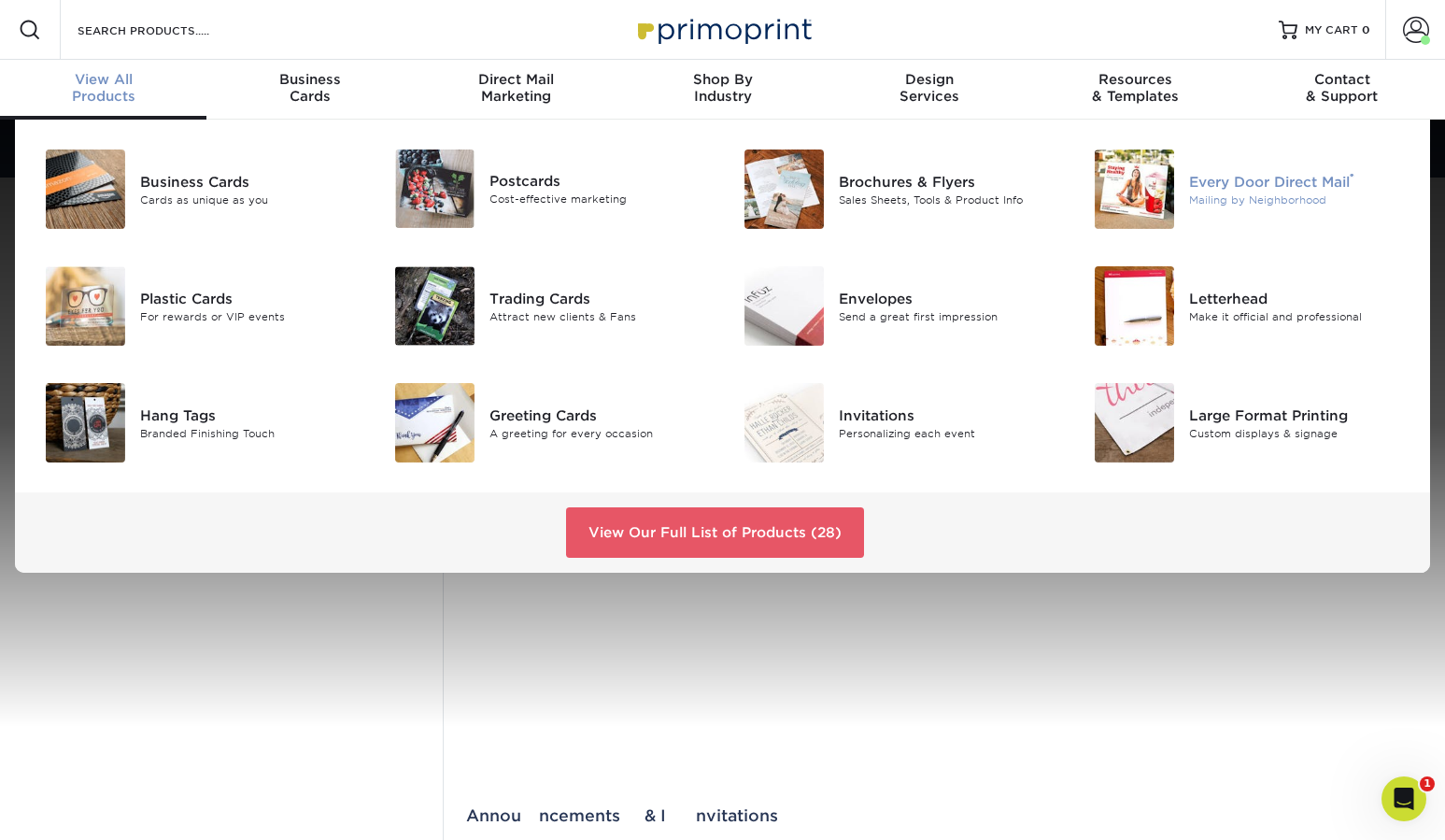
click at [1255, 181] on div "Every Door Direct Mail ®" at bounding box center [1299, 181] width 219 height 21
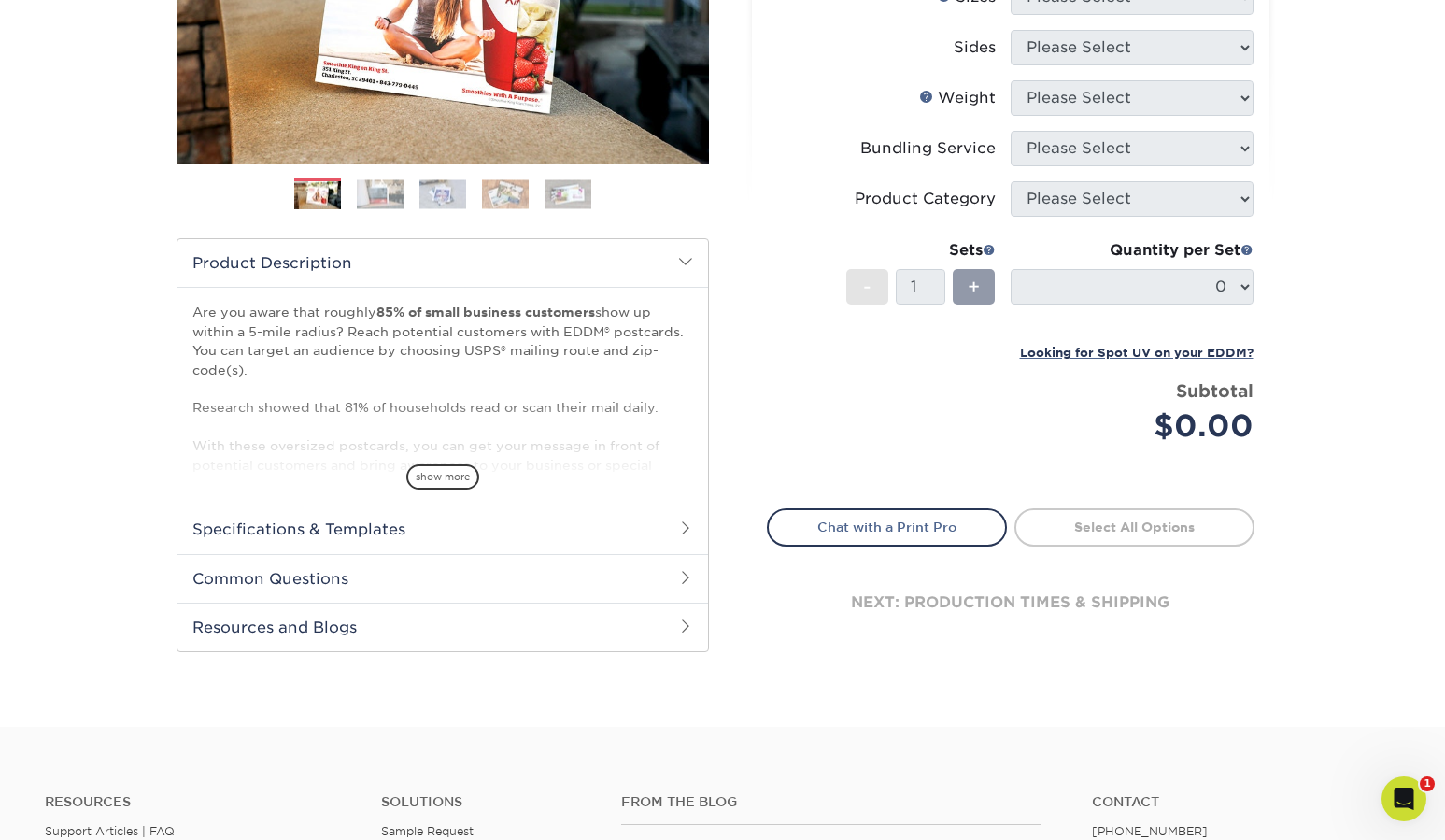
scroll to position [393, 0]
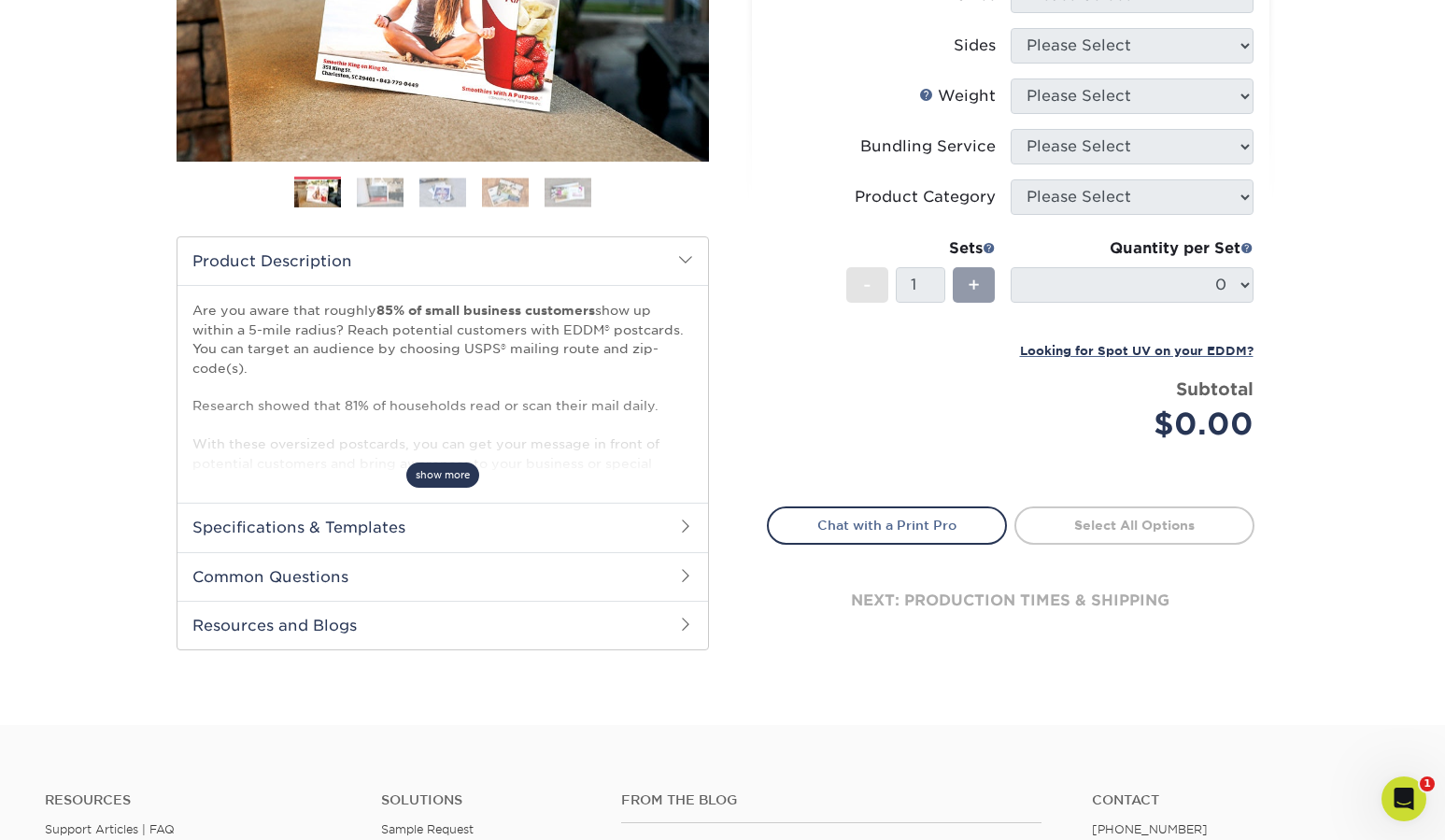
click at [447, 475] on span "show more" at bounding box center [442, 475] width 73 height 25
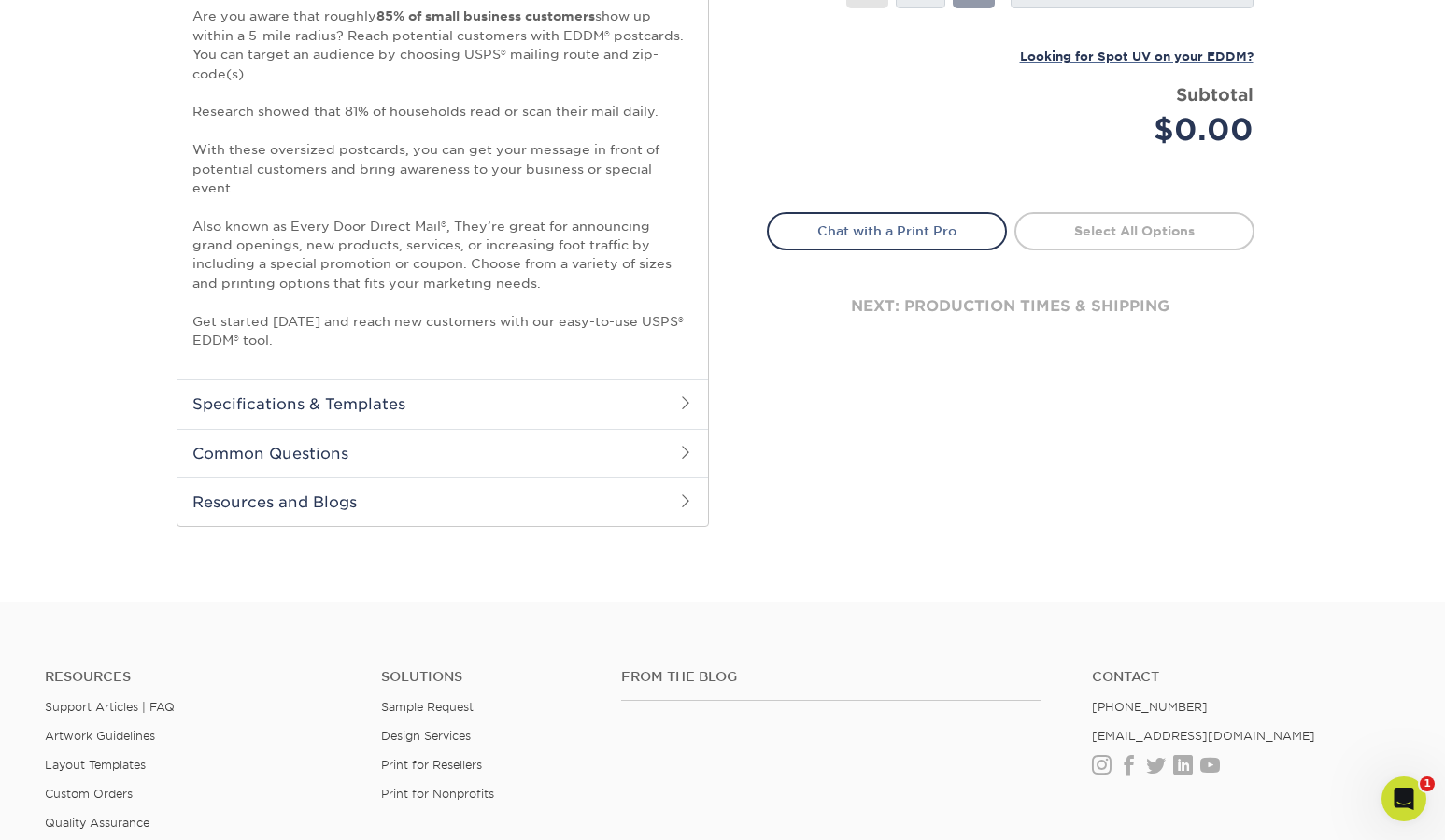
scroll to position [666, 0]
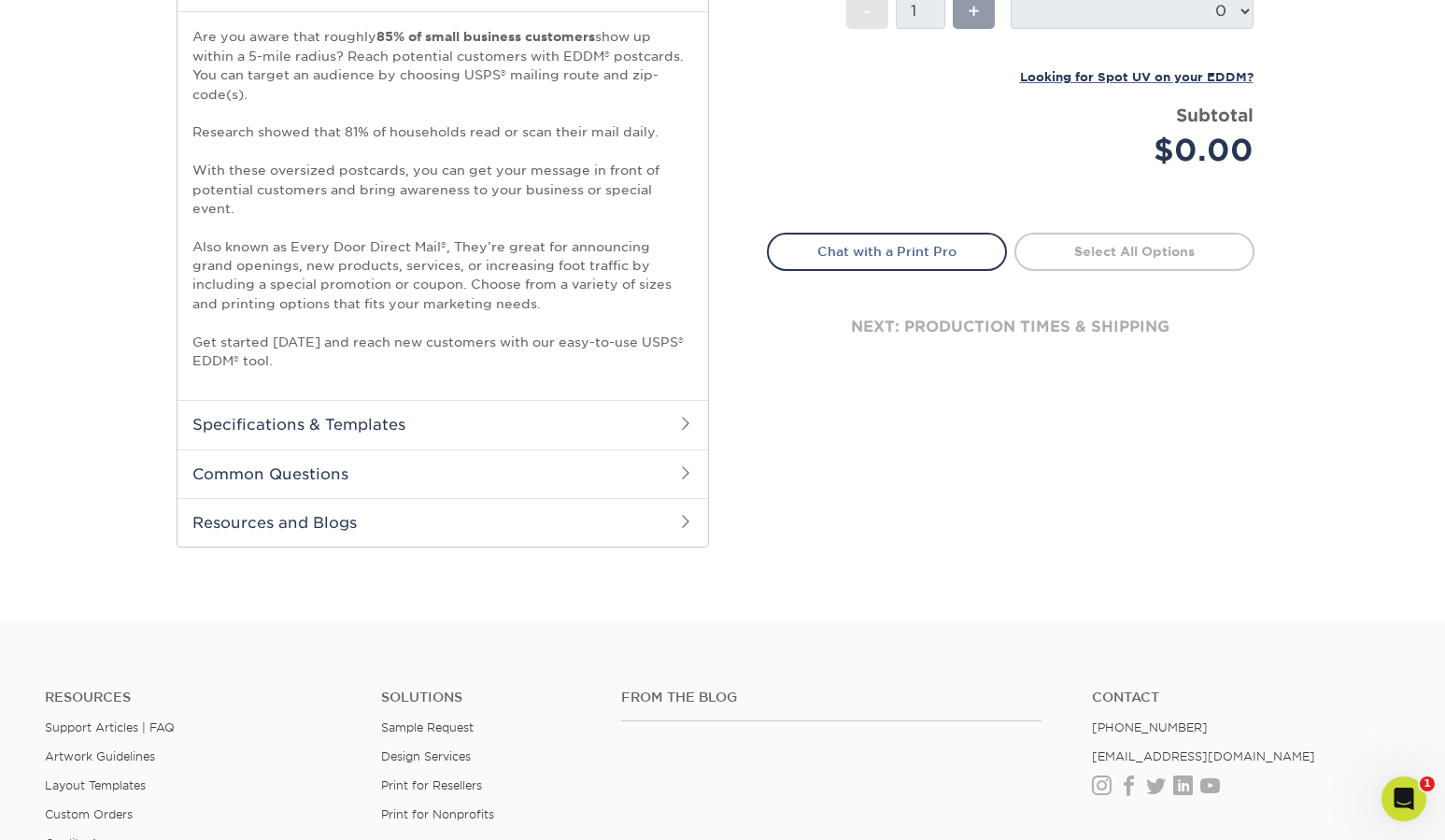
click at [641, 412] on h2 "Specifications & Templates" at bounding box center [442, 424] width 530 height 49
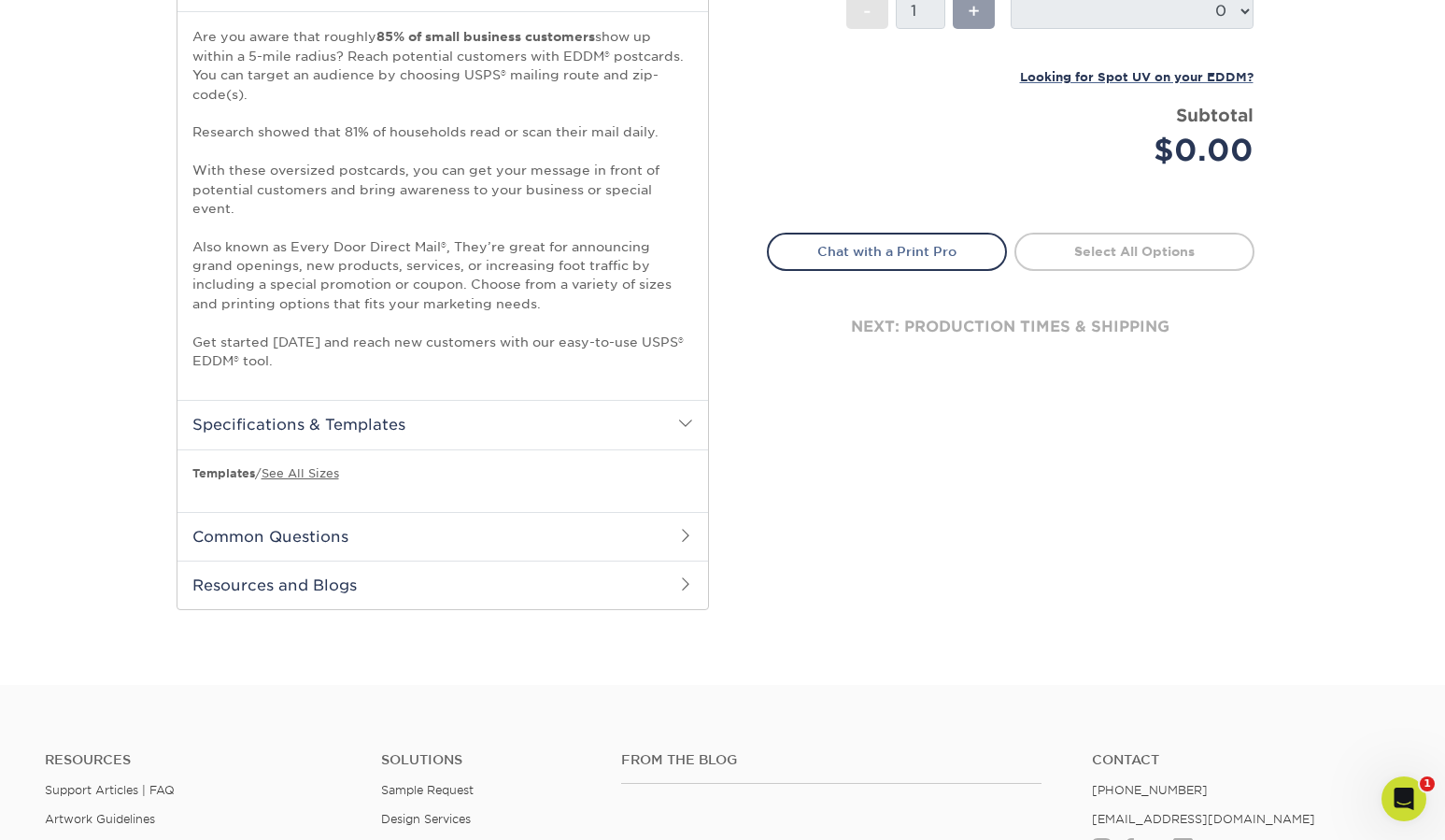
click at [504, 584] on h2 "Resources and Blogs" at bounding box center [442, 585] width 530 height 49
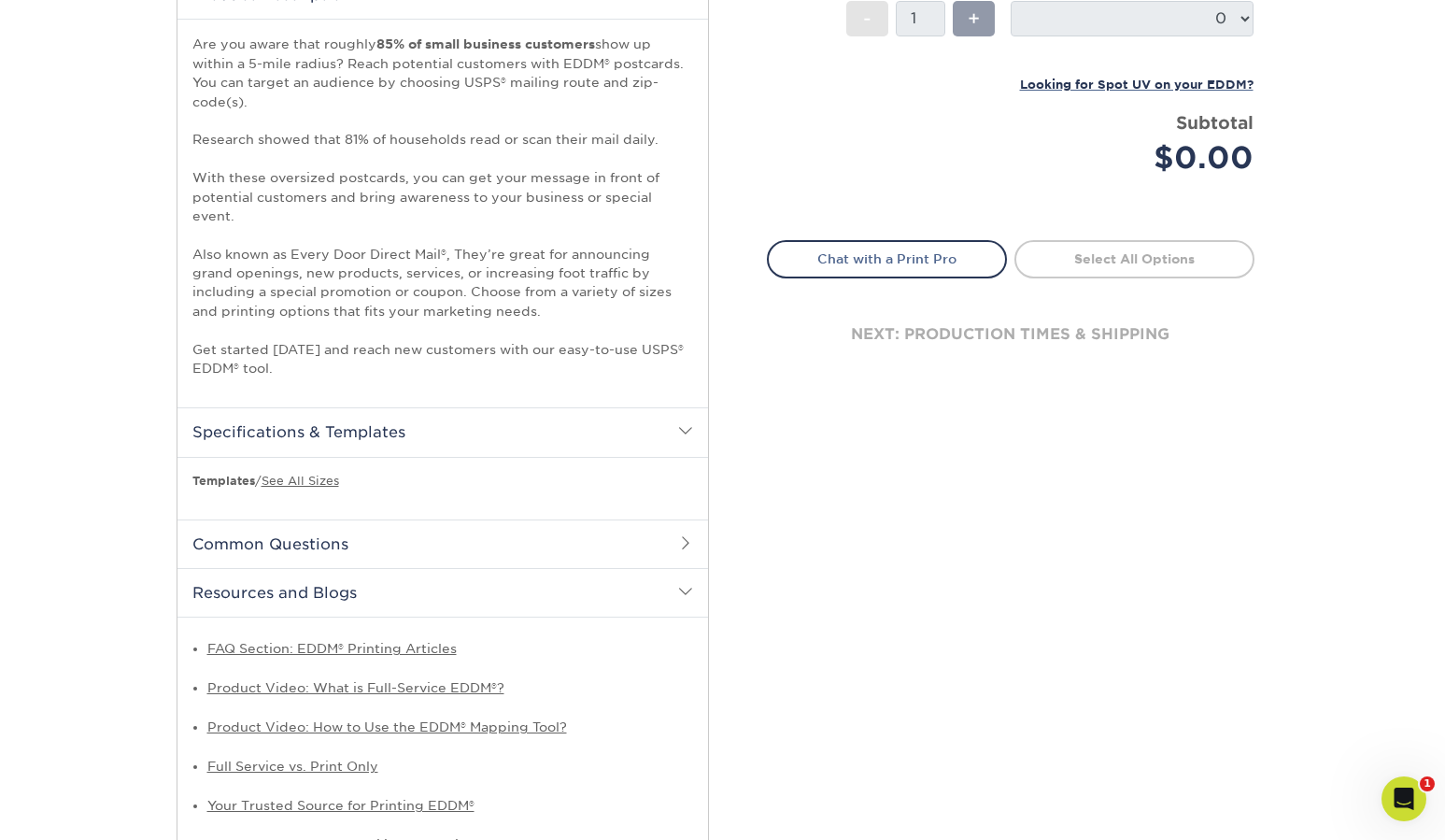
scroll to position [0, 0]
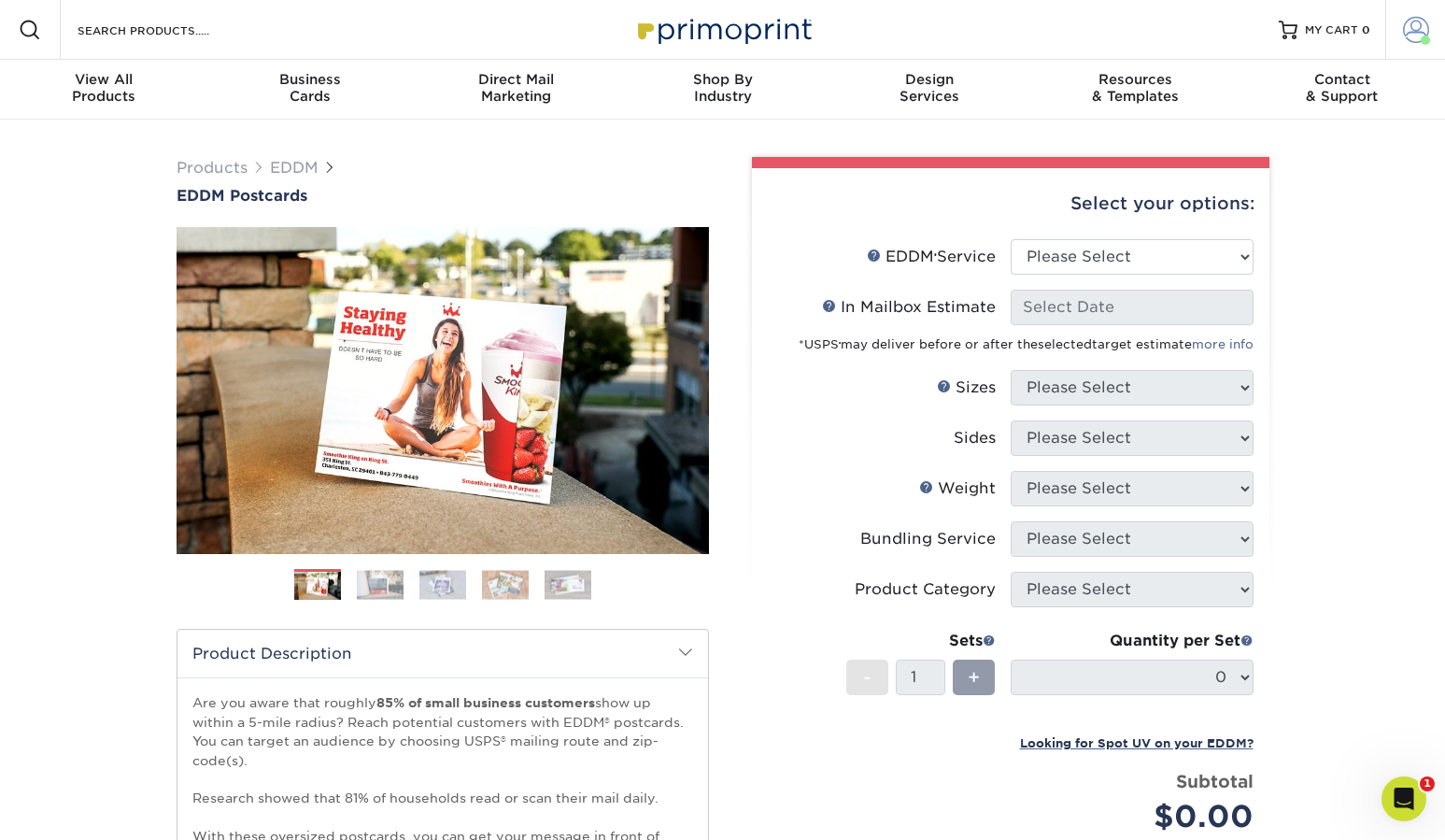
click at [1415, 24] on span at bounding box center [1417, 30] width 26 height 26
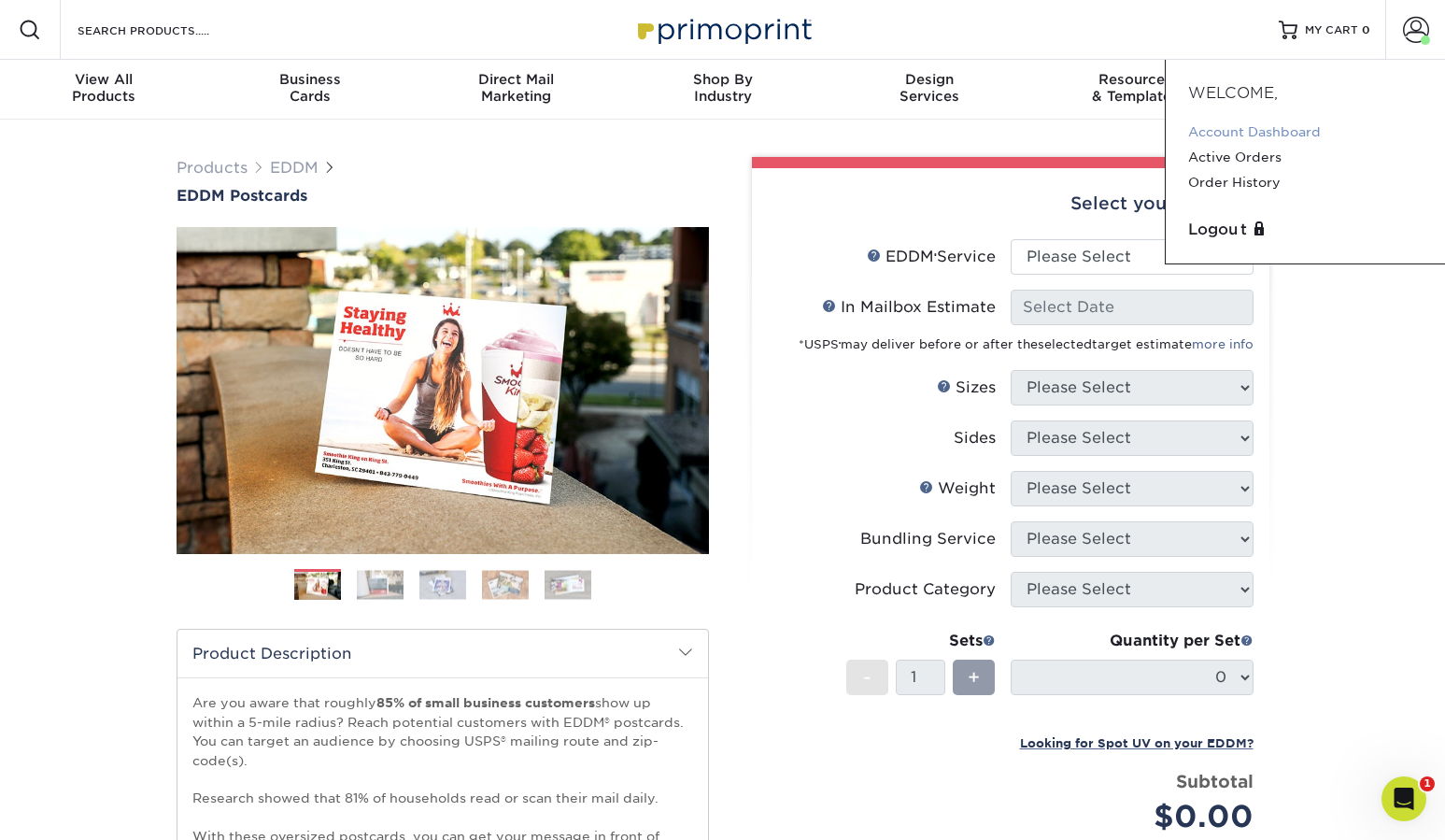
click at [1234, 135] on link "Account Dashboard" at bounding box center [1306, 132] width 235 height 25
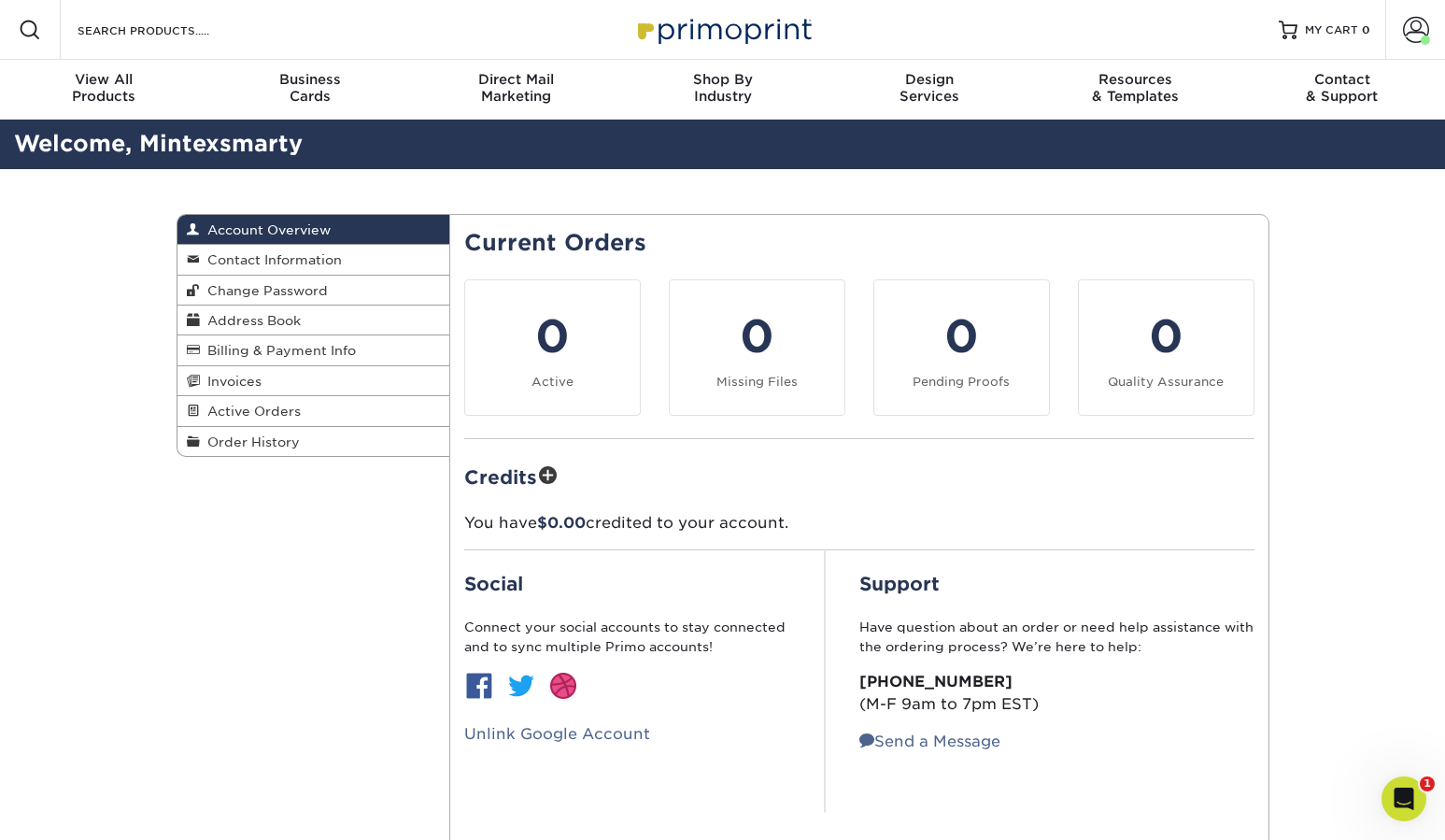
click at [801, 461] on h2 "Credits" at bounding box center [859, 476] width 790 height 29
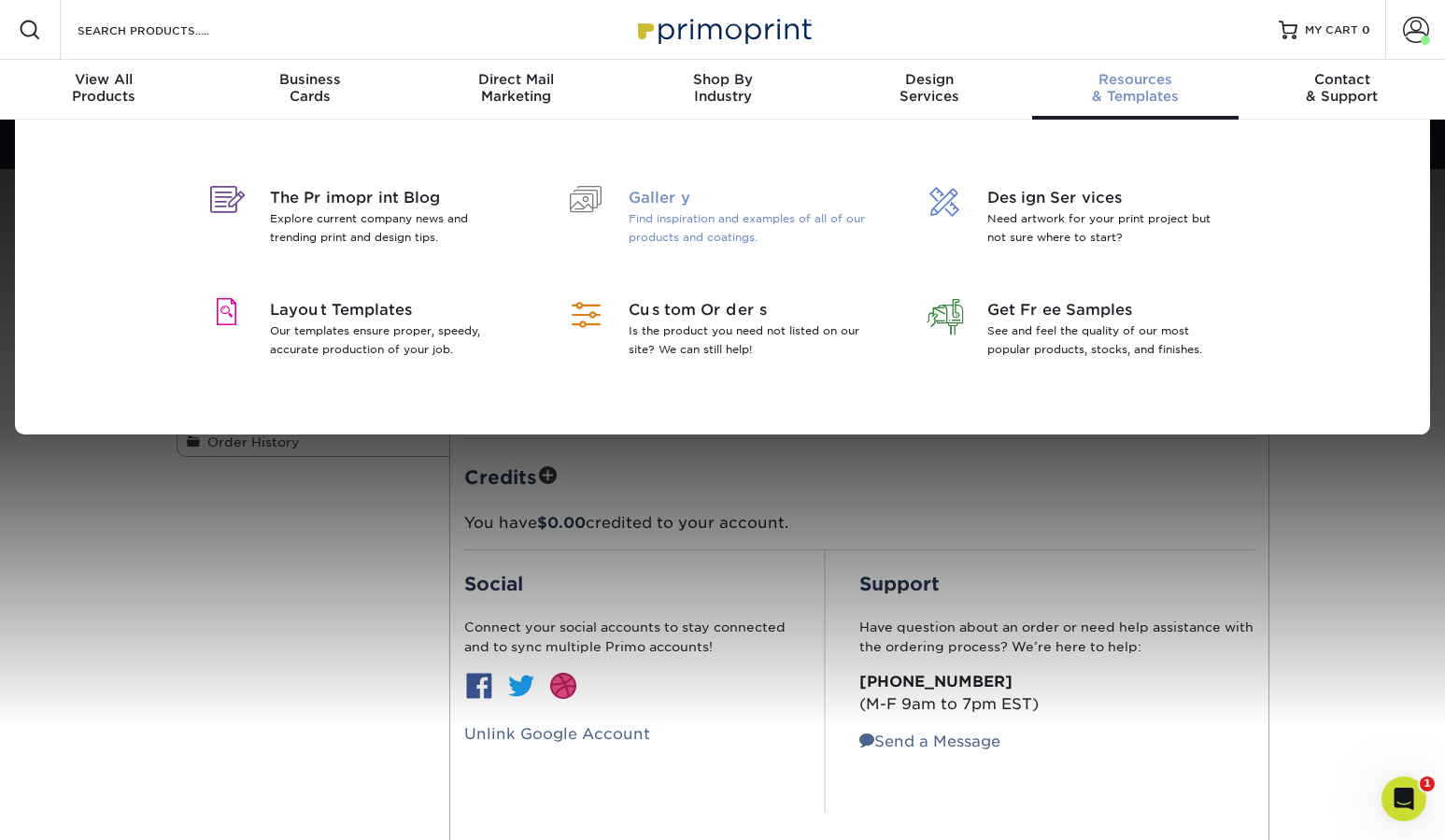
click at [691, 218] on p "Find inspiration and examples of all of our products and coatings." at bounding box center [749, 228] width 242 height 38
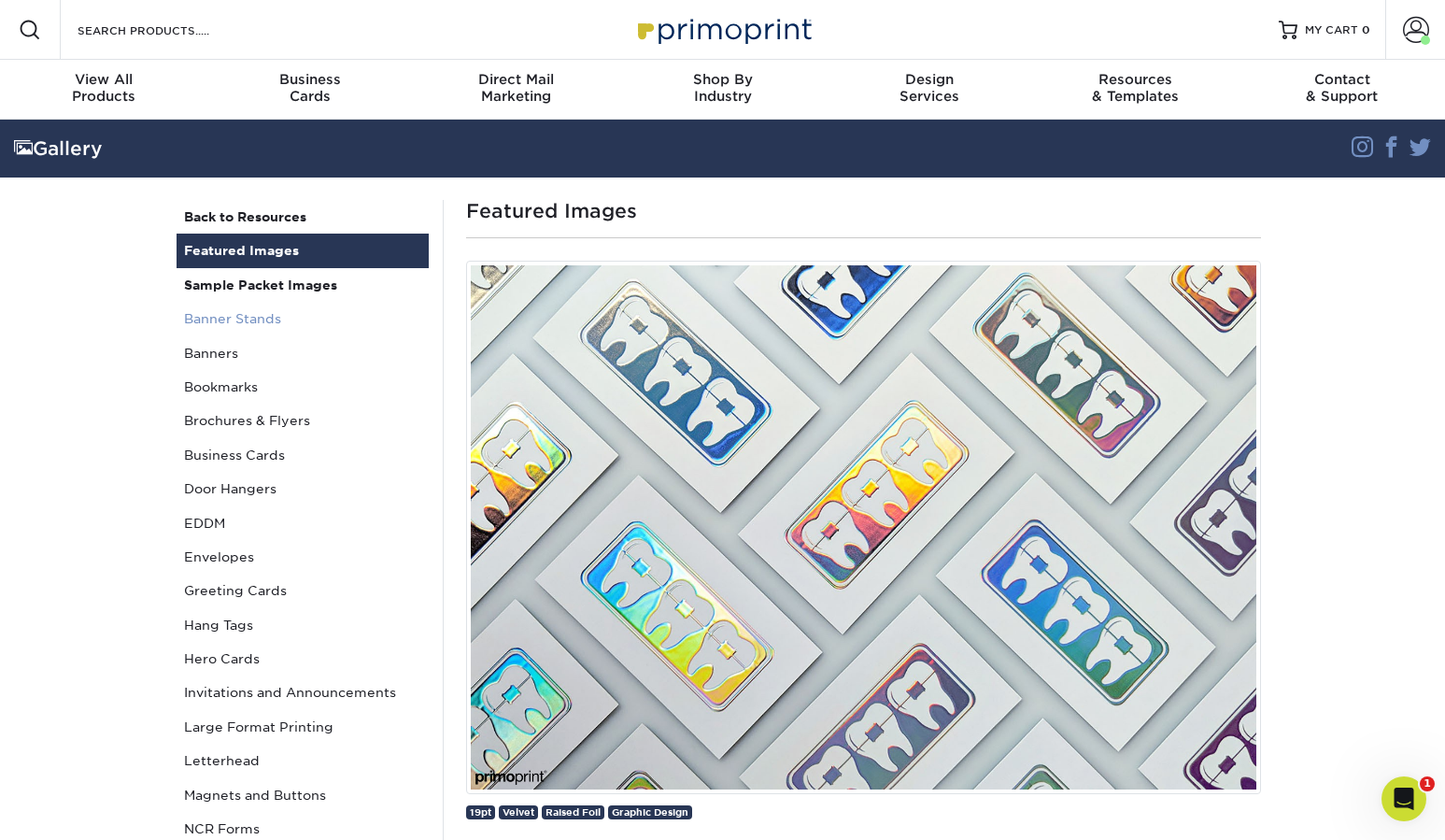
click at [280, 314] on link "Banner Stands" at bounding box center [302, 318] width 252 height 34
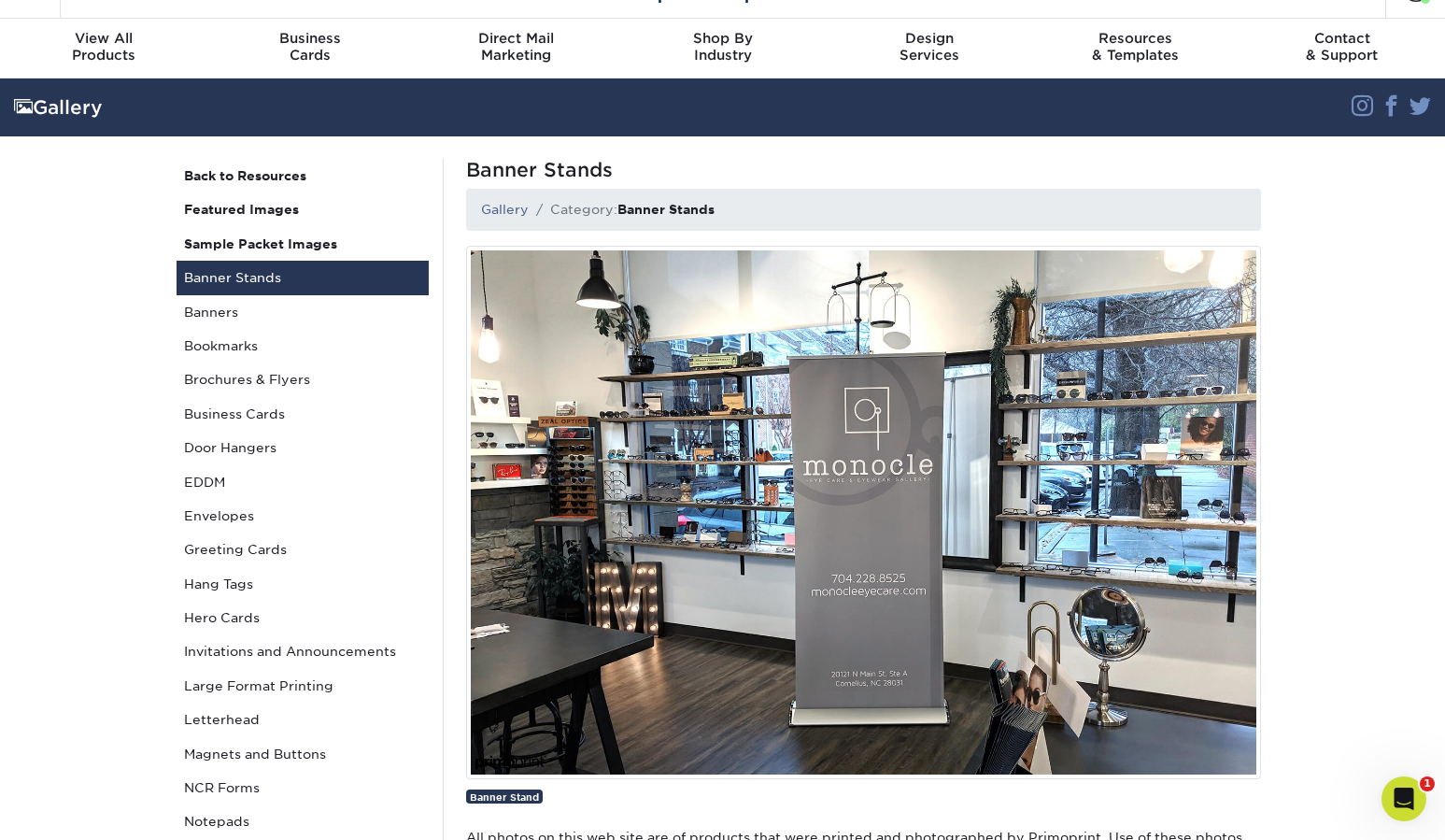
scroll to position [12, 0]
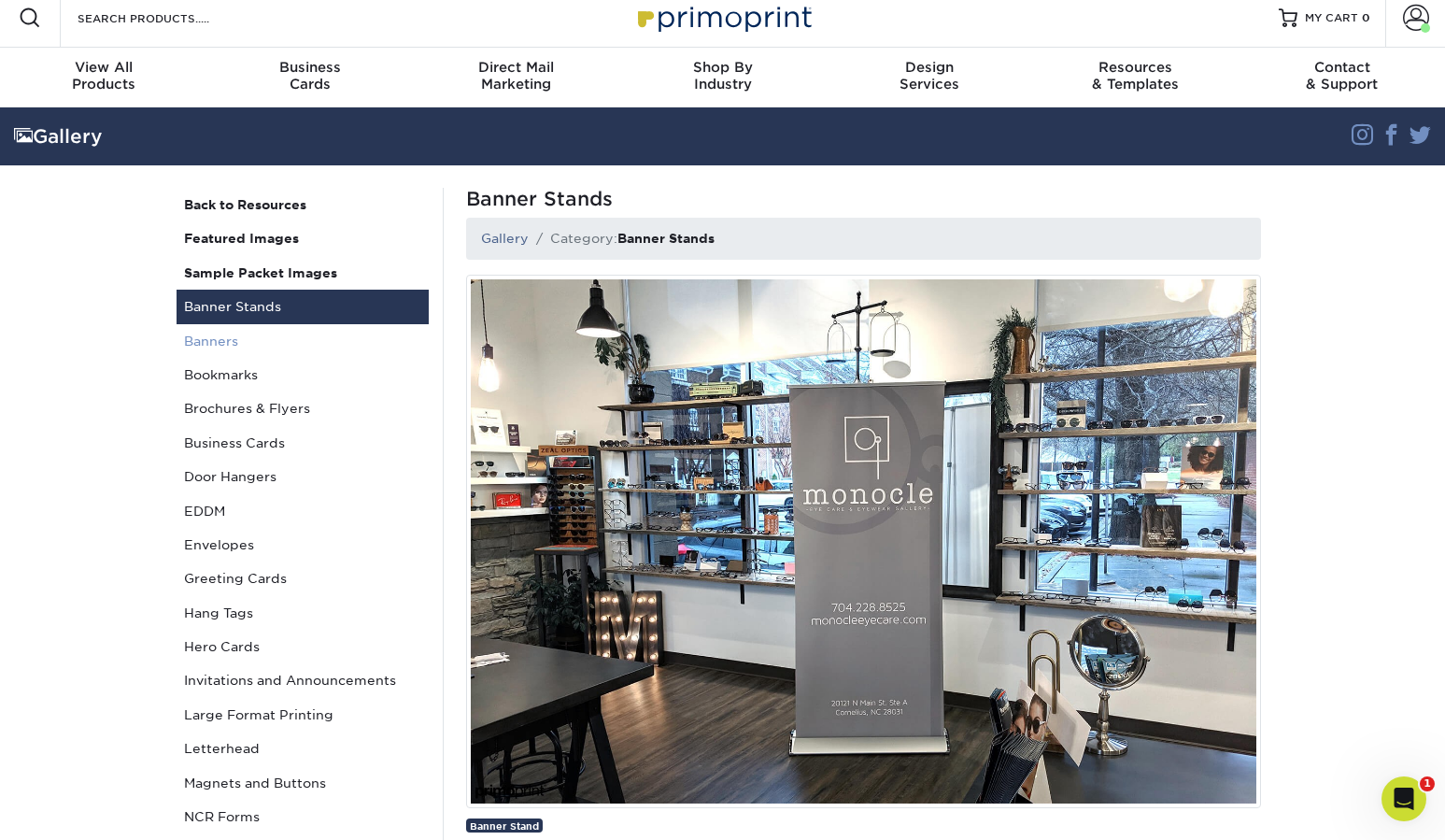
click at [283, 343] on link "Banners" at bounding box center [302, 341] width 252 height 34
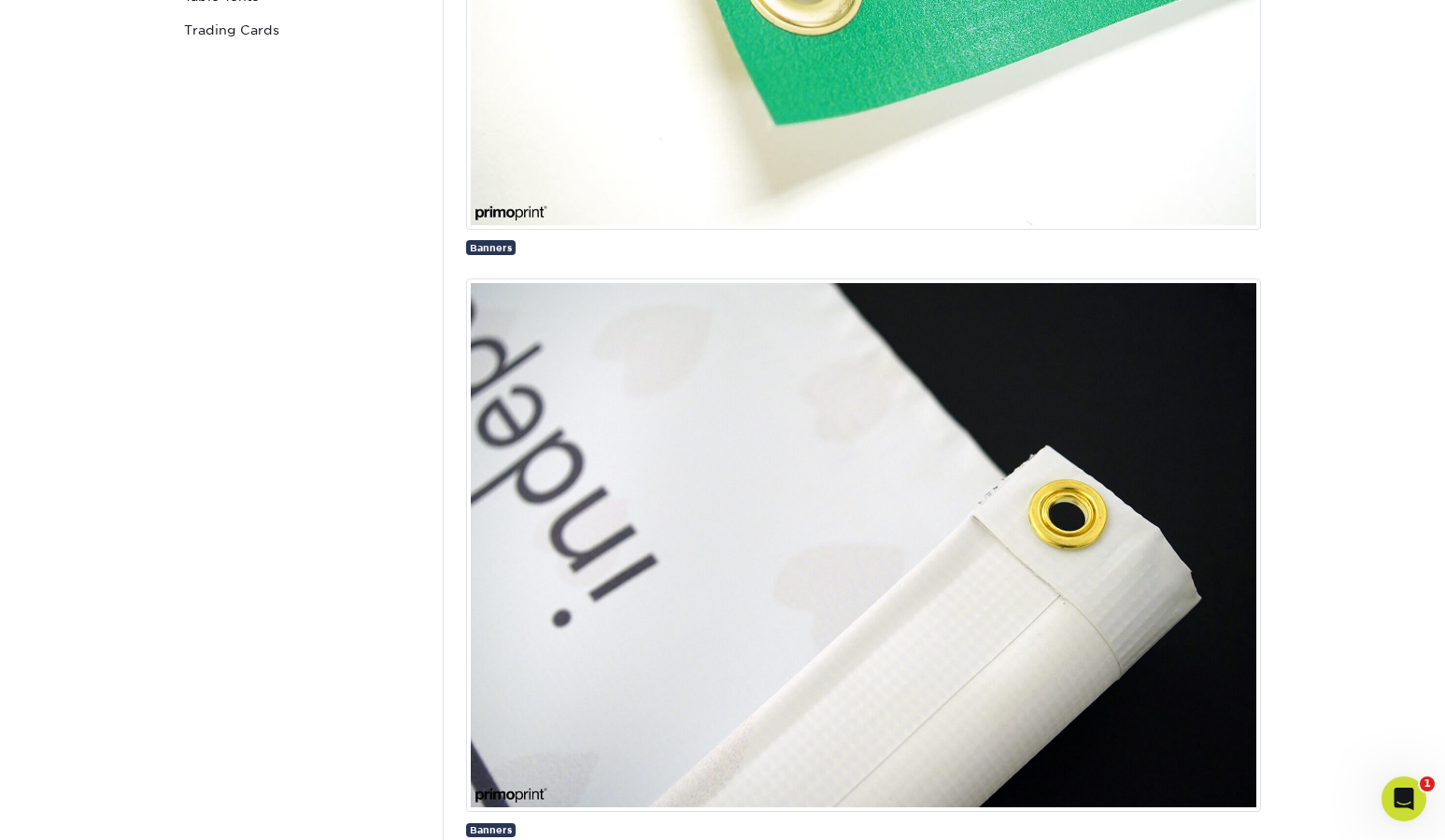
scroll to position [1309, 0]
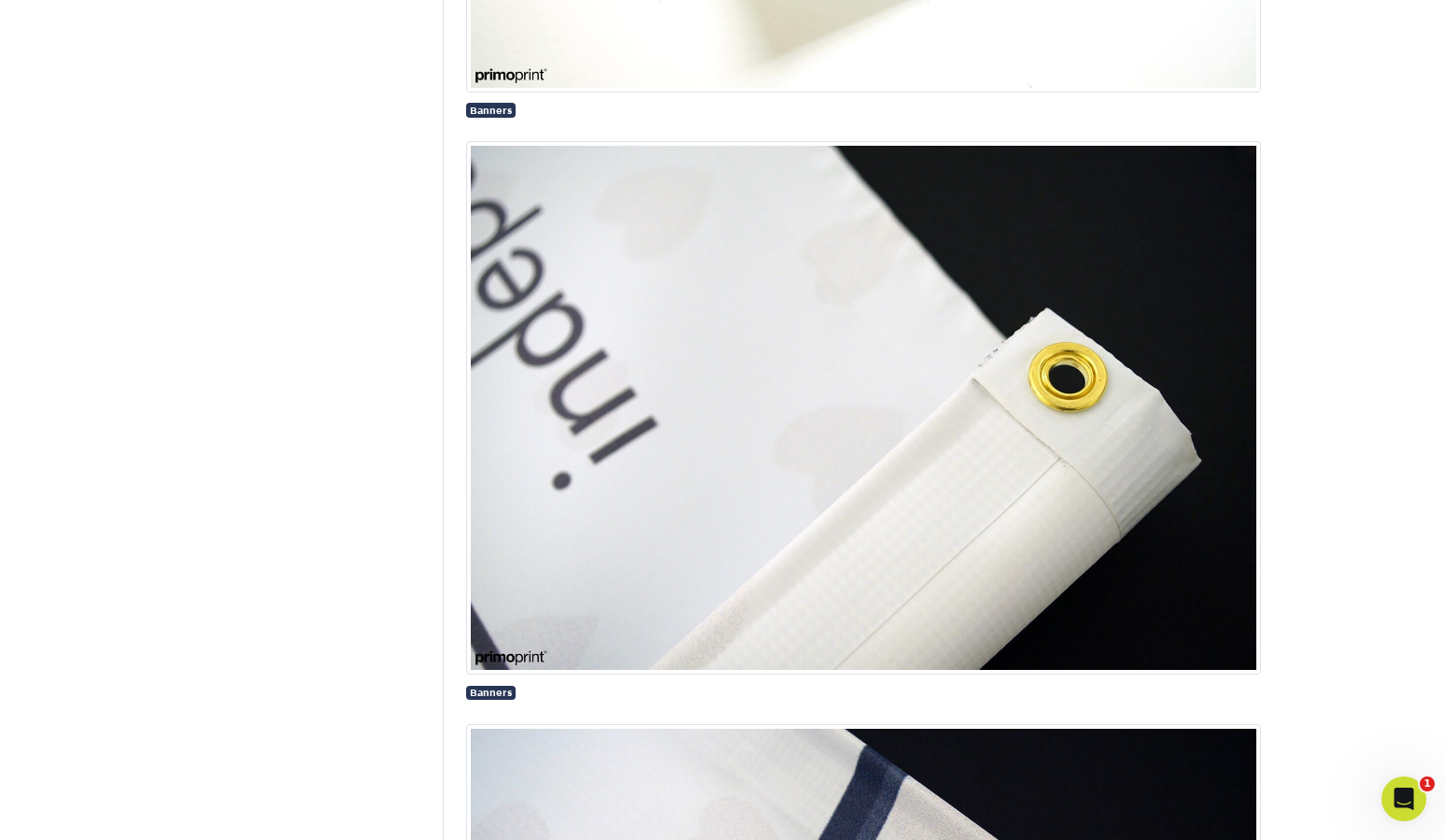
click at [793, 442] on img at bounding box center [864, 408] width 795 height 533
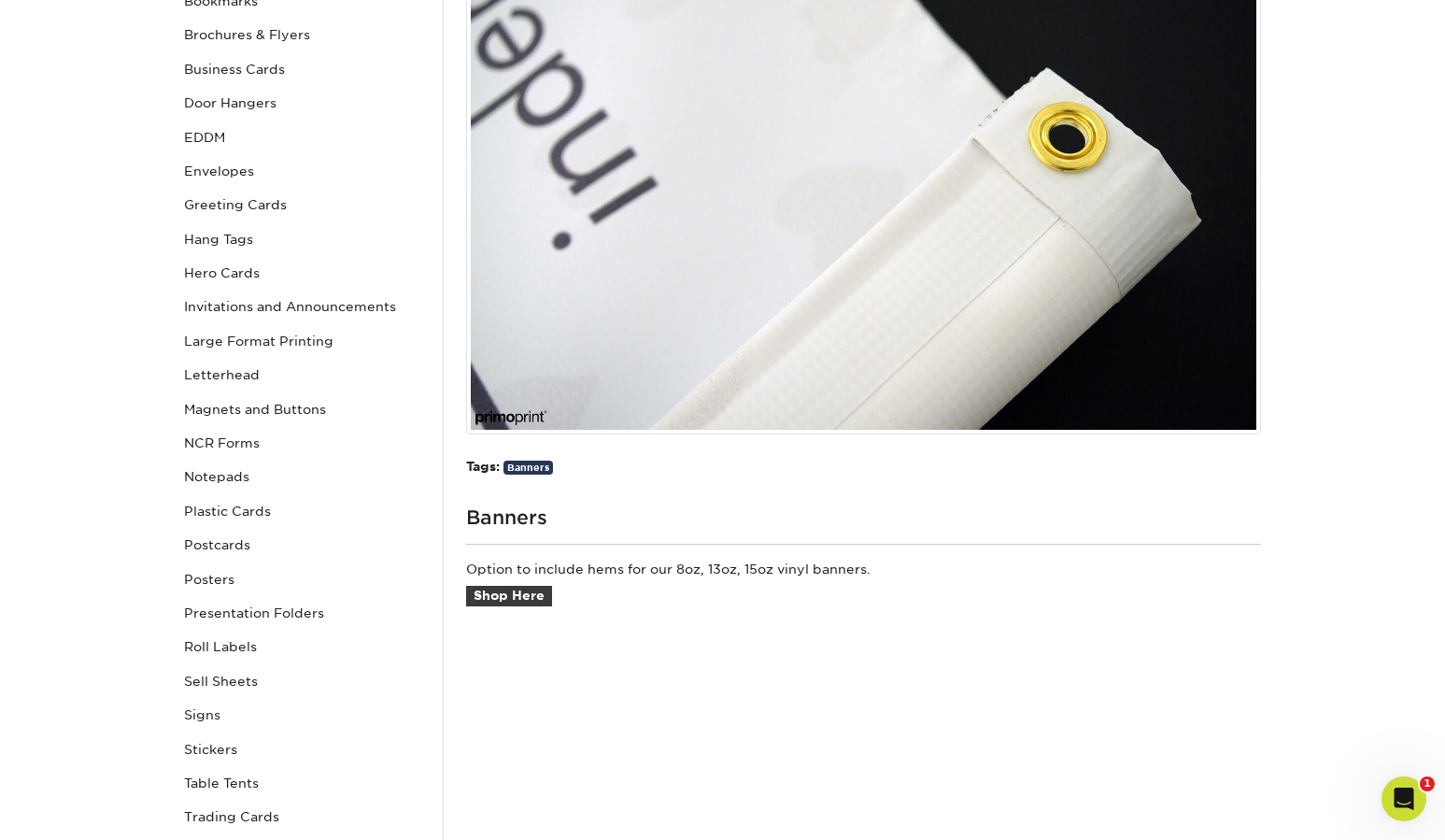
scroll to position [407, 0]
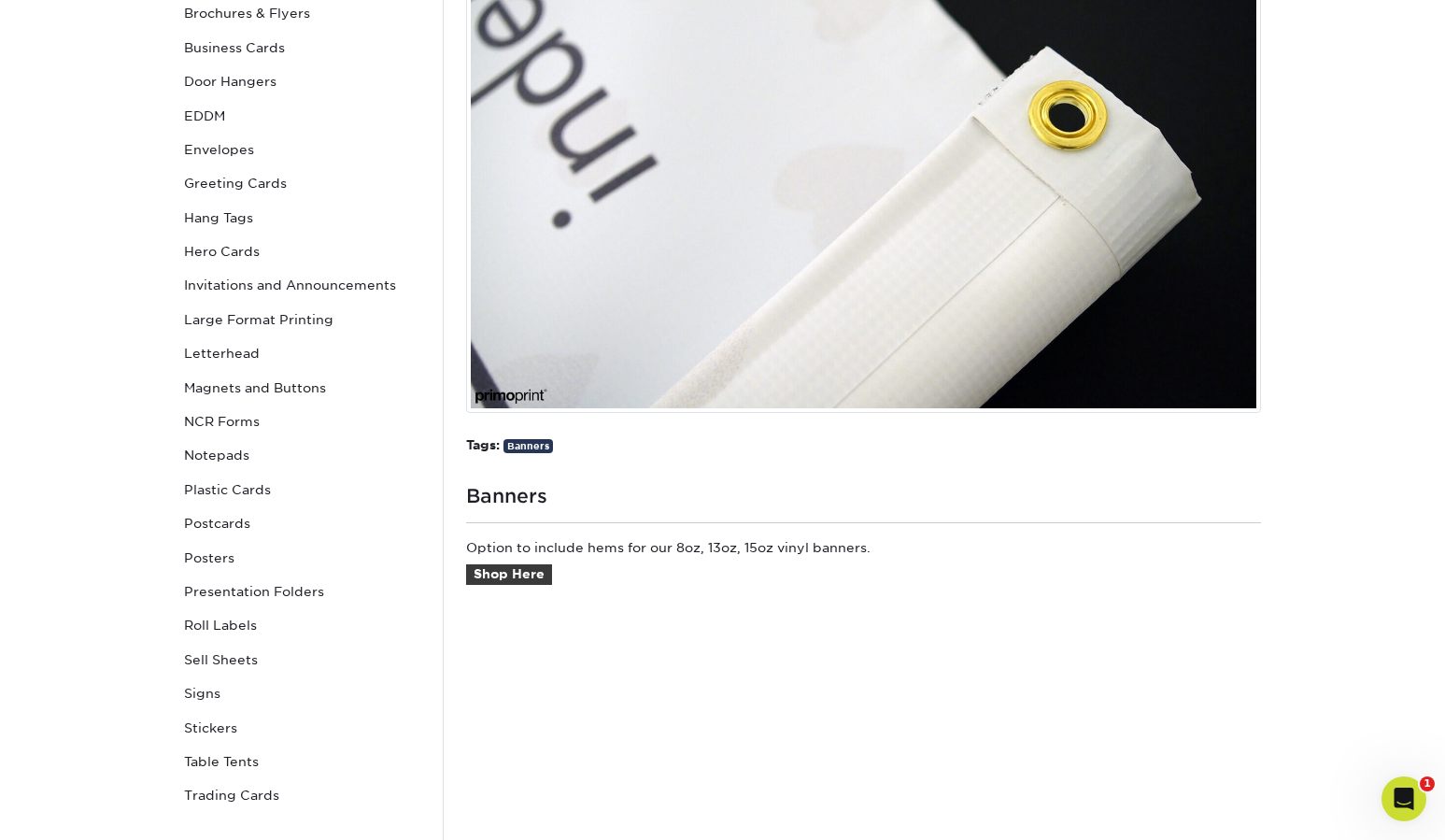
click at [591, 454] on div "Banners Gallery Banners Banners Tags: Banners Banners Option to include hems fo…" at bounding box center [863, 317] width 841 height 1050
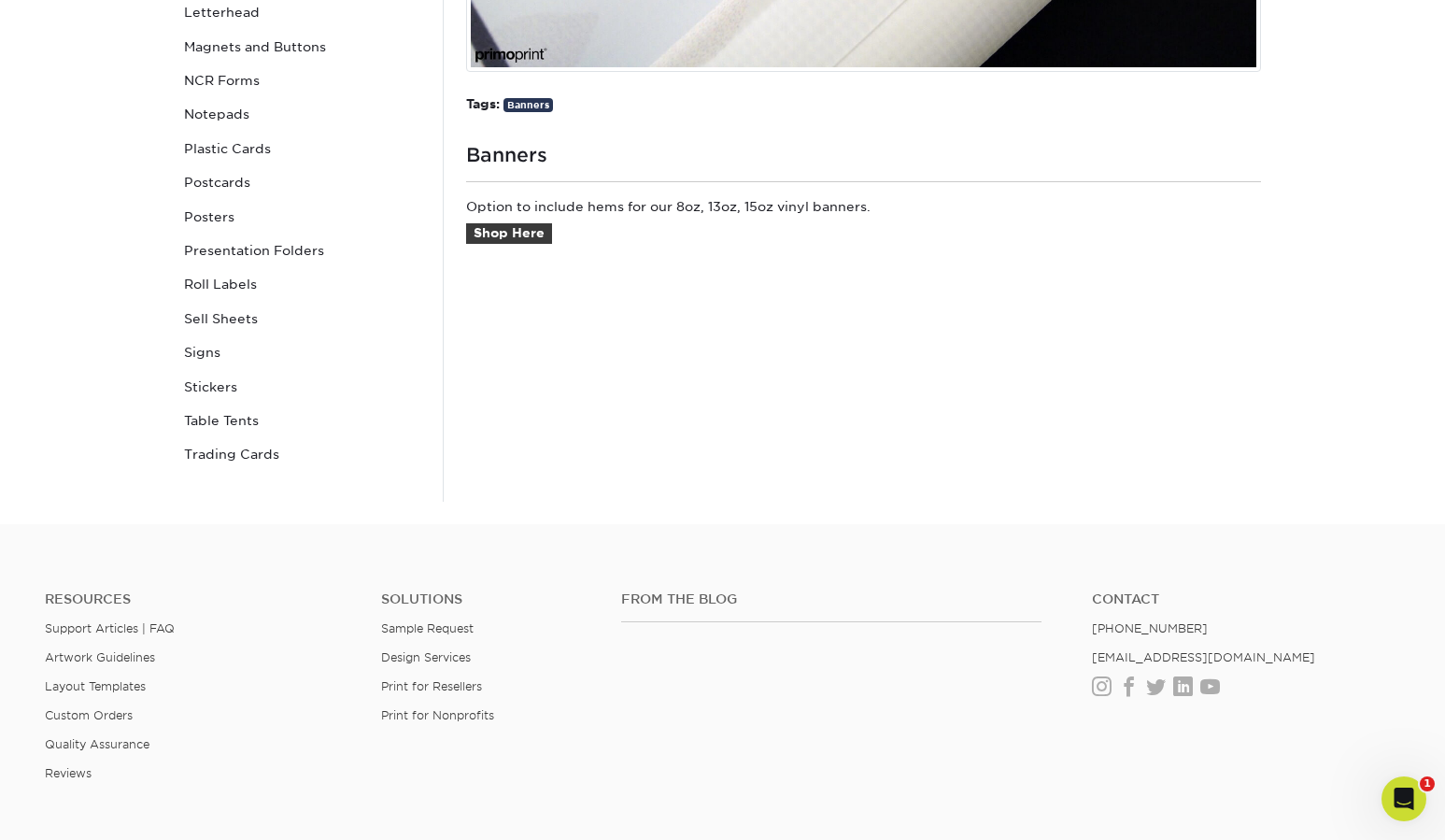
scroll to position [0, 0]
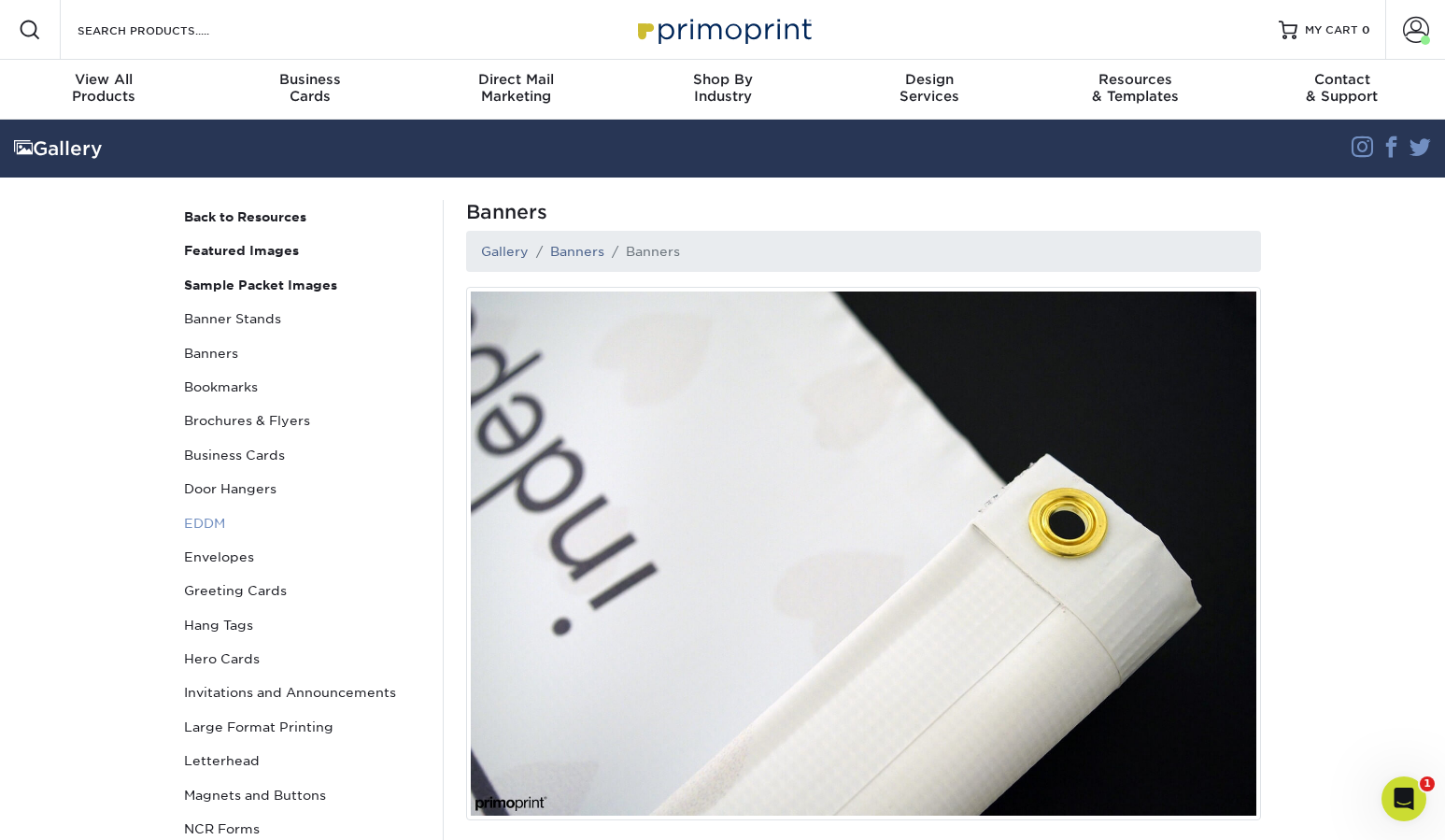
click at [247, 532] on link "EDDM" at bounding box center [302, 524] width 252 height 34
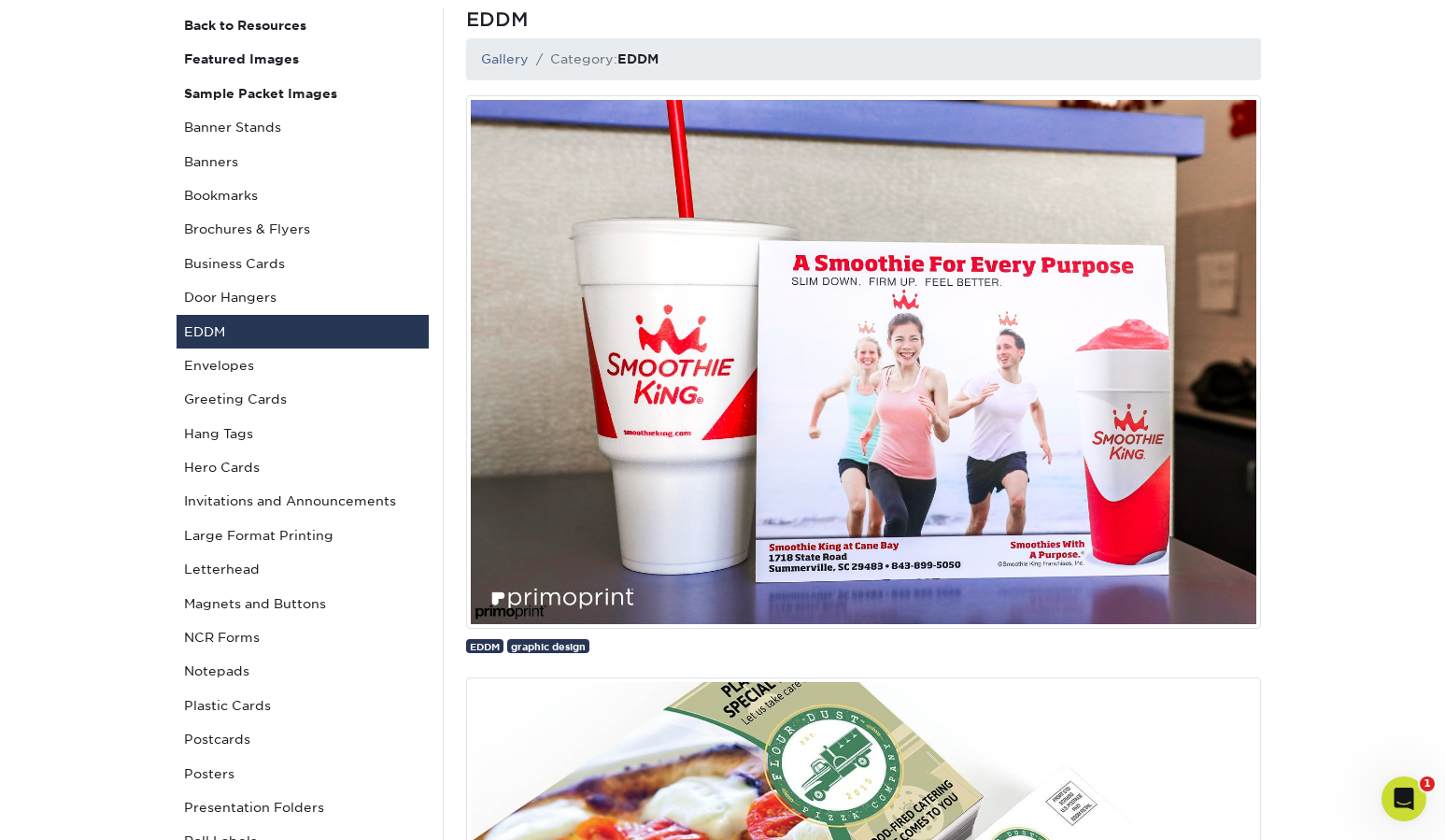
scroll to position [190, 0]
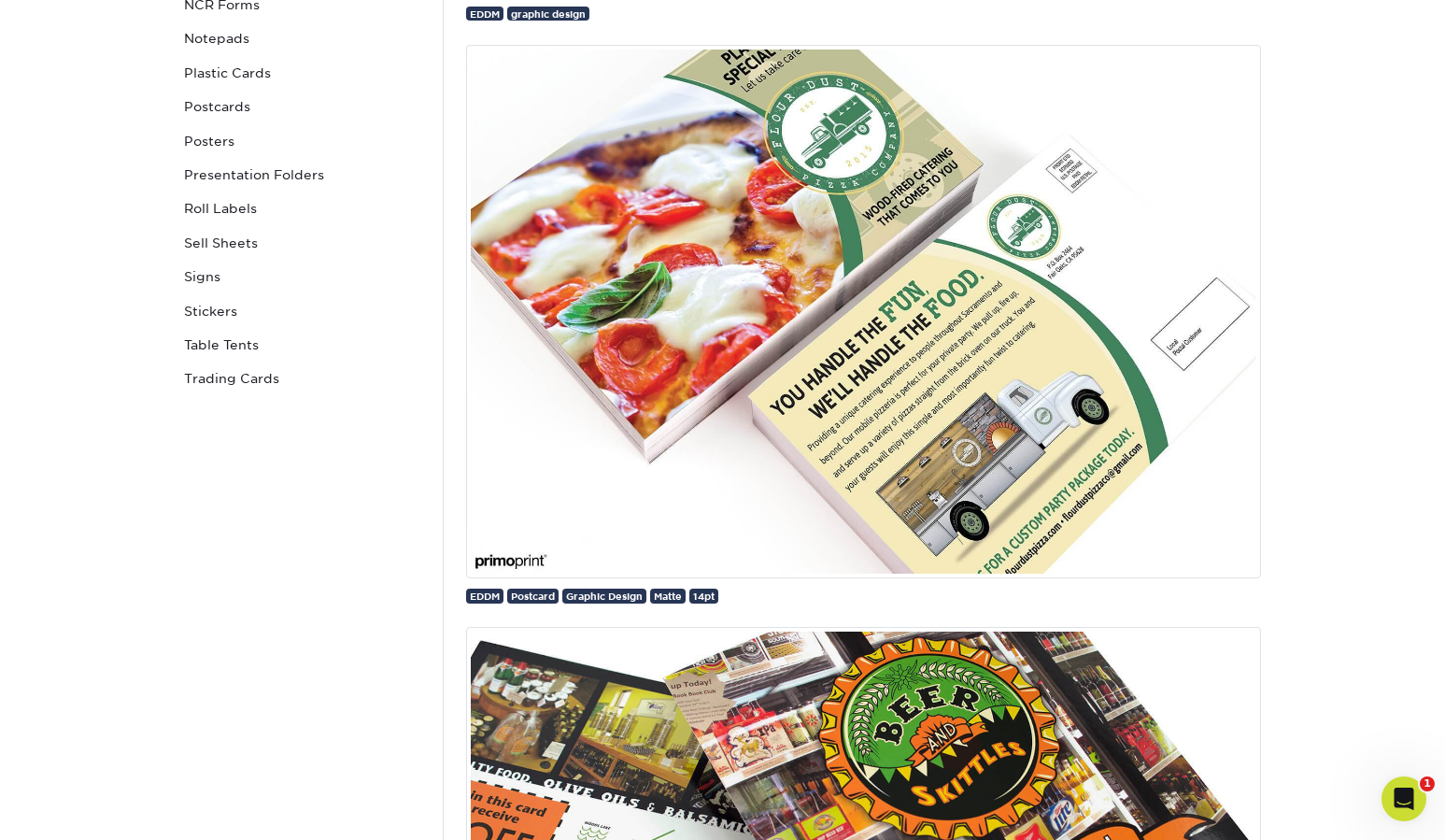
scroll to position [851, 0]
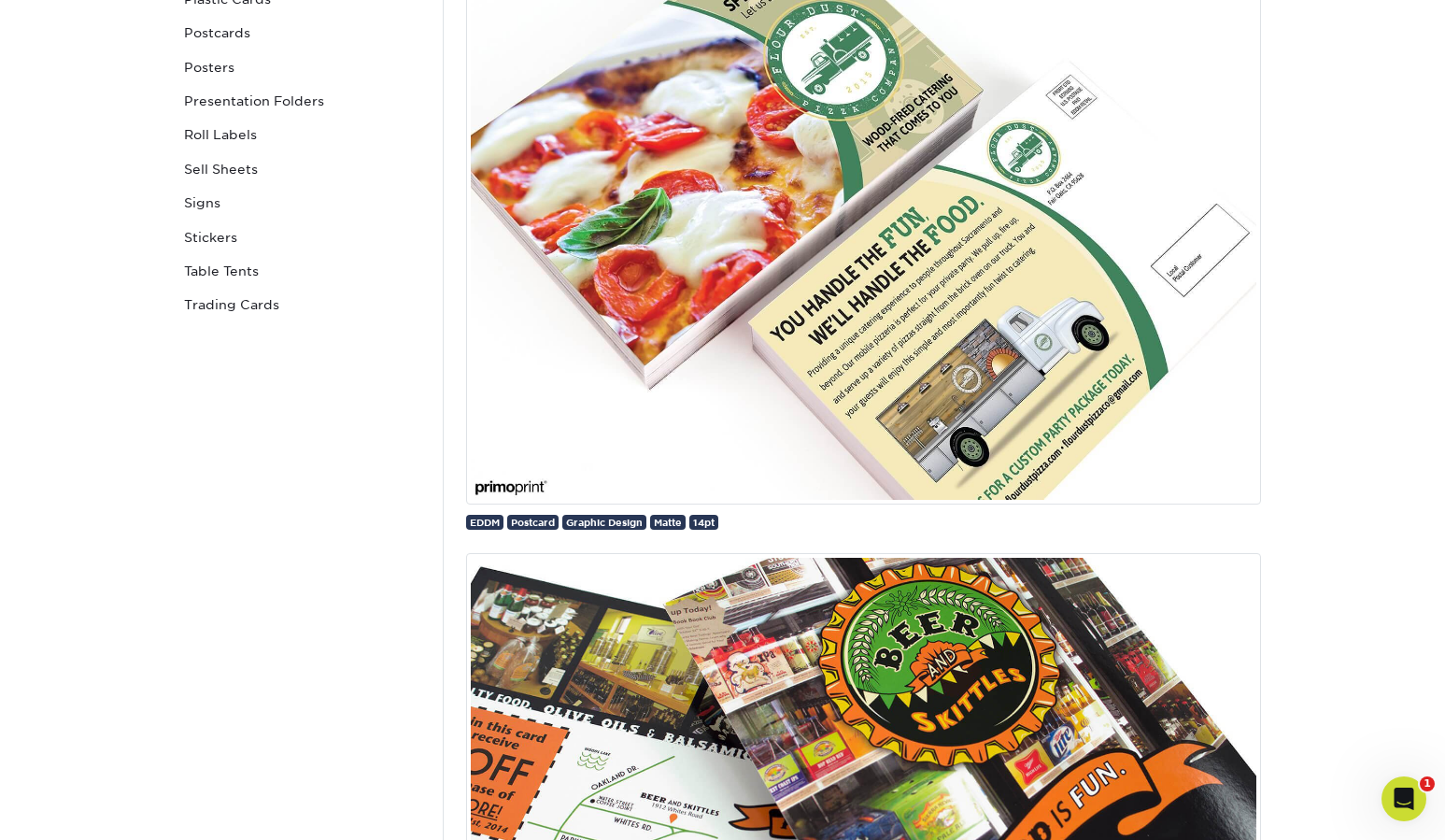
scroll to position [909, 0]
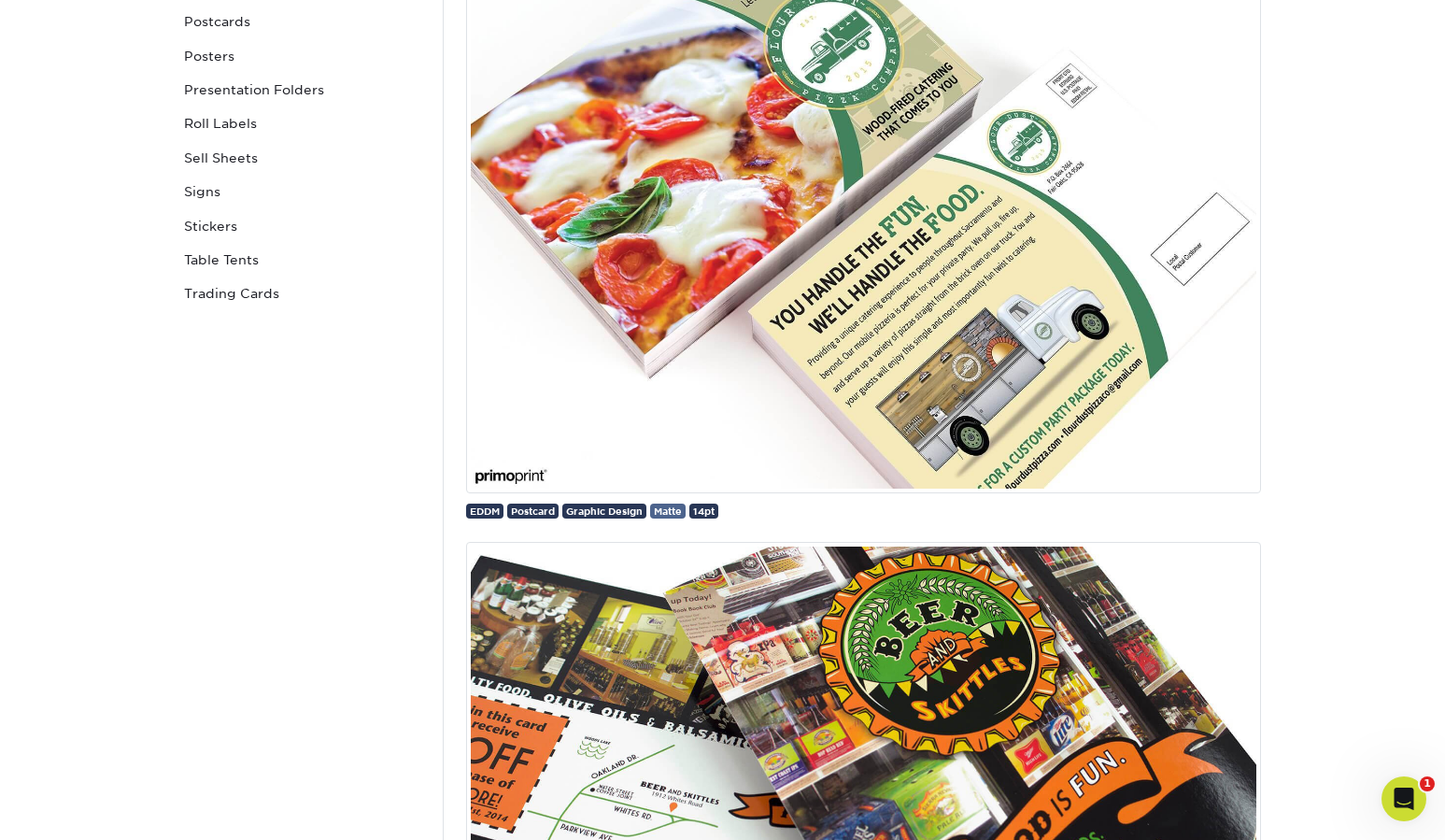
click at [668, 514] on span "Matte" at bounding box center [668, 511] width 28 height 11
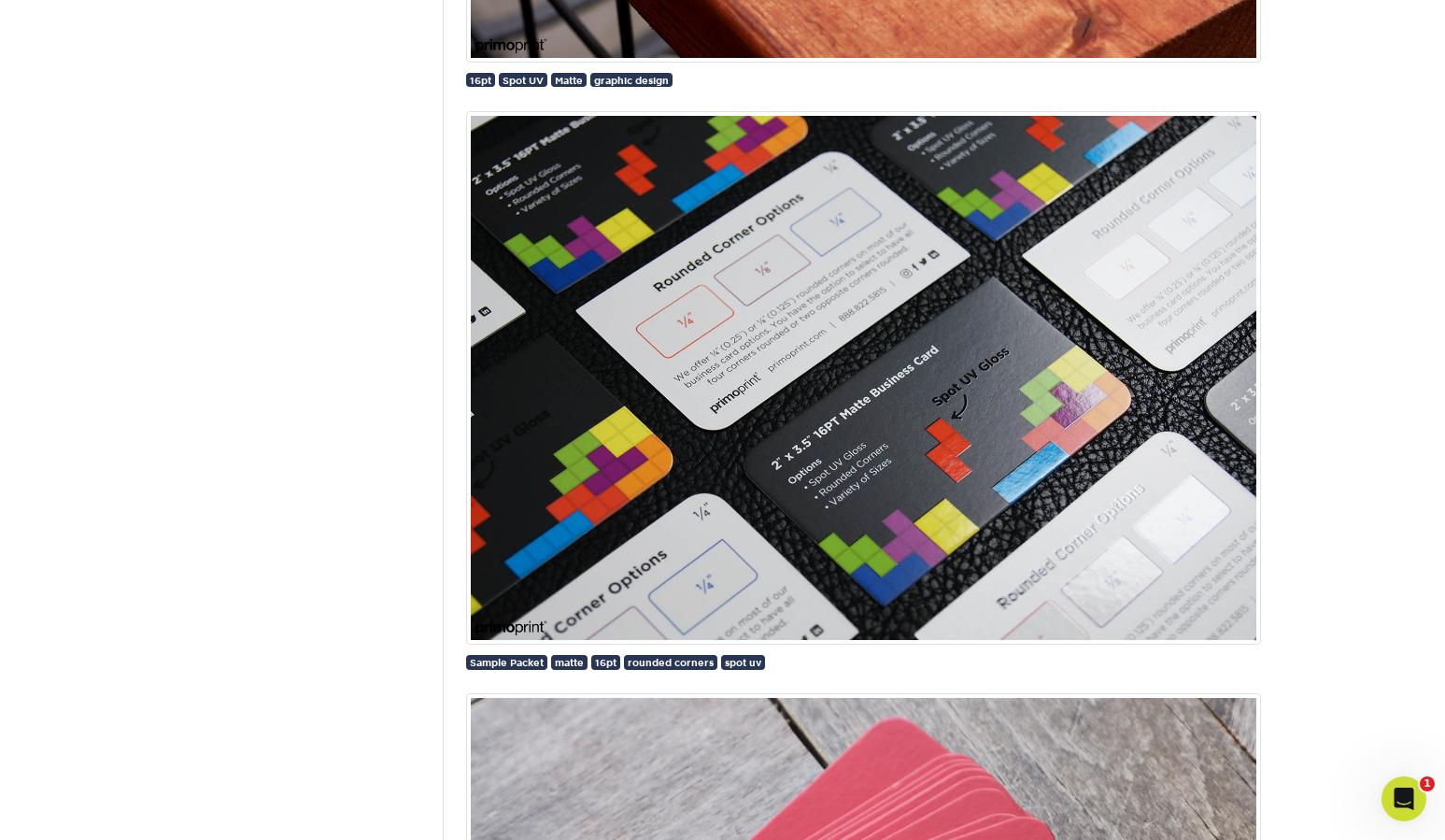
scroll to position [1916, 0]
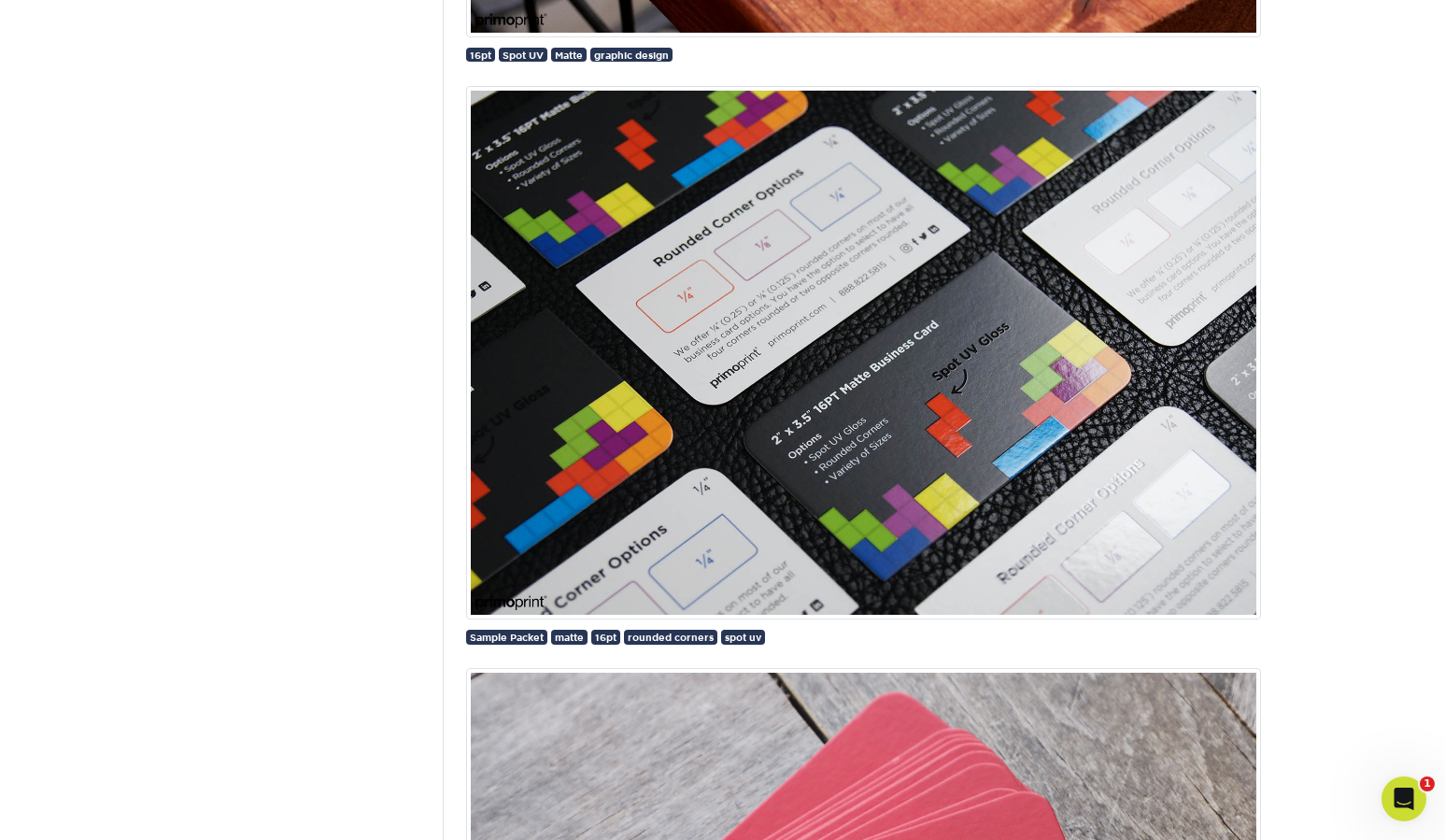
click at [915, 409] on img at bounding box center [864, 352] width 795 height 533
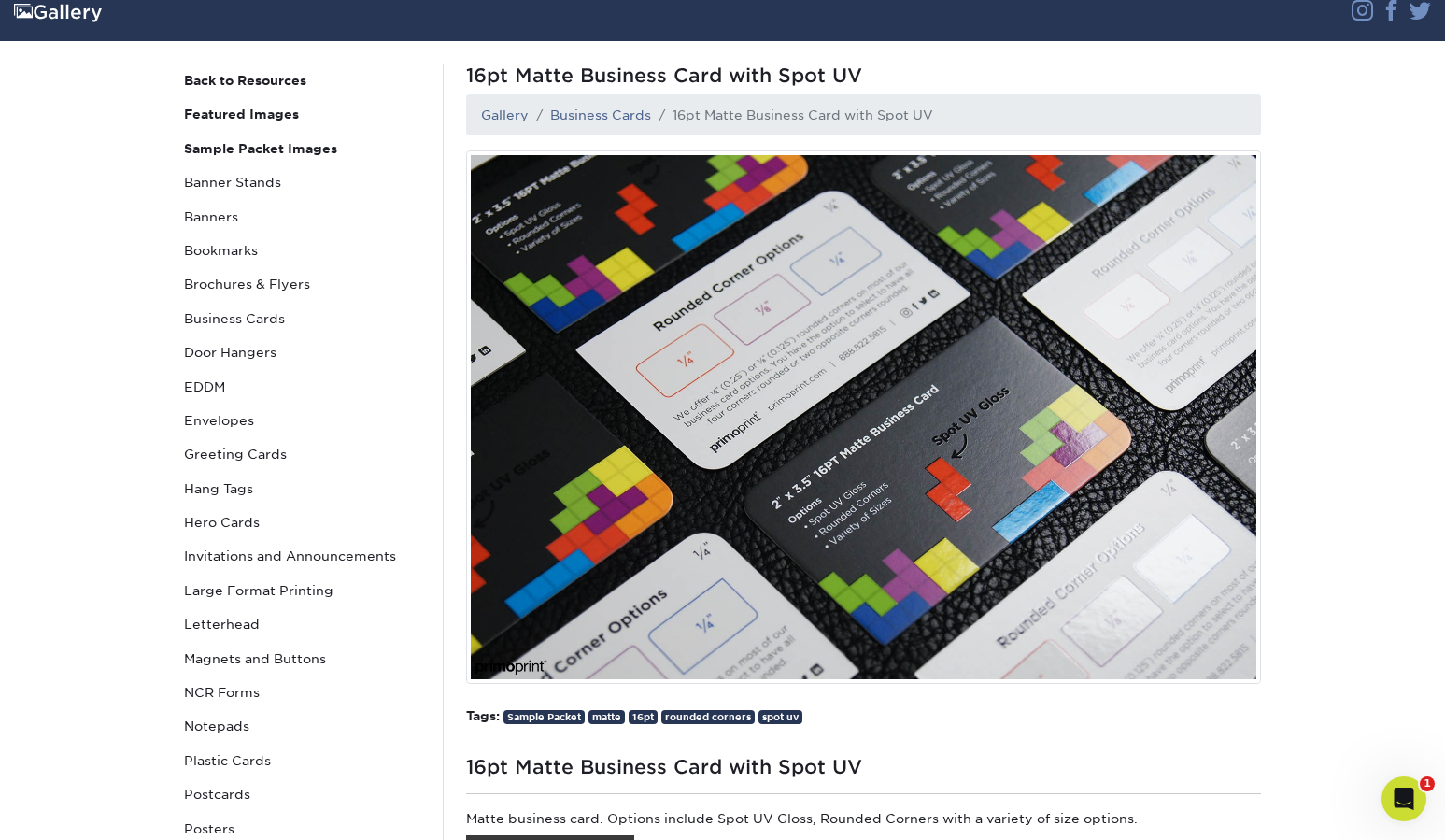
scroll to position [120, 0]
